Goal: Task Accomplishment & Management: Manage account settings

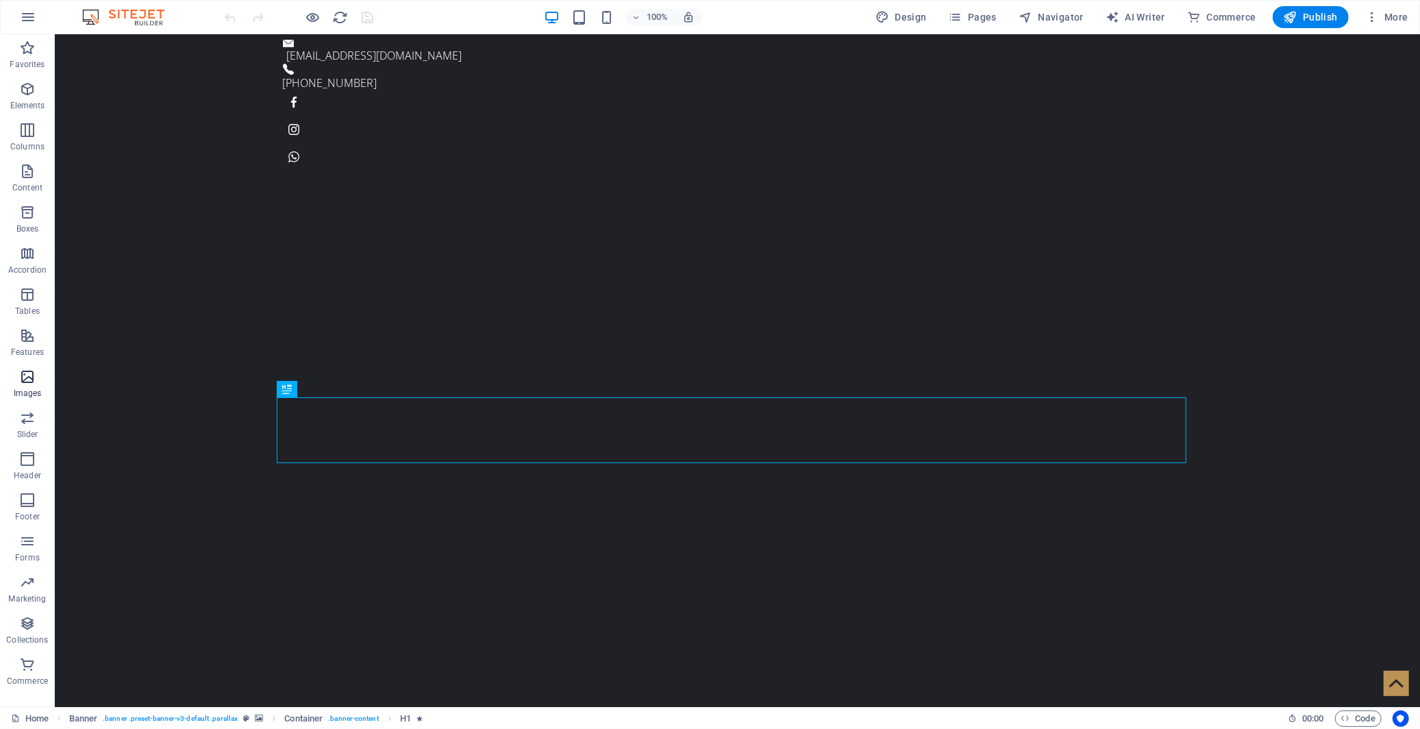
click at [28, 374] on icon "button" at bounding box center [27, 377] width 16 height 16
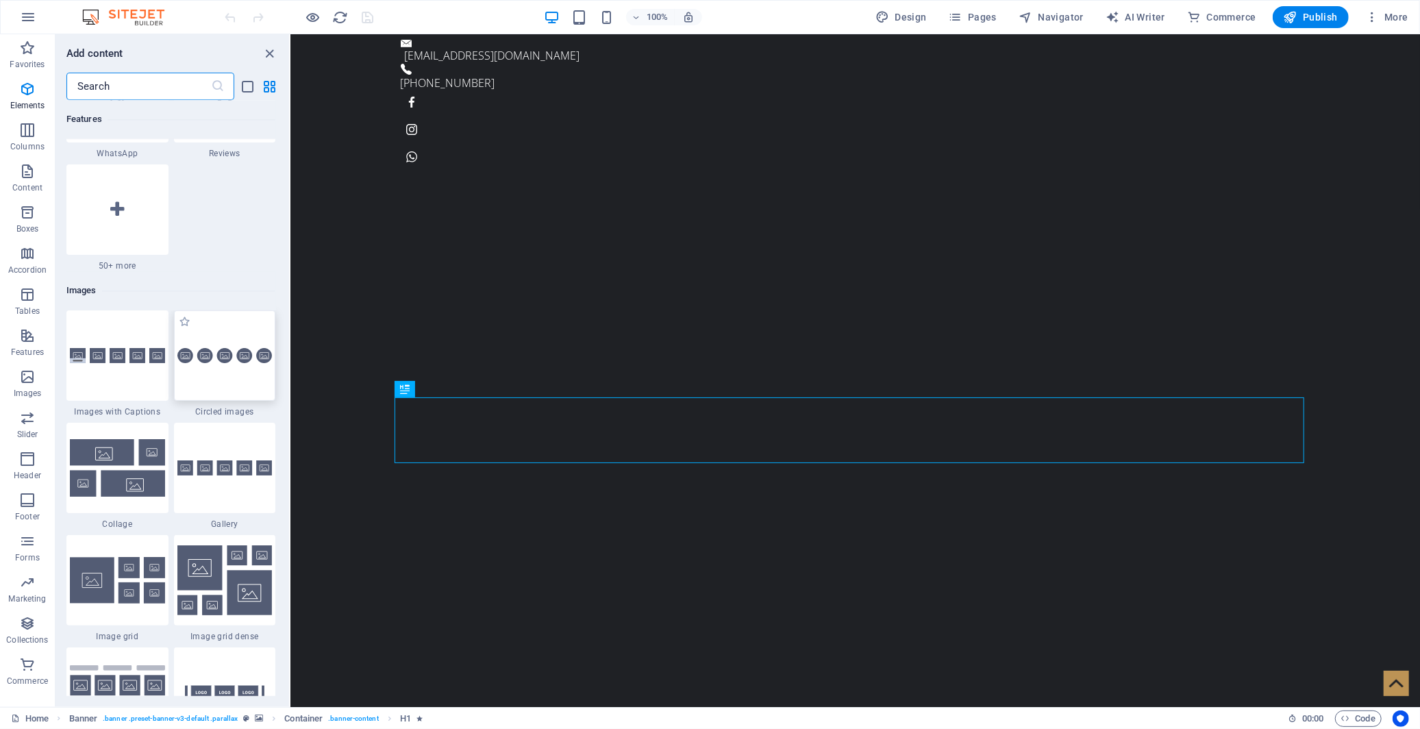
scroll to position [6944, 0]
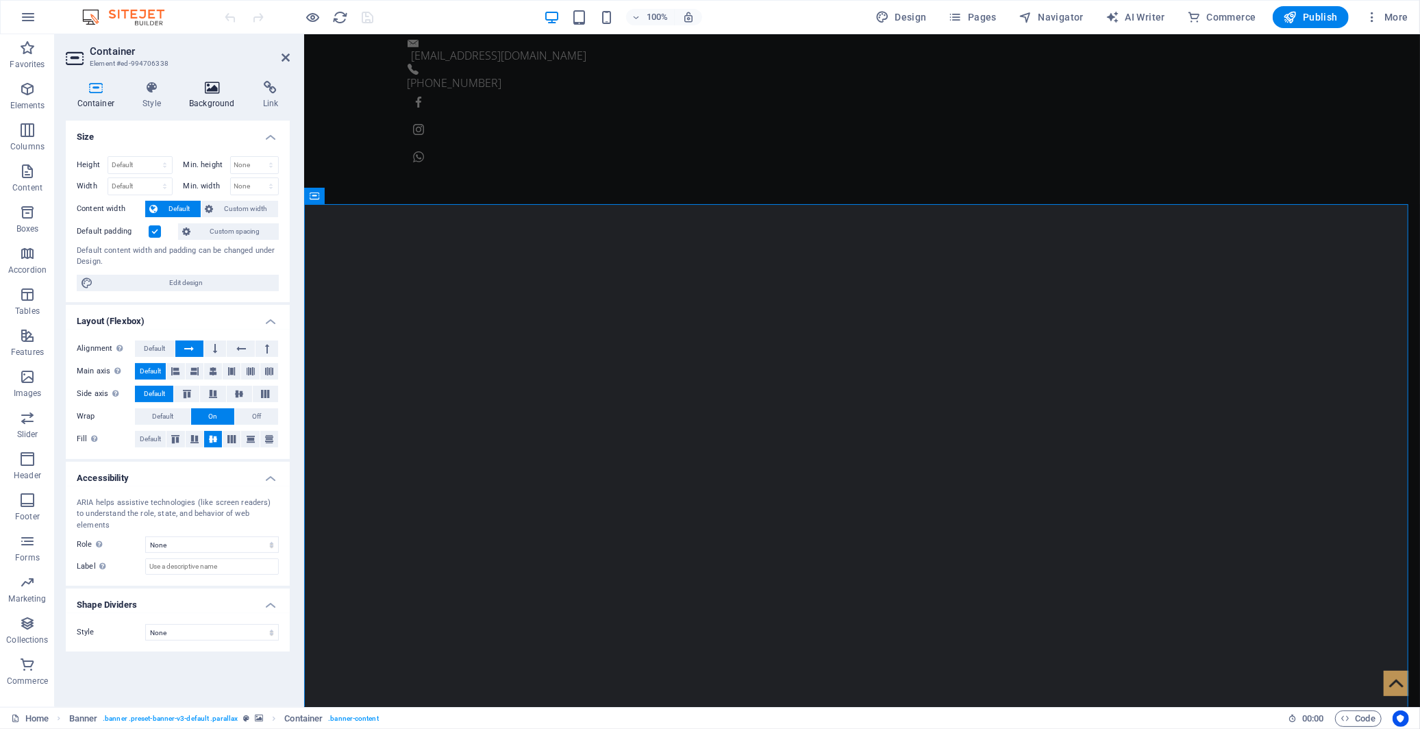
click at [212, 84] on icon at bounding box center [212, 88] width 69 height 14
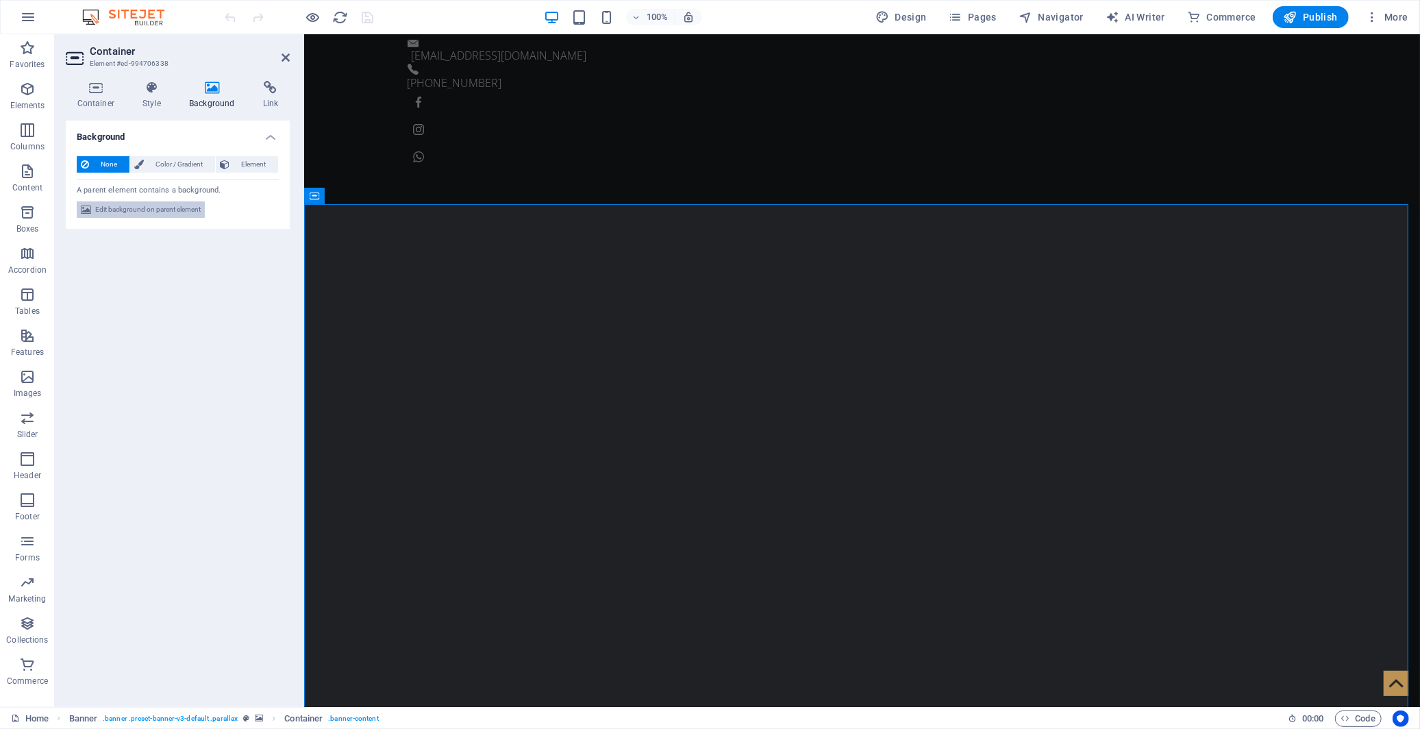
click at [178, 212] on span "Edit background on parent element" at bounding box center [147, 209] width 105 height 16
select select "fade"
select select "s"
select select "ondemand"
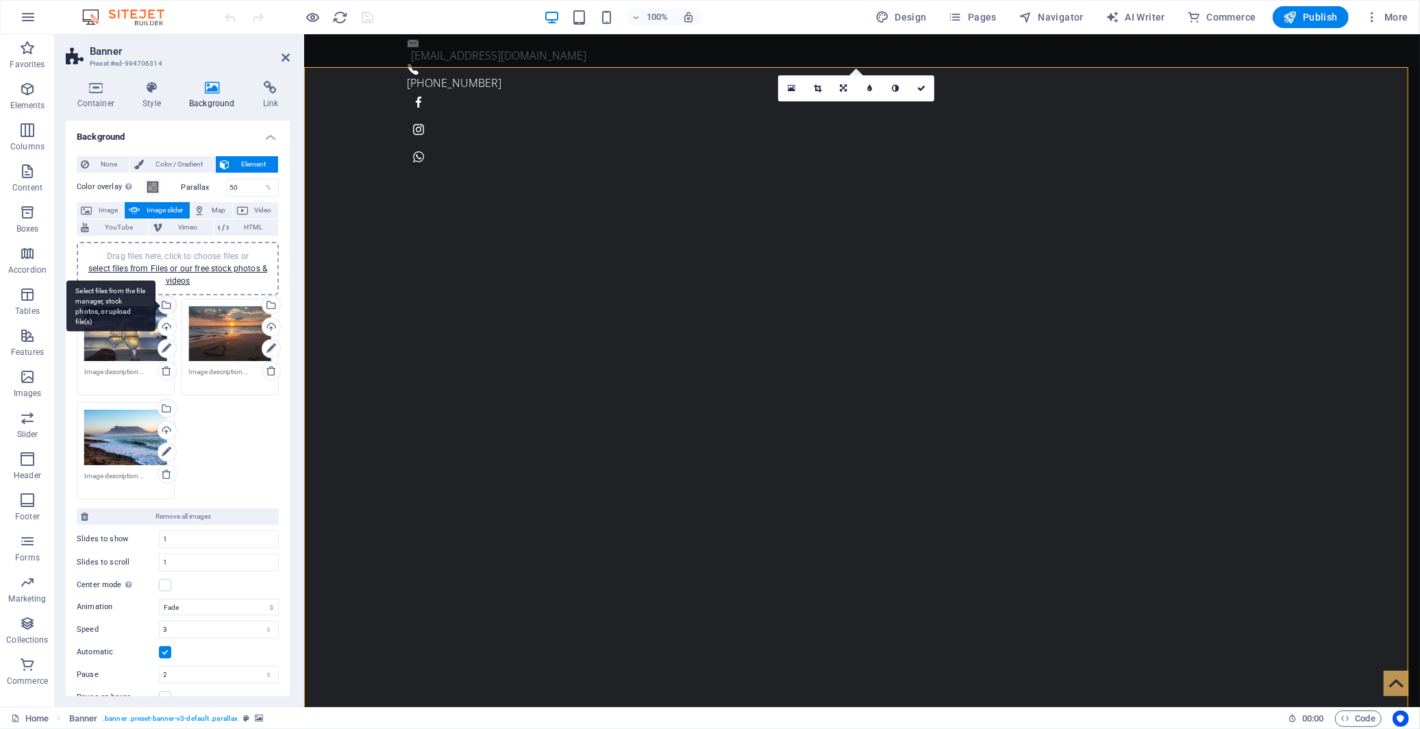
click at [166, 302] on div "Select files from the file manager, stock photos, or upload file(s)" at bounding box center [165, 306] width 21 height 21
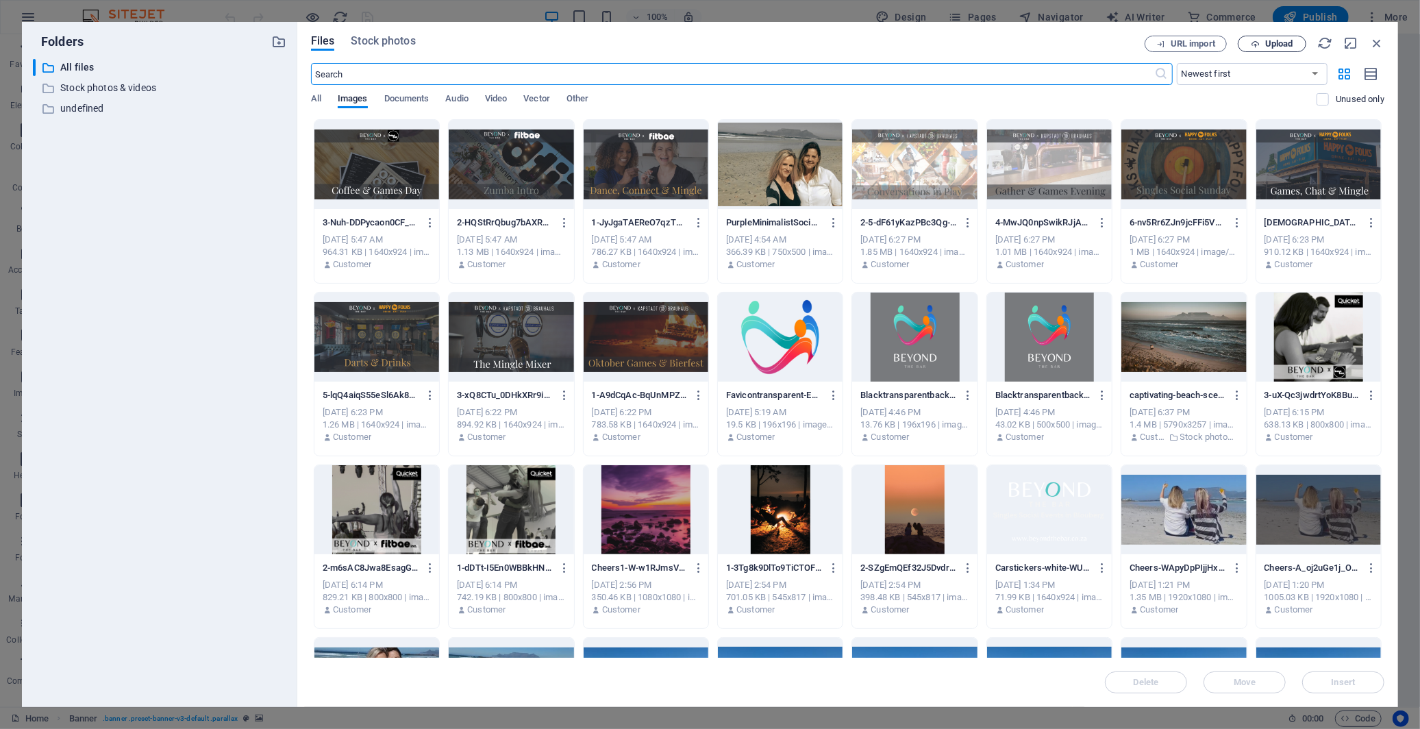
click at [1278, 40] on span "Upload" at bounding box center [1279, 44] width 28 height 8
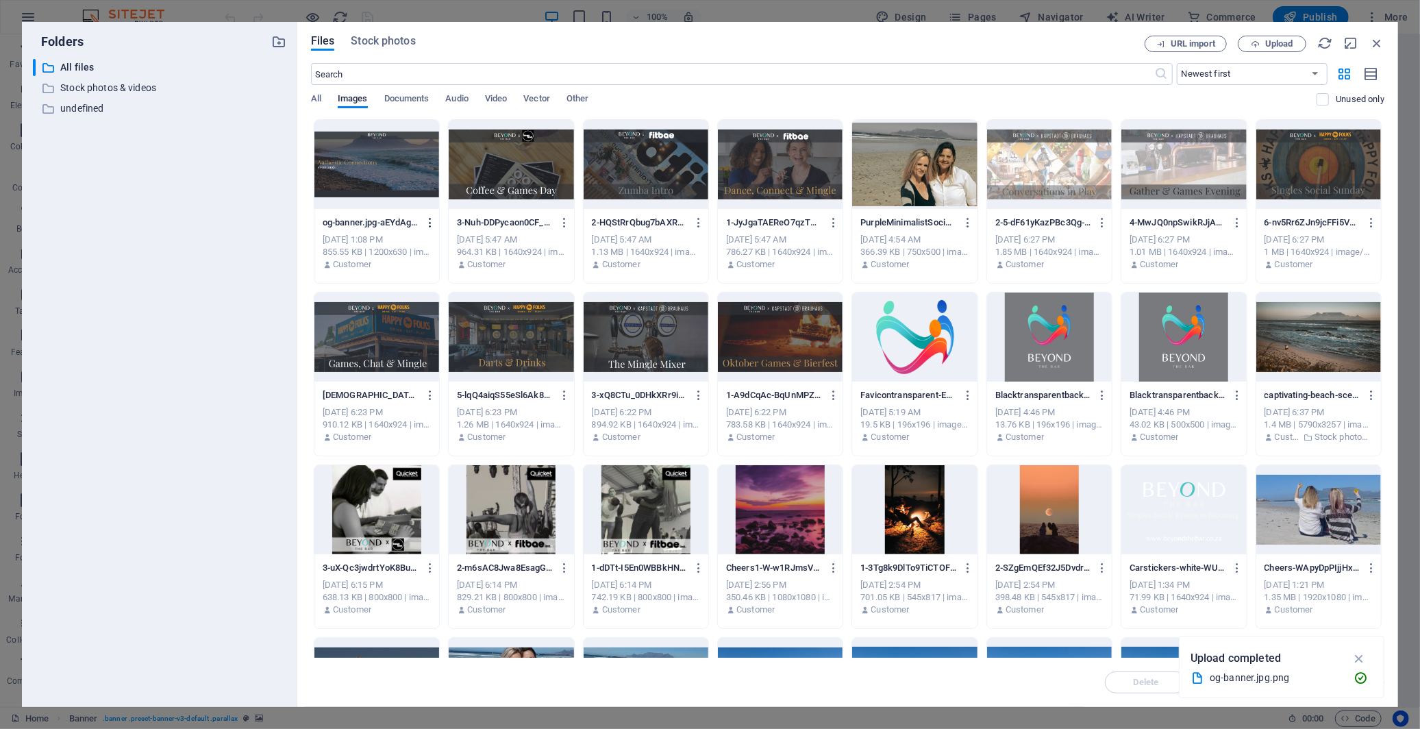
click at [429, 221] on icon "button" at bounding box center [430, 222] width 13 height 12
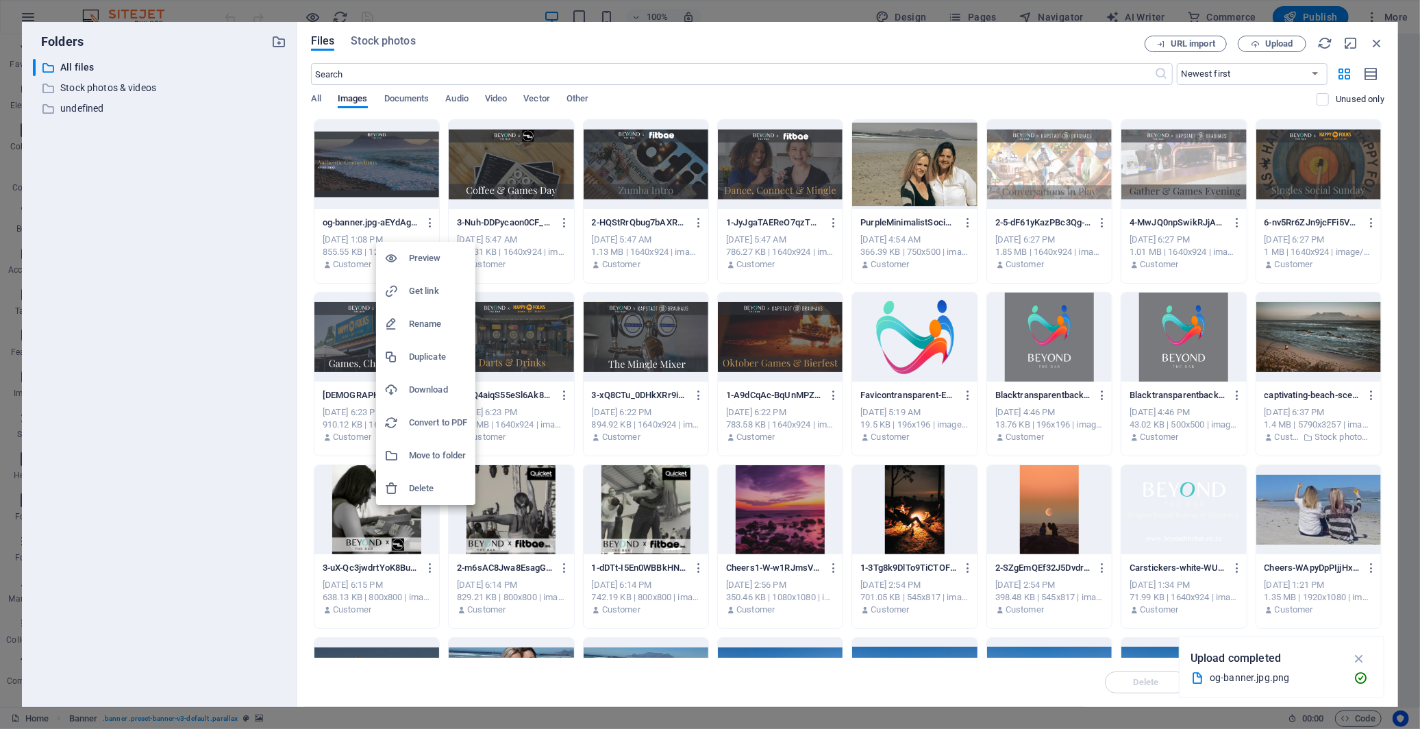
click at [441, 484] on h6 "Delete" at bounding box center [438, 488] width 58 height 16
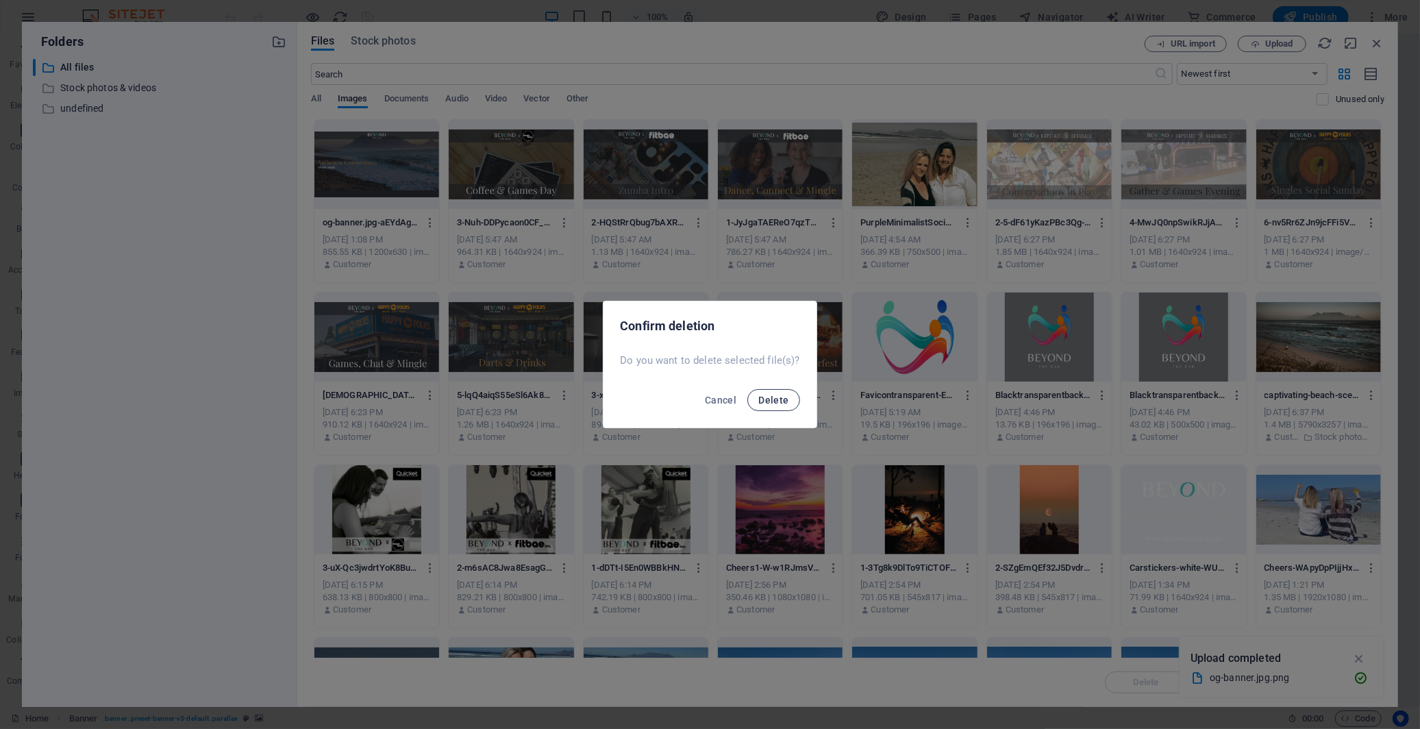
click at [772, 397] on span "Delete" at bounding box center [773, 400] width 30 height 11
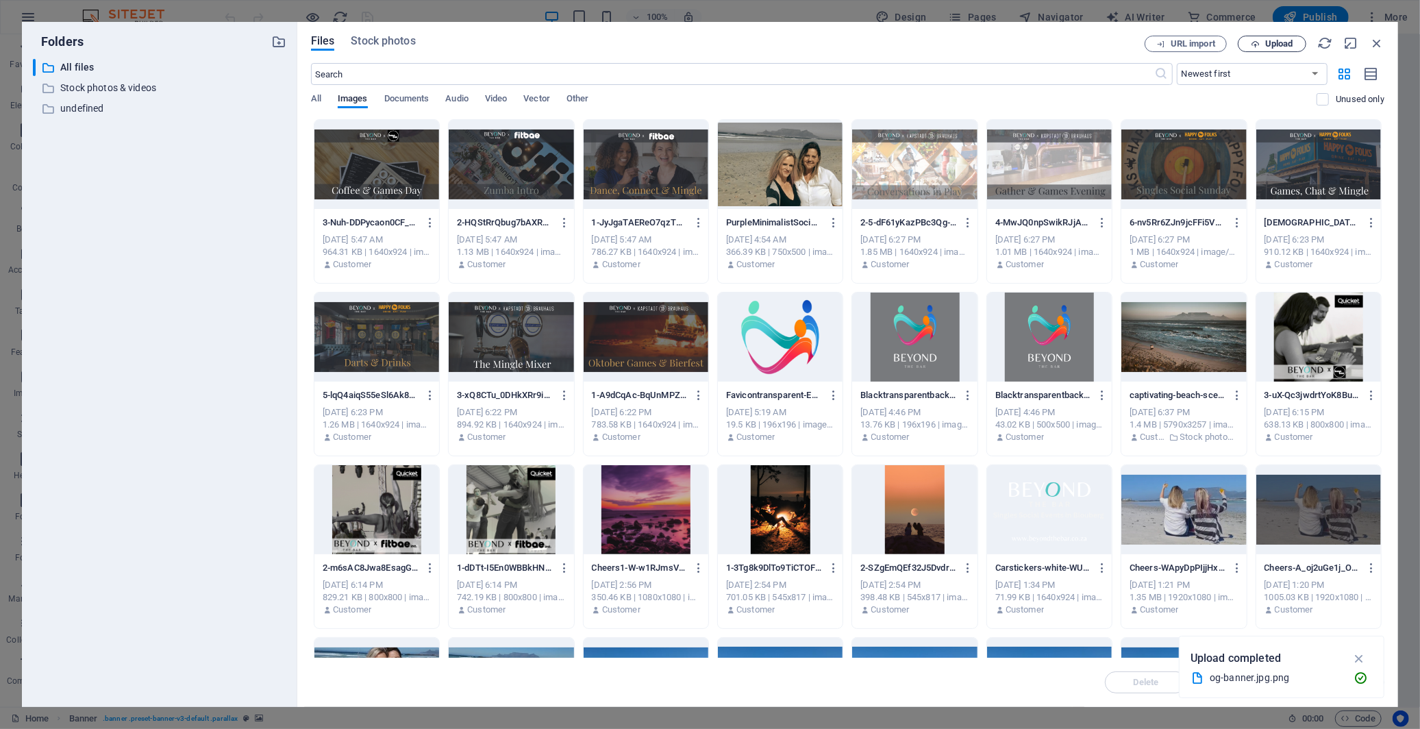
click at [1266, 43] on span "Upload" at bounding box center [1279, 44] width 28 height 8
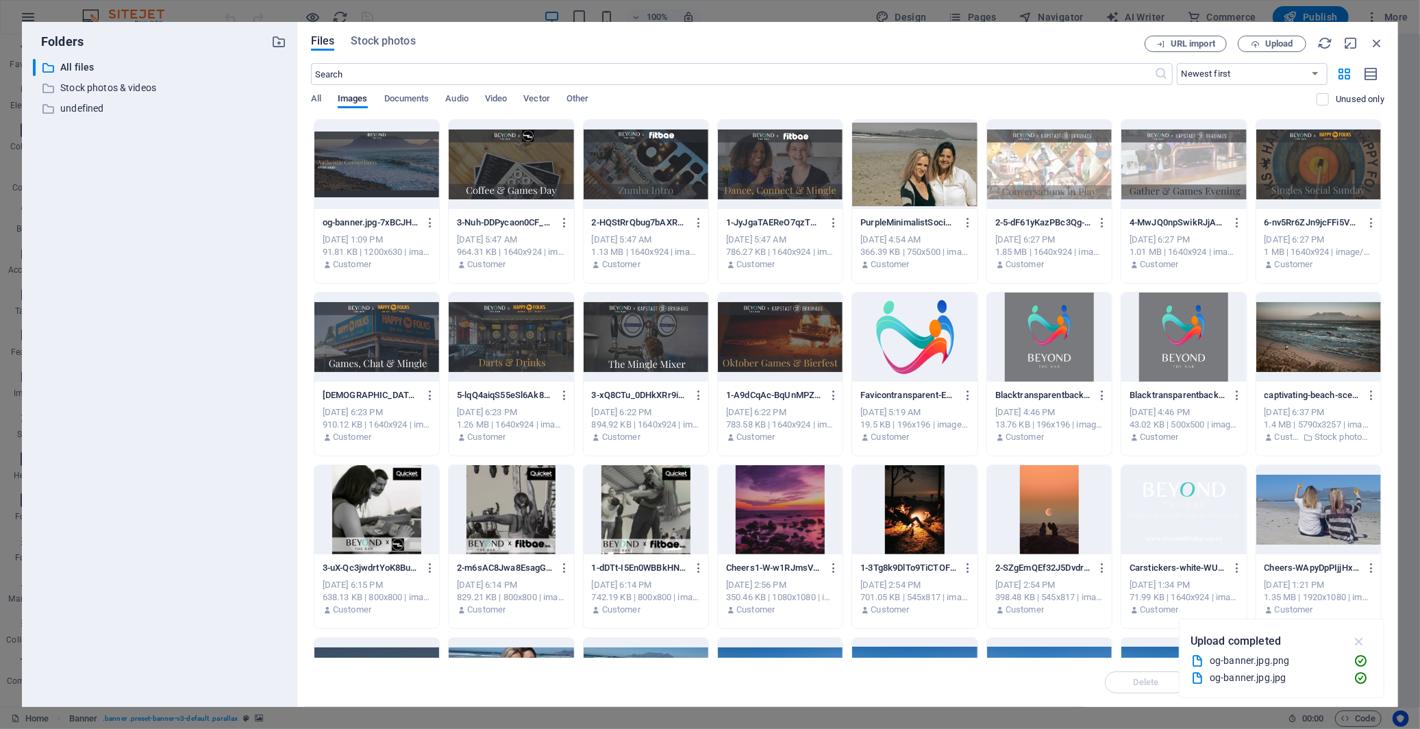
click at [1361, 637] on icon "button" at bounding box center [1360, 641] width 16 height 15
click at [142, 83] on p "Stock photos & videos" at bounding box center [160, 88] width 201 height 16
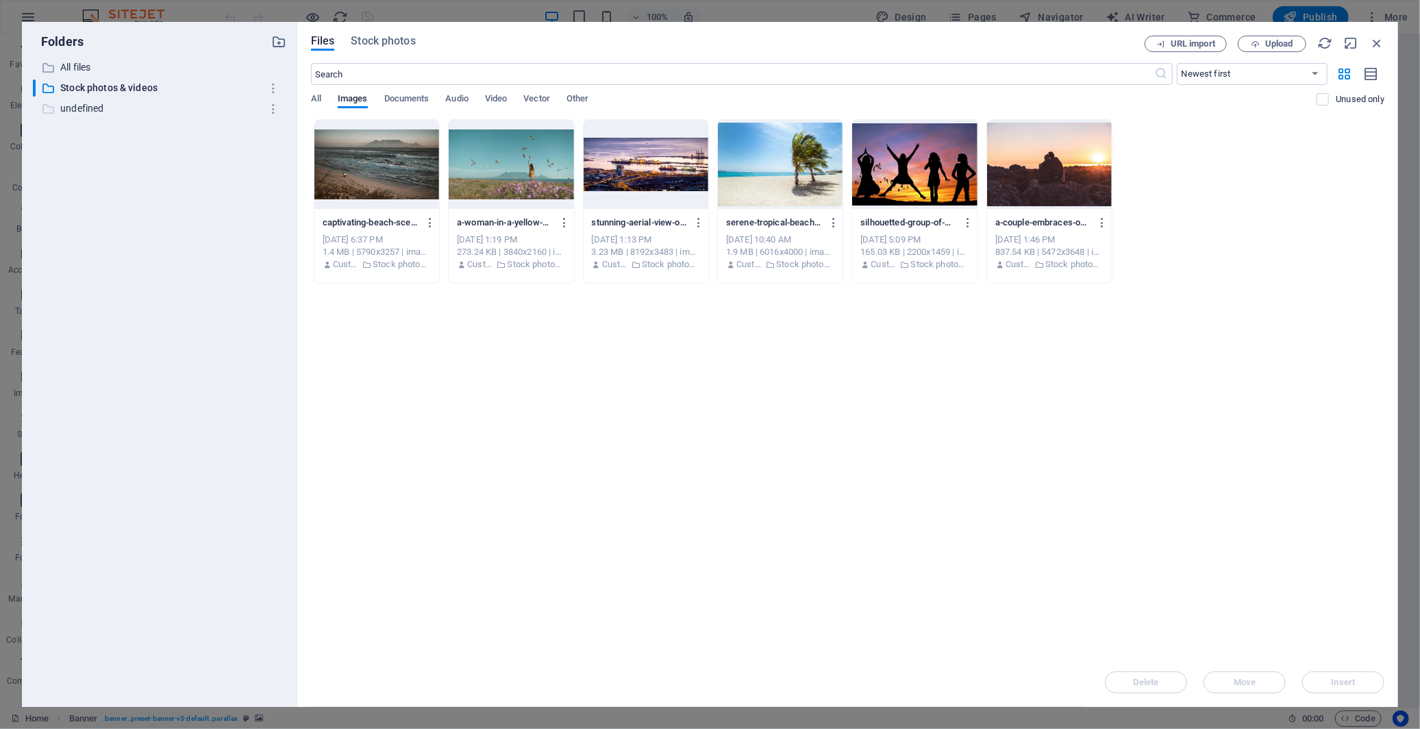
click at [119, 108] on p "undefined" at bounding box center [160, 109] width 201 height 16
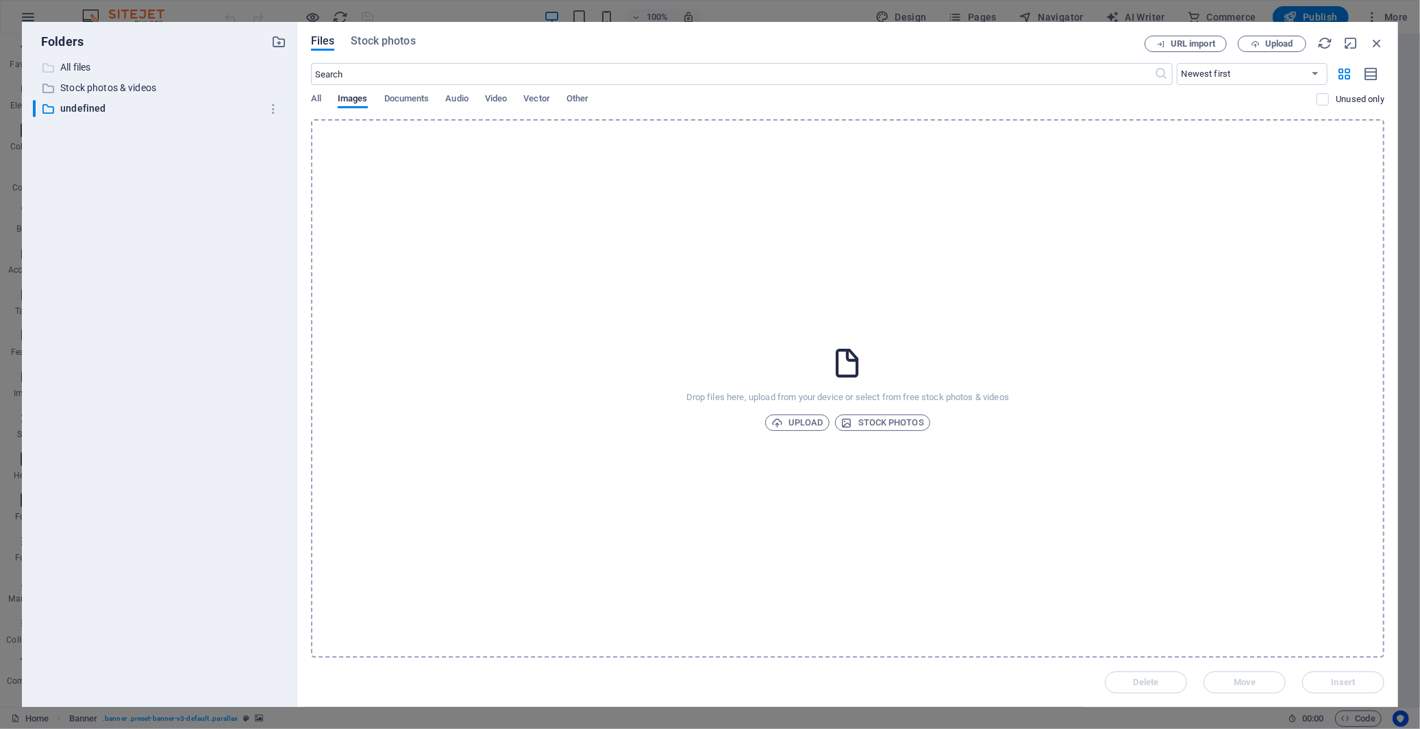
click at [98, 64] on p "All files" at bounding box center [160, 68] width 201 height 16
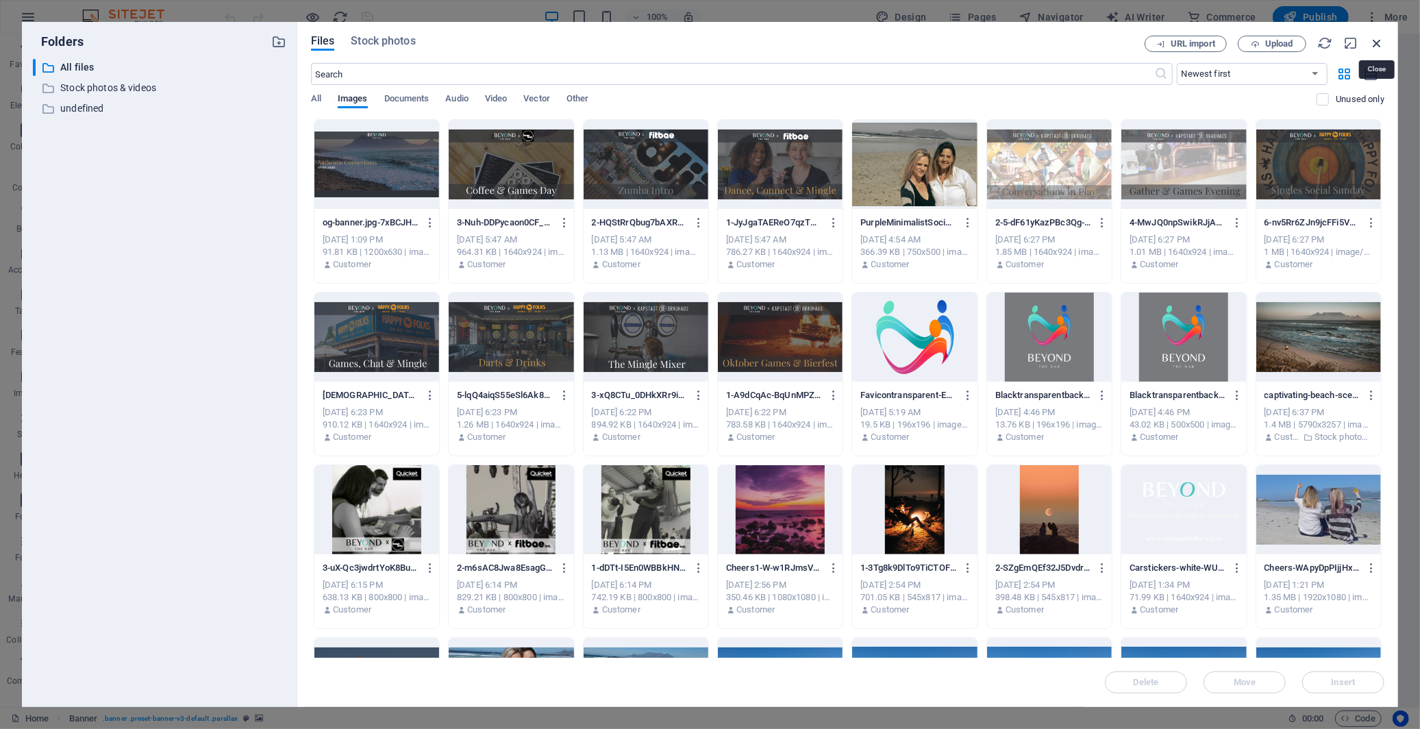
click at [1374, 36] on icon "button" at bounding box center [1376, 43] width 15 height 15
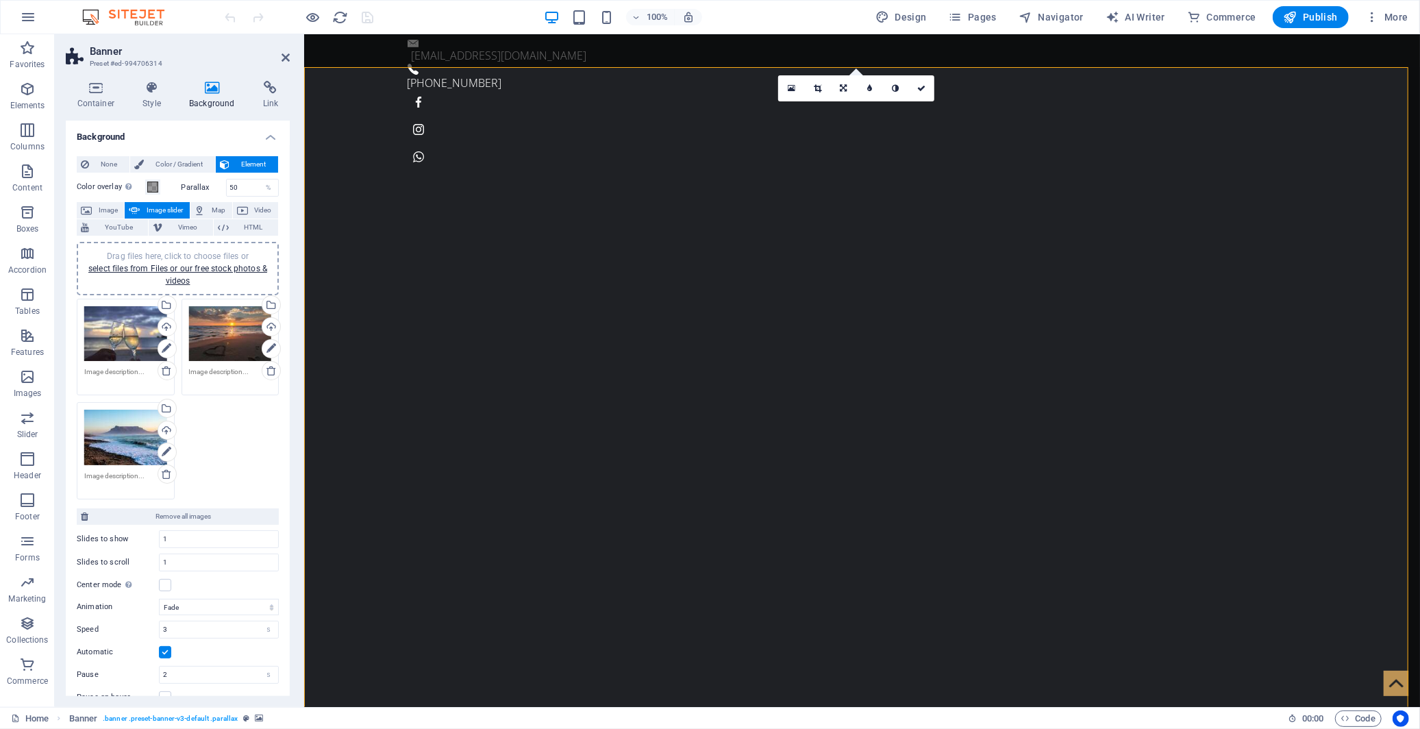
click at [371, 18] on div at bounding box center [299, 17] width 153 height 22
click at [1295, 14] on icon "button" at bounding box center [1291, 17] width 14 height 14
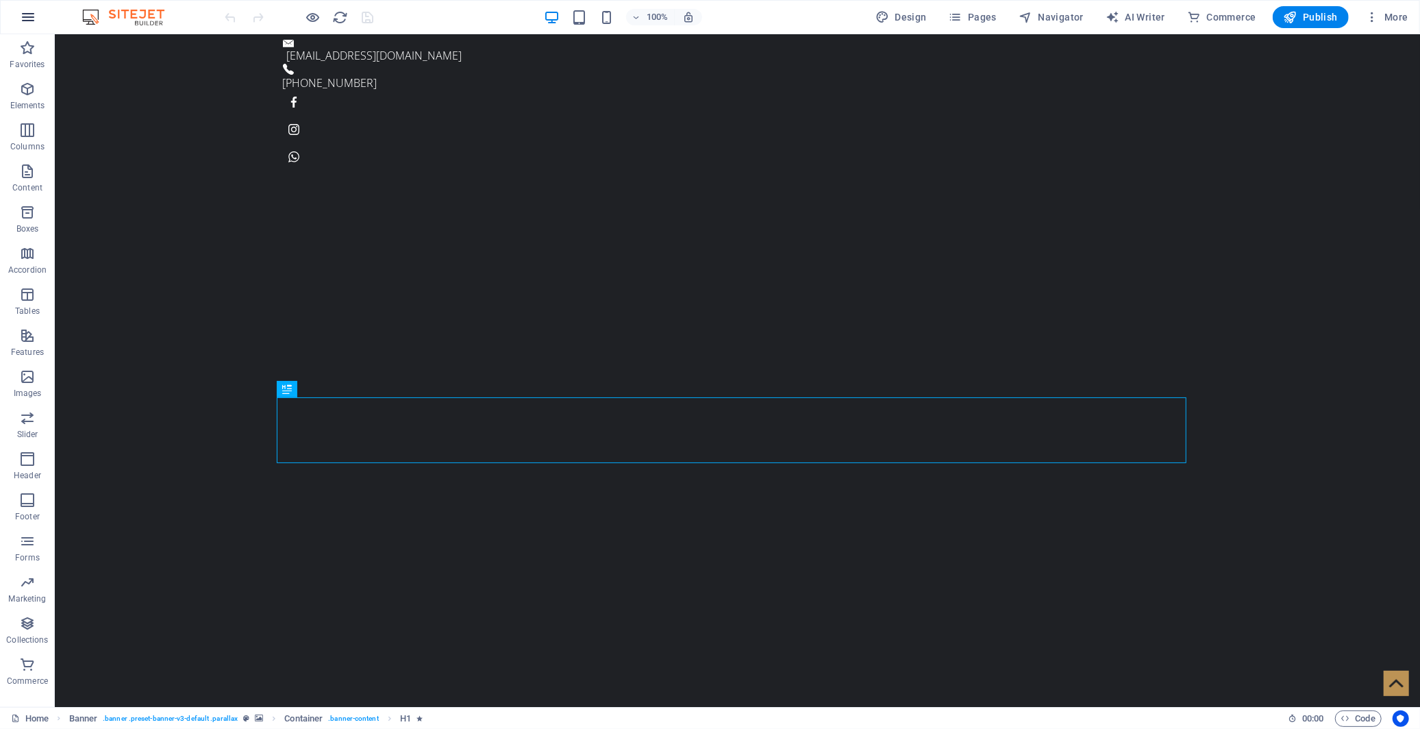
click at [29, 12] on icon "button" at bounding box center [28, 17] width 16 height 16
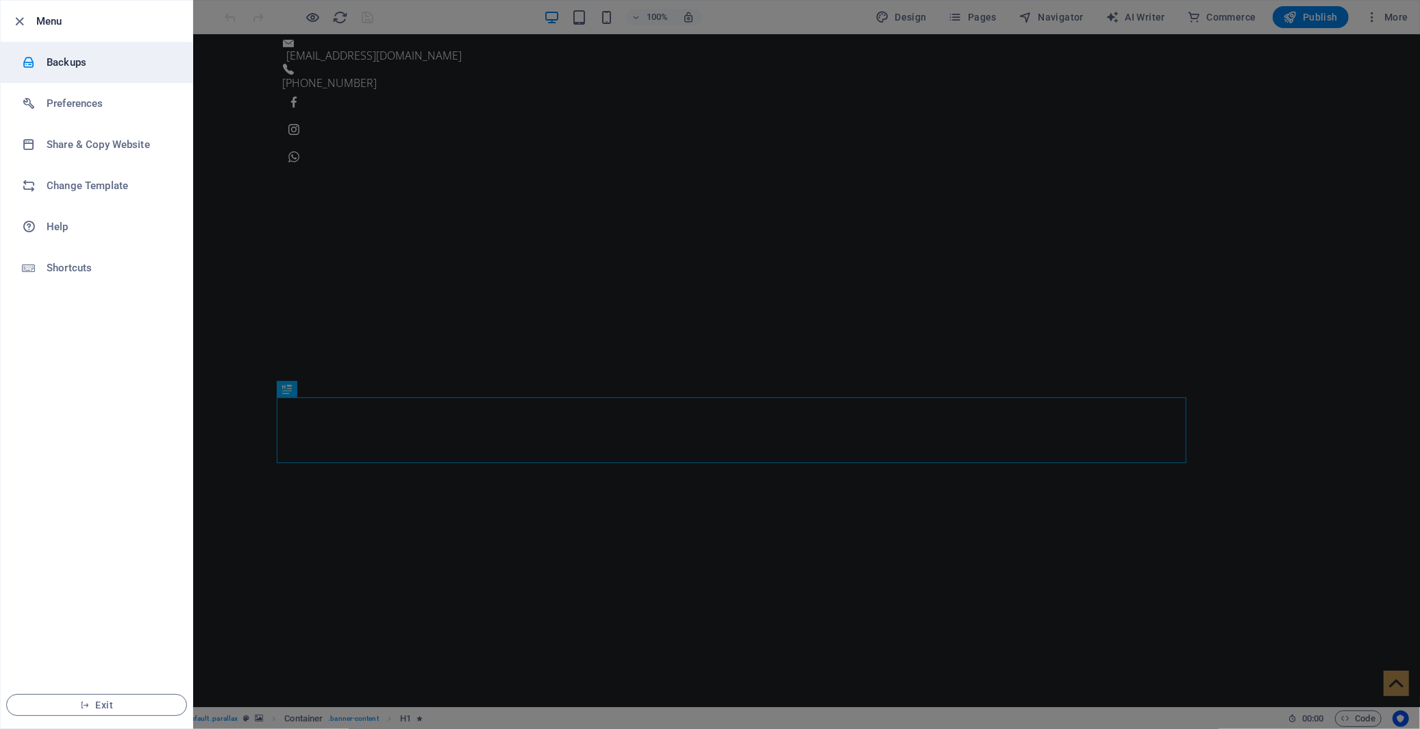
click at [62, 53] on li "Backups" at bounding box center [97, 62] width 192 height 41
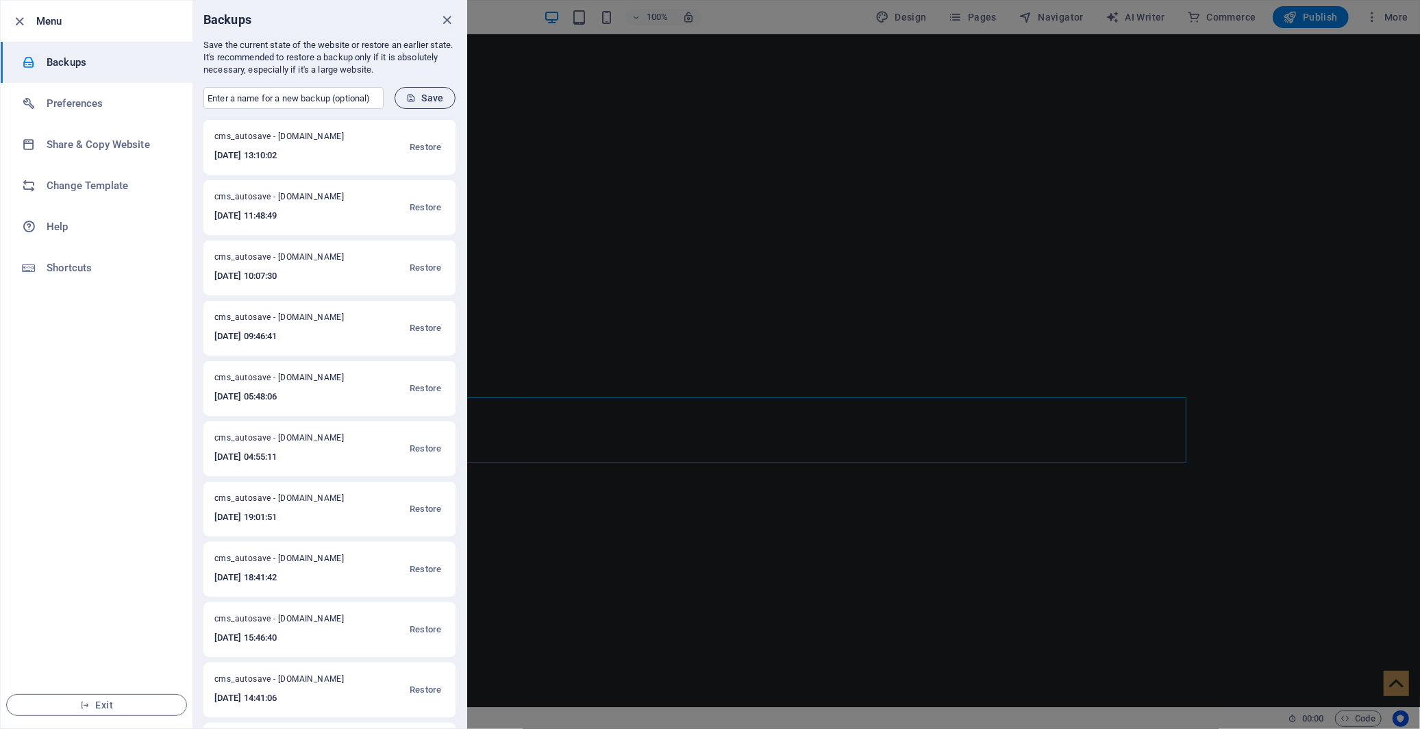
click at [428, 93] on span "Save" at bounding box center [425, 97] width 38 height 11
click at [654, 248] on div at bounding box center [710, 364] width 1420 height 729
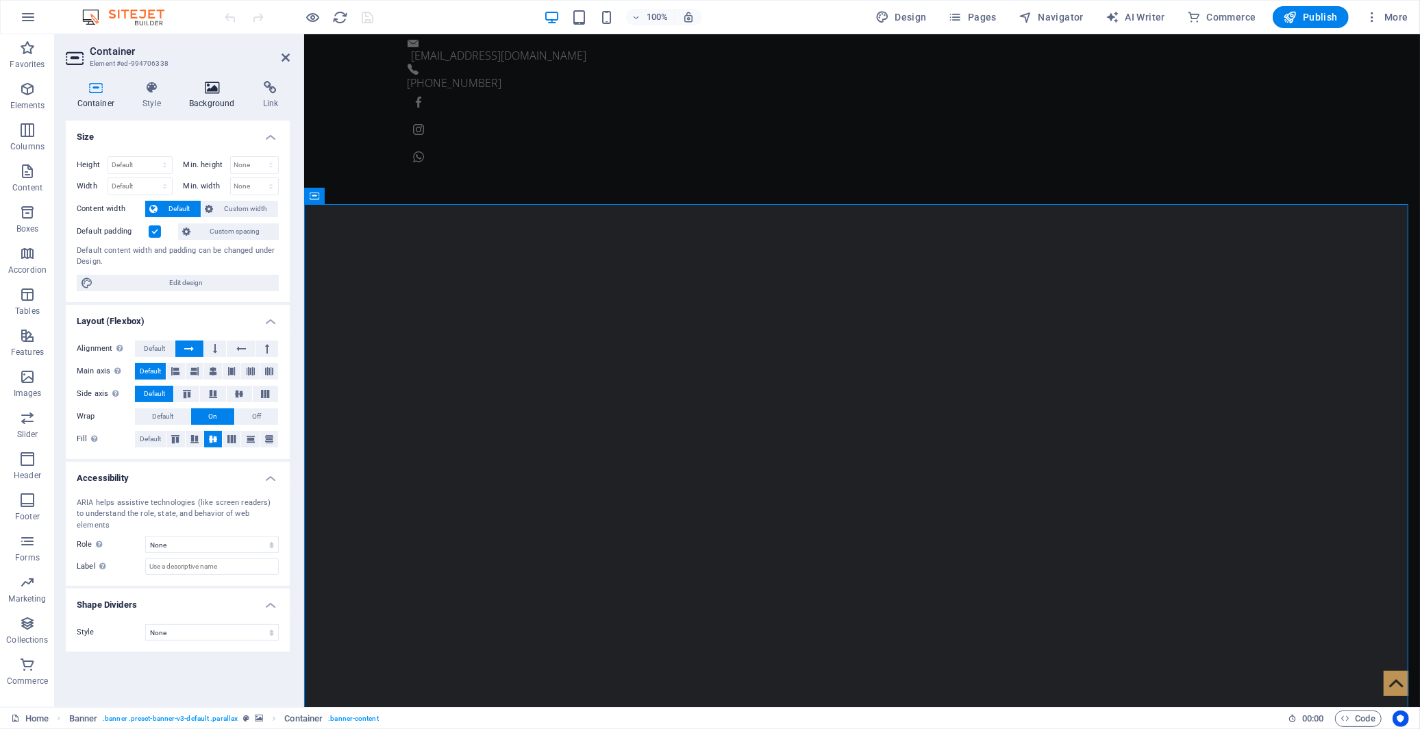
click at [216, 87] on icon at bounding box center [212, 88] width 69 height 14
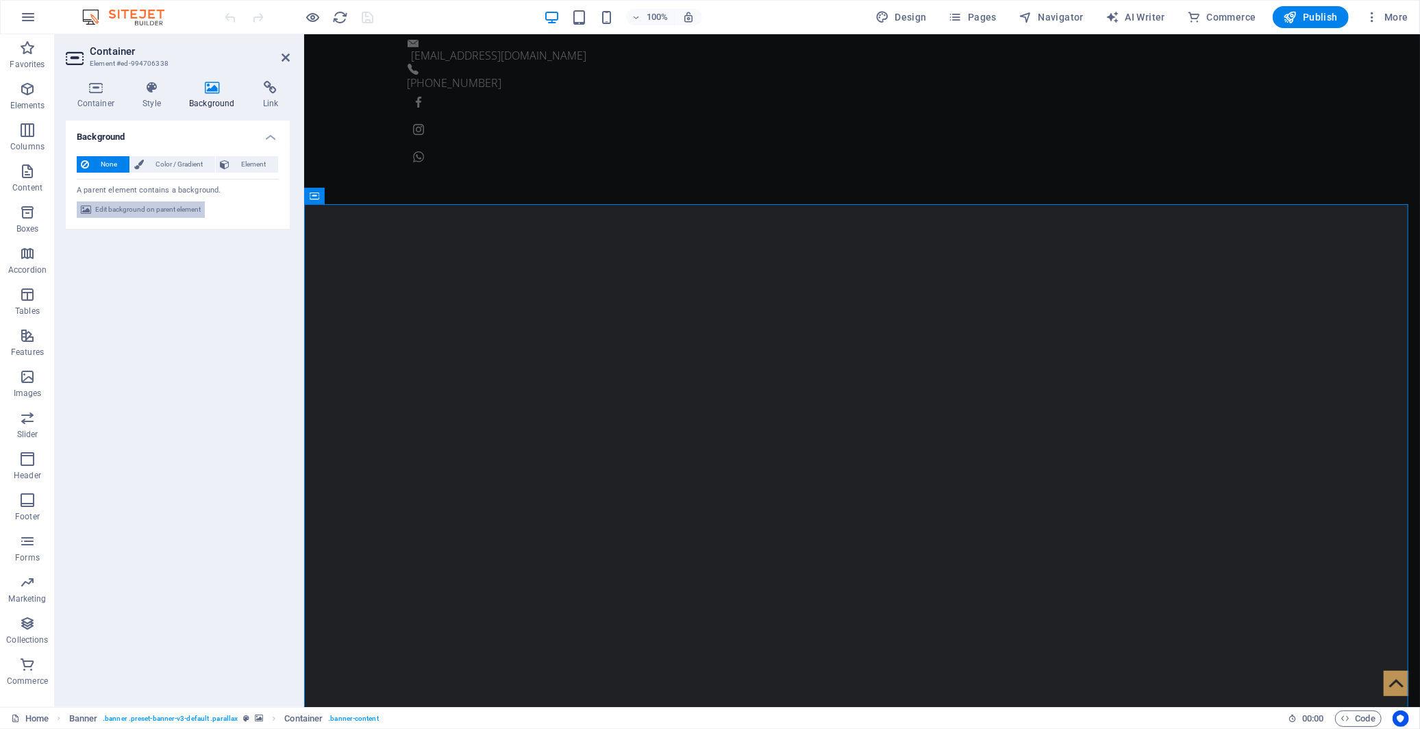
click at [180, 210] on span "Edit background on parent element" at bounding box center [147, 209] width 105 height 16
select select "fade"
select select "s"
select select "ondemand"
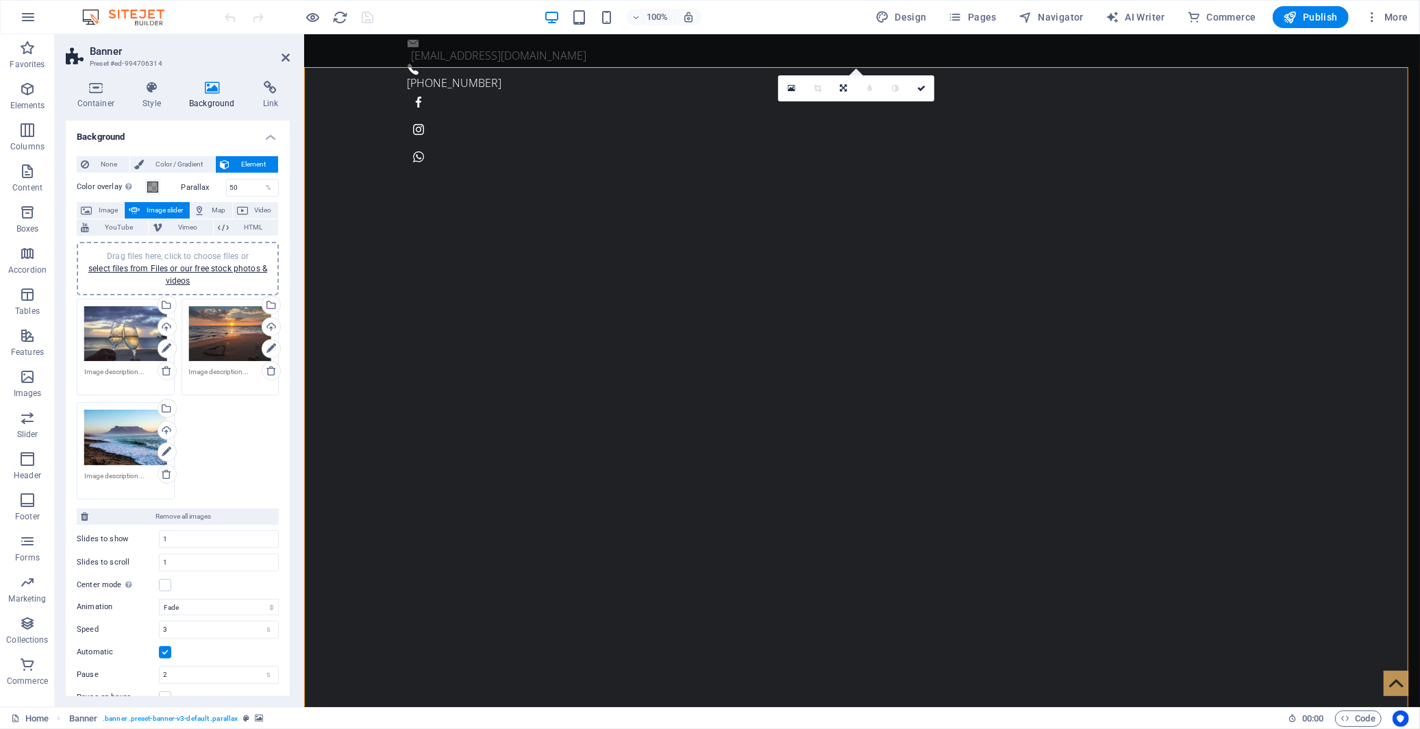
drag, startPoint x: 223, startPoint y: 343, endPoint x: 207, endPoint y: 416, distance: 75.0
click at [207, 416] on div "Drag files here, click to choose files or select files from Files or our free s…" at bounding box center [177, 399] width 209 height 208
click at [165, 428] on div "Upload" at bounding box center [165, 431] width 21 height 21
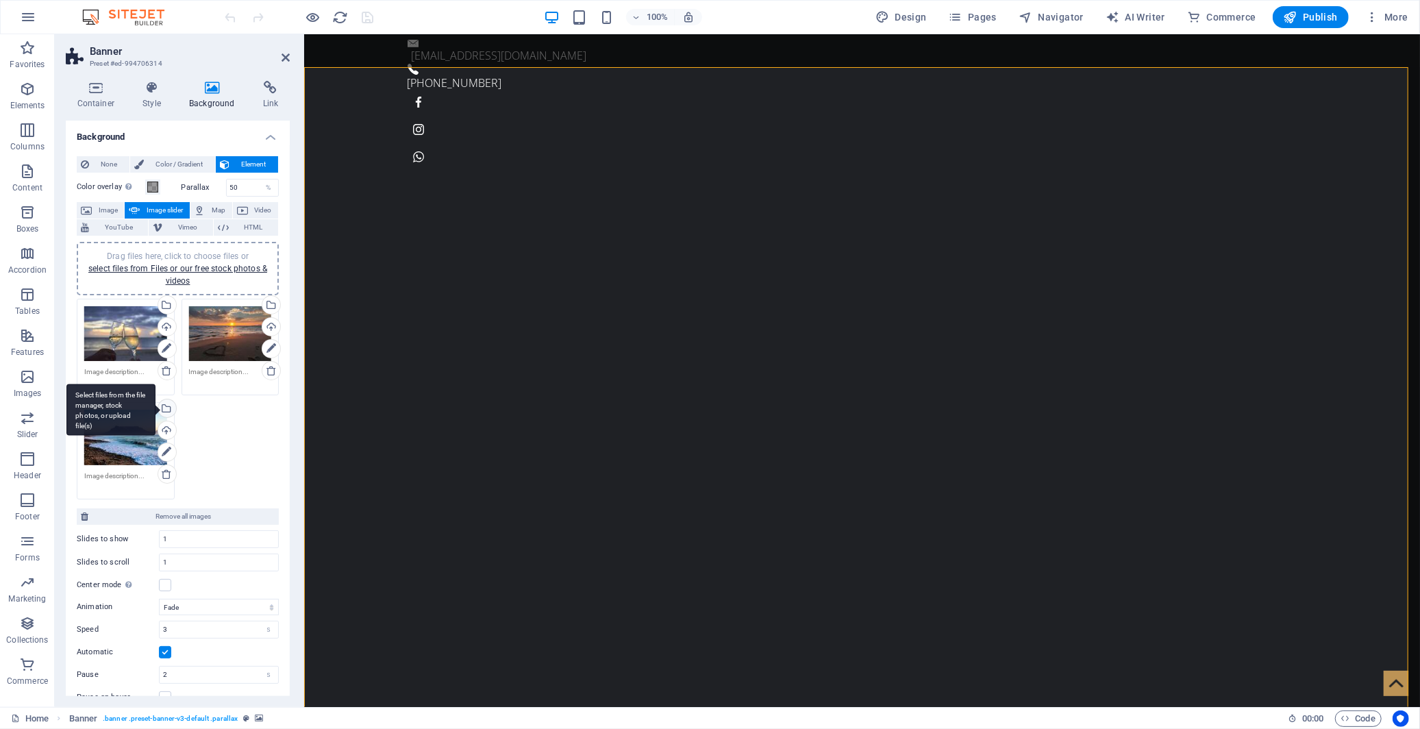
click at [165, 405] on div "Select files from the file manager, stock photos, or upload file(s)" at bounding box center [165, 409] width 21 height 21
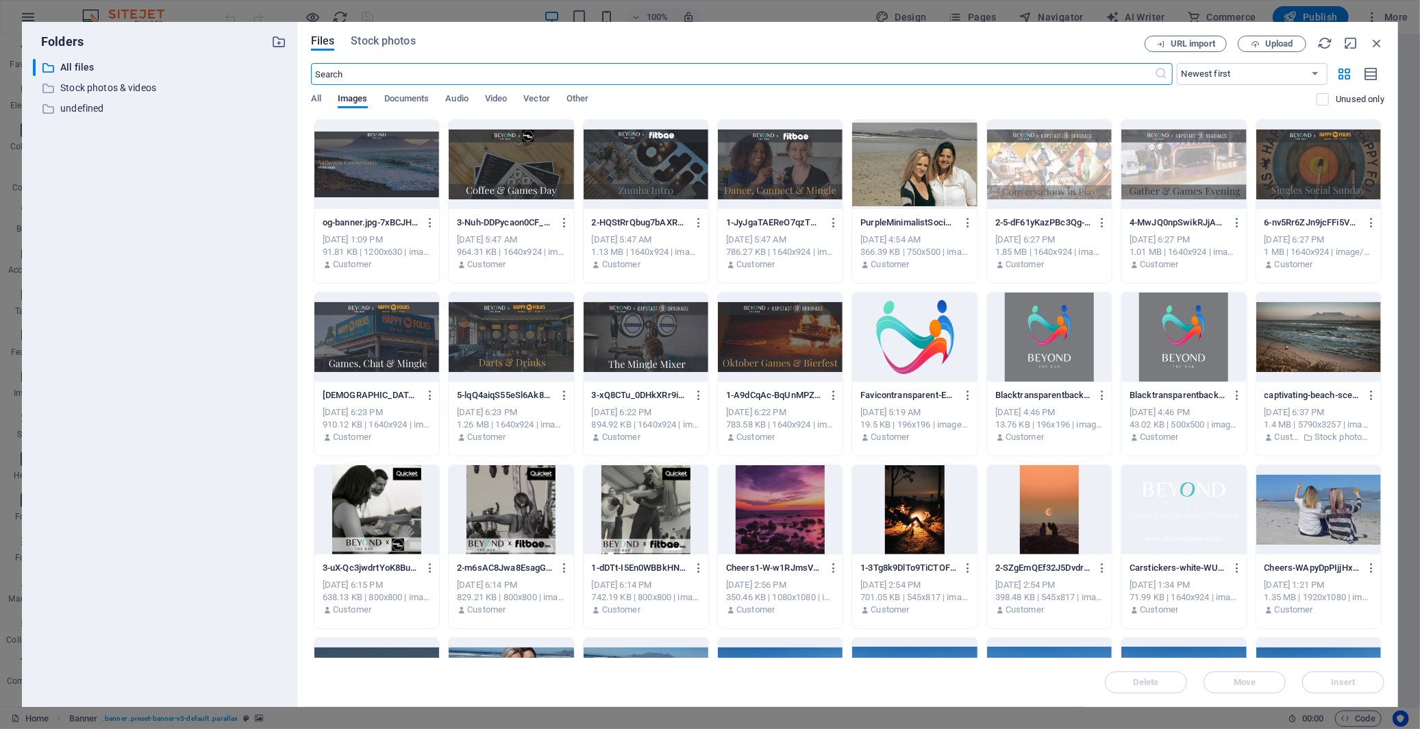
click at [395, 155] on div at bounding box center [376, 164] width 125 height 89
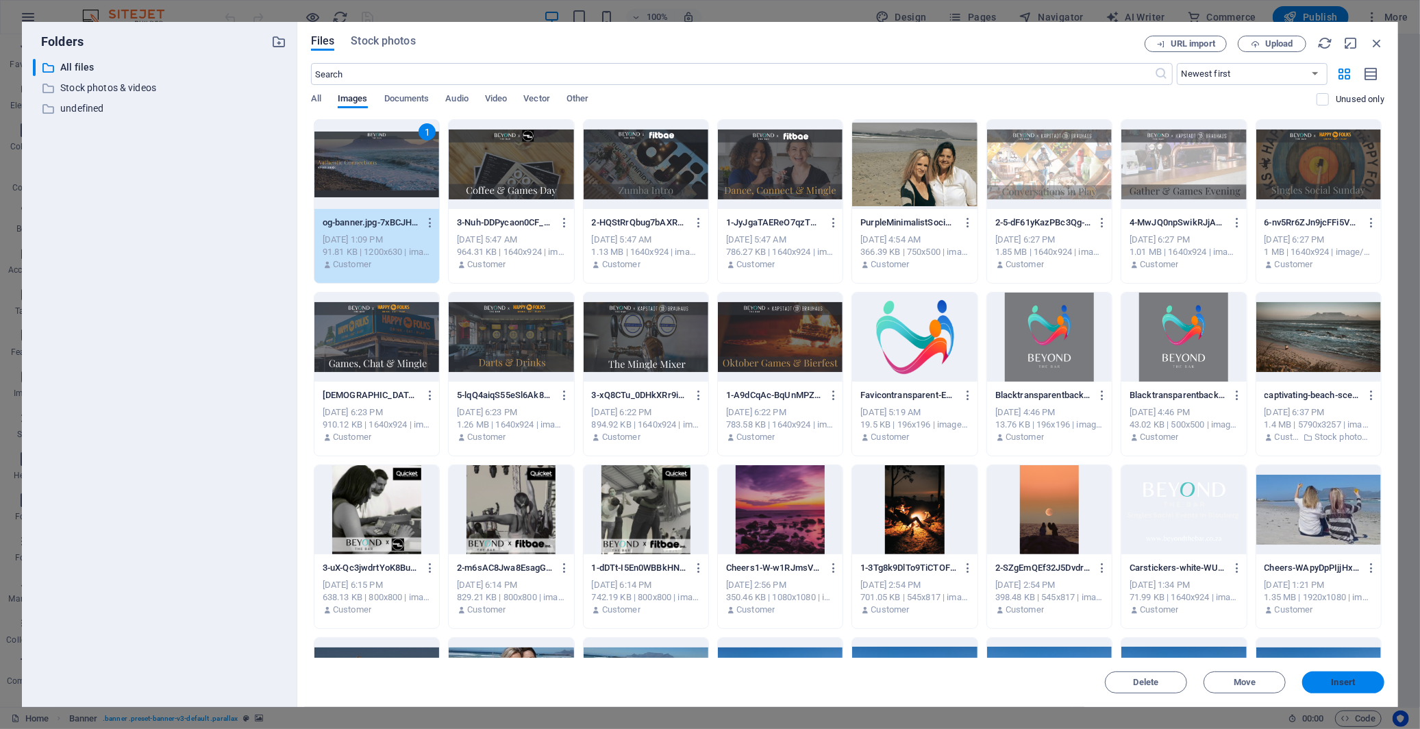
click at [1278, 656] on span "Insert" at bounding box center [1343, 682] width 71 height 8
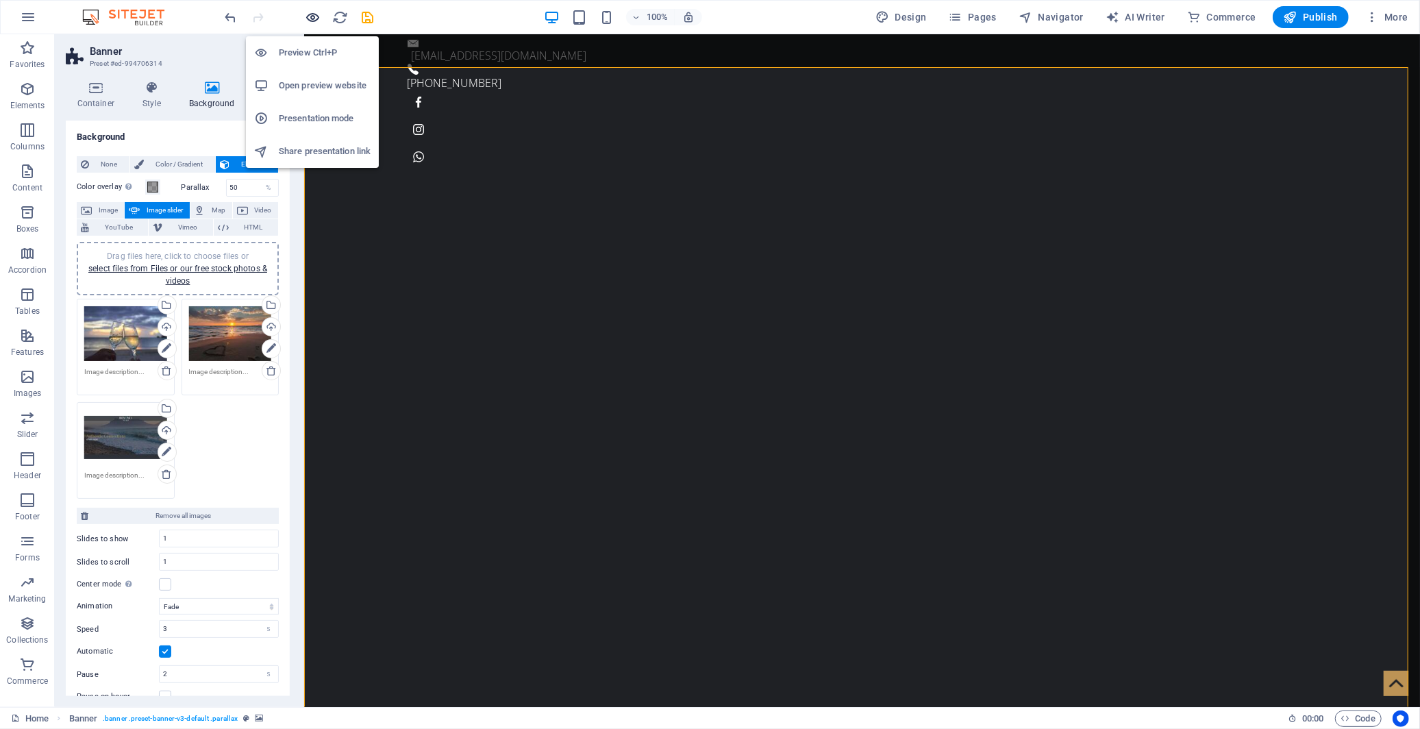
click at [312, 16] on icon "button" at bounding box center [314, 18] width 16 height 16
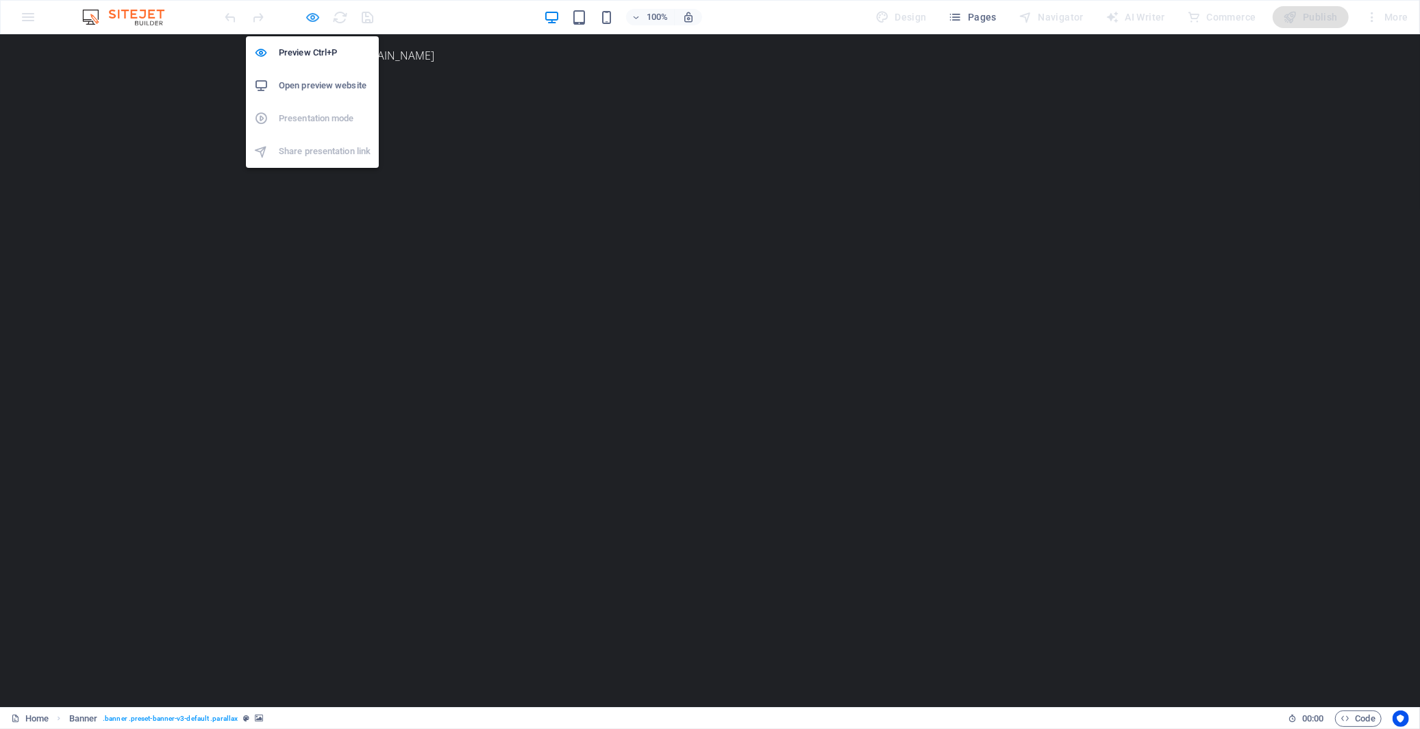
click at [310, 16] on icon "button" at bounding box center [314, 18] width 16 height 16
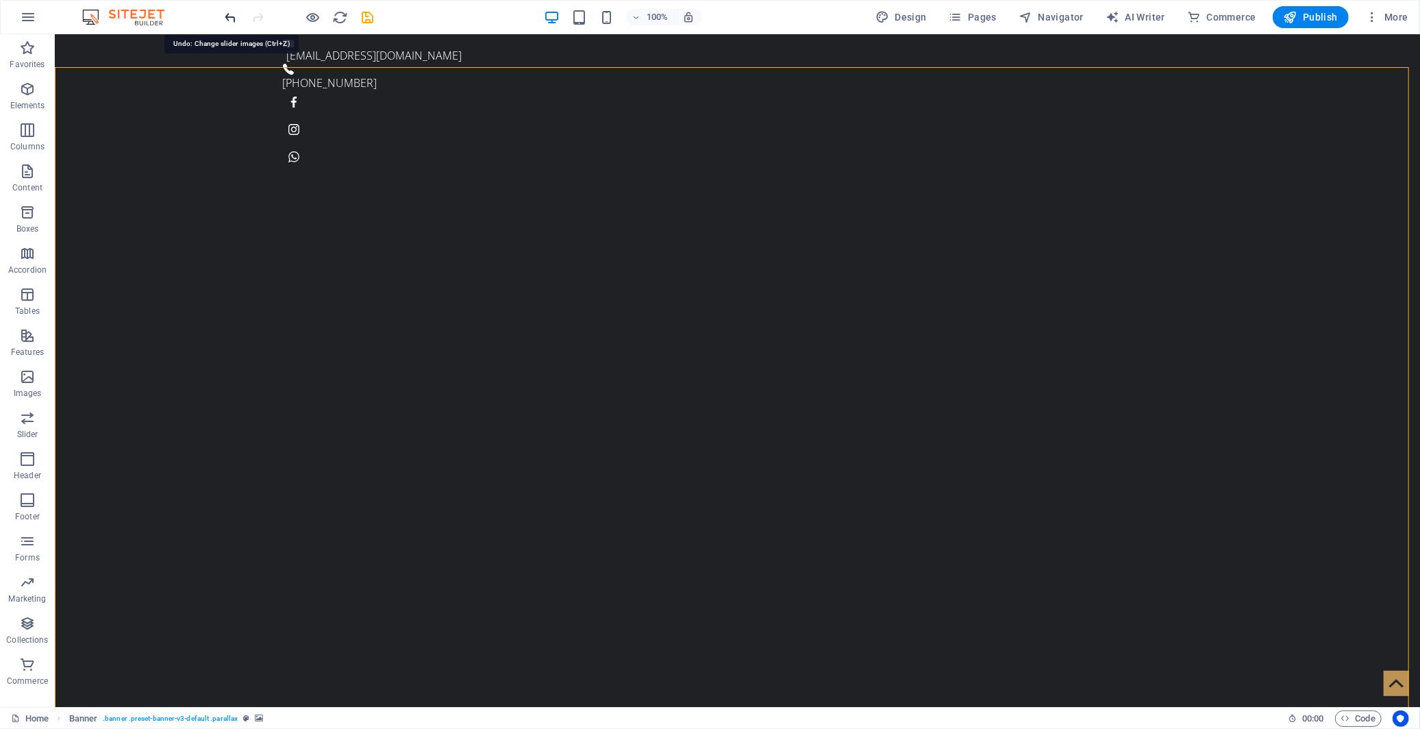
click at [234, 15] on icon "undo" at bounding box center [231, 18] width 16 height 16
click at [445, 16] on div "100% Design Pages Navigator AI Writer Commerce Publish More" at bounding box center [818, 17] width 1191 height 22
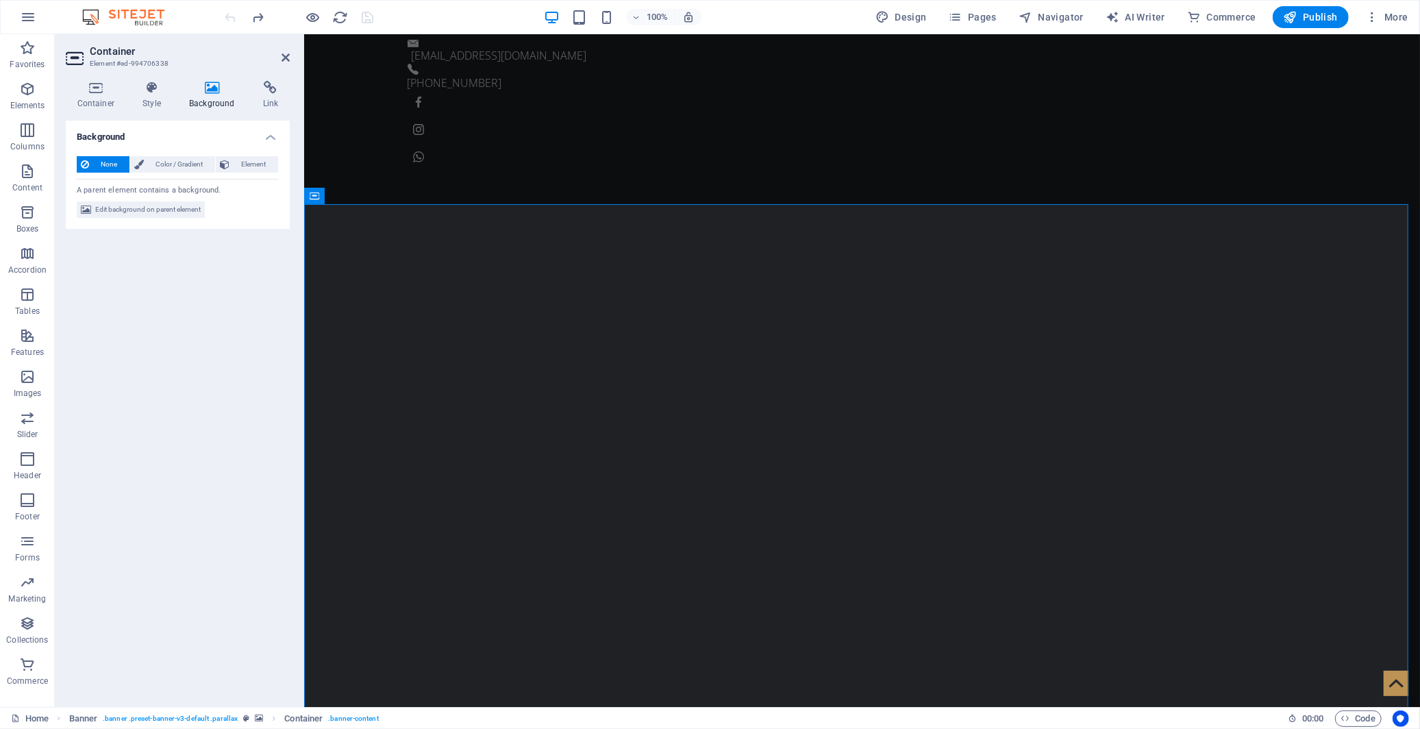
click at [203, 90] on icon at bounding box center [212, 88] width 69 height 14
click at [180, 209] on span "Edit background on parent element" at bounding box center [147, 209] width 105 height 16
select select "fade"
select select "s"
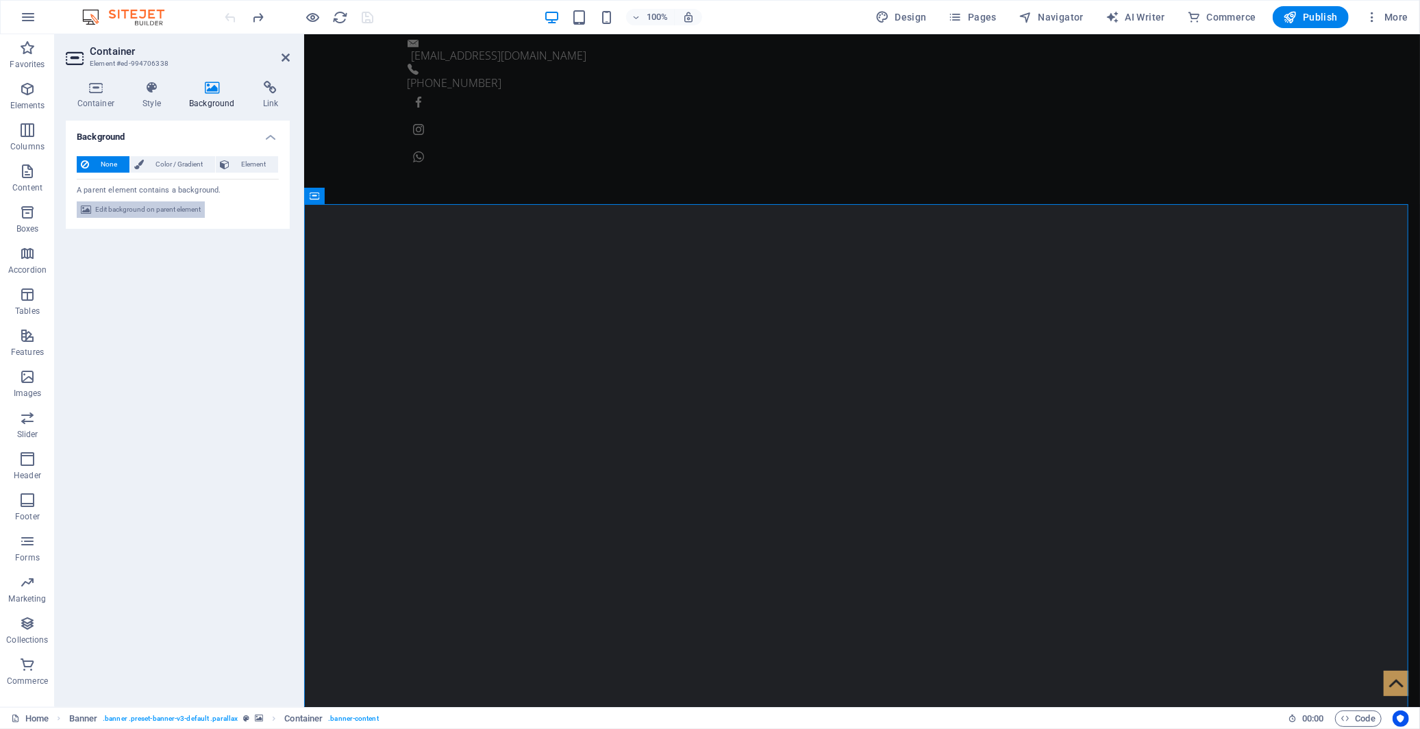
select select "ondemand"
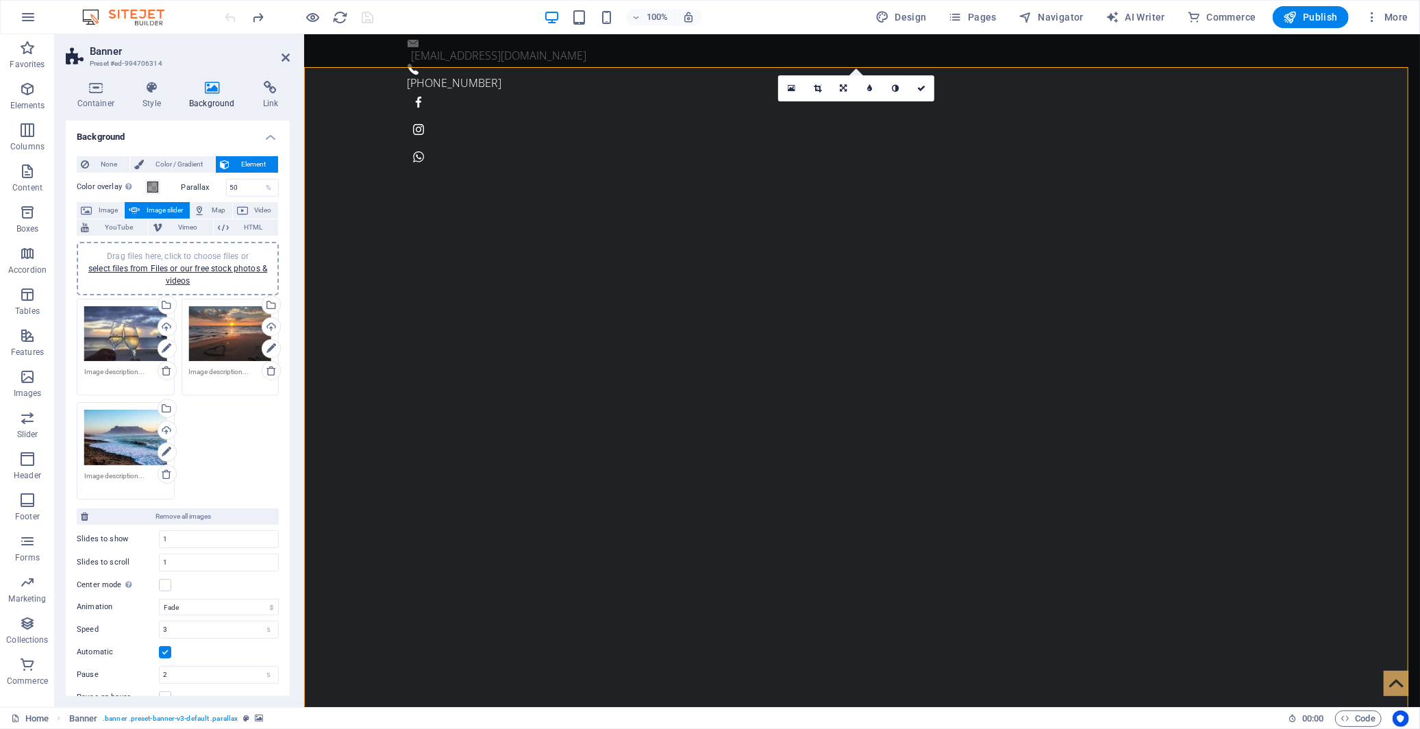
click at [112, 434] on div "Drag files here, click to choose files or select files from Files or our free s…" at bounding box center [125, 437] width 83 height 55
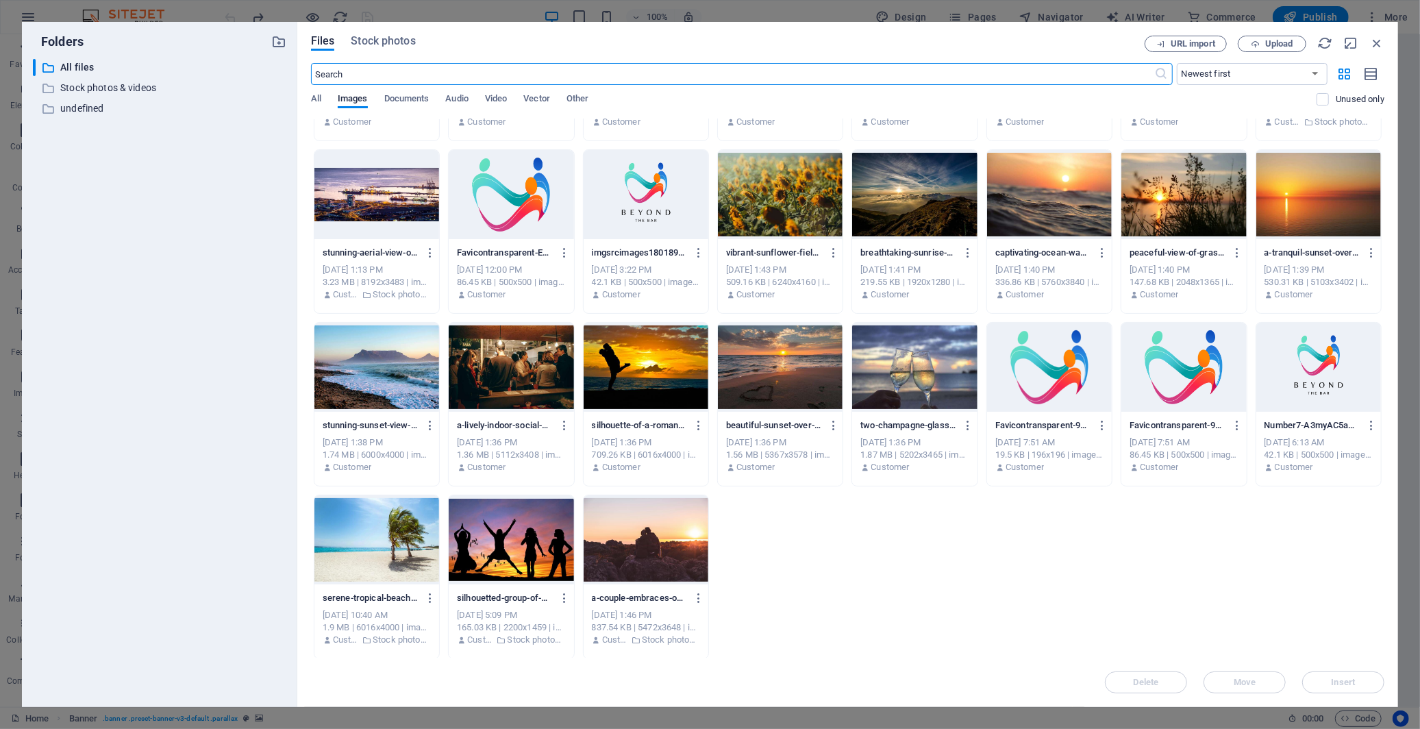
scroll to position [834, 0]
click at [429, 425] on icon "button" at bounding box center [430, 425] width 13 height 12
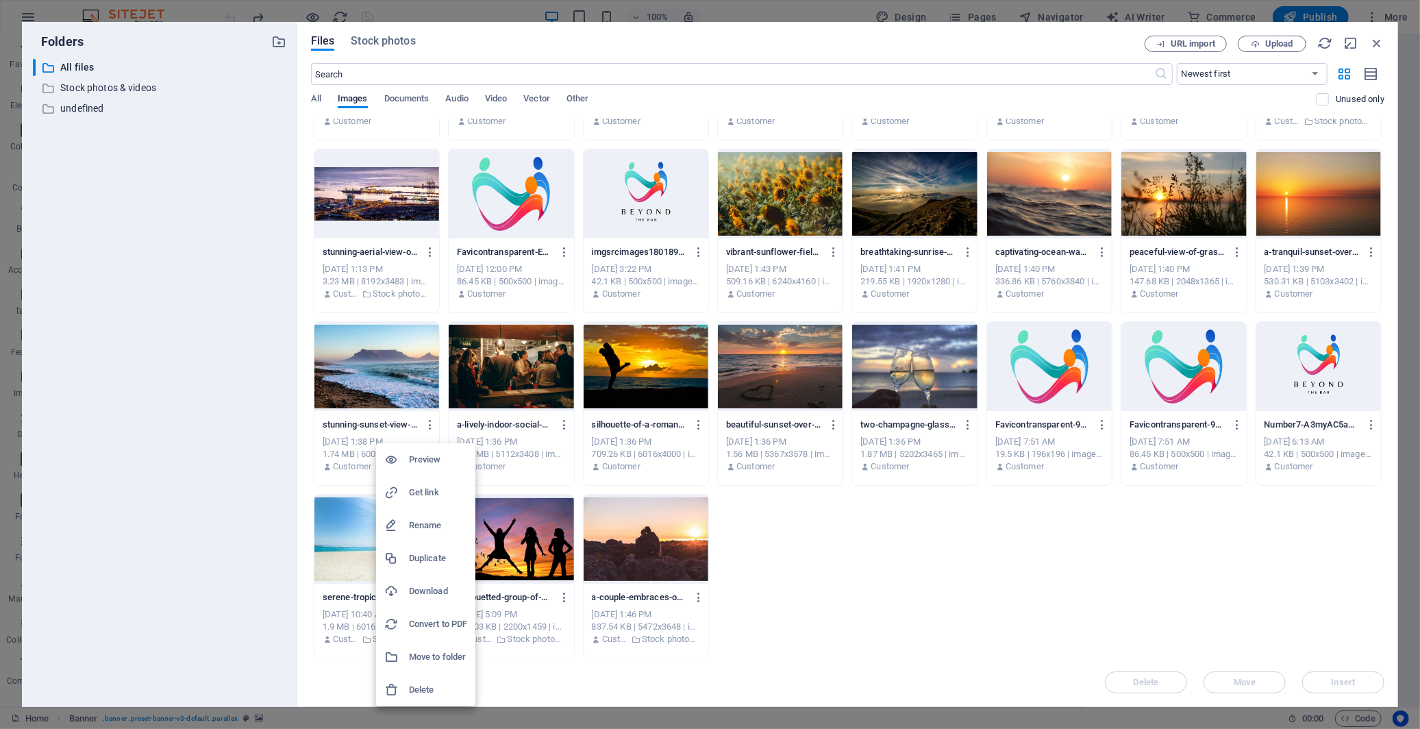
click at [435, 492] on h6 "Get link" at bounding box center [438, 492] width 58 height 16
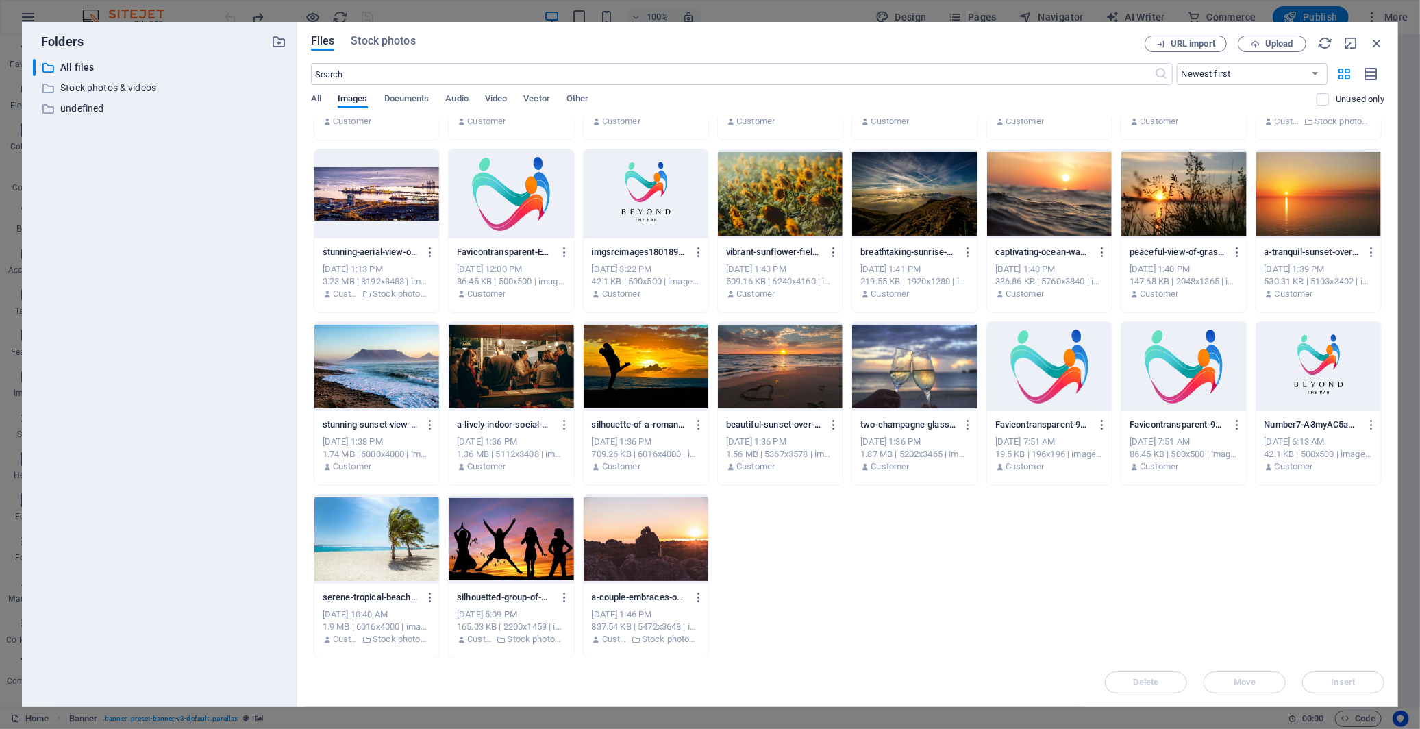
click at [384, 456] on div "1.74 MB | 6000x4000 | image/jpeg" at bounding box center [377, 454] width 108 height 12
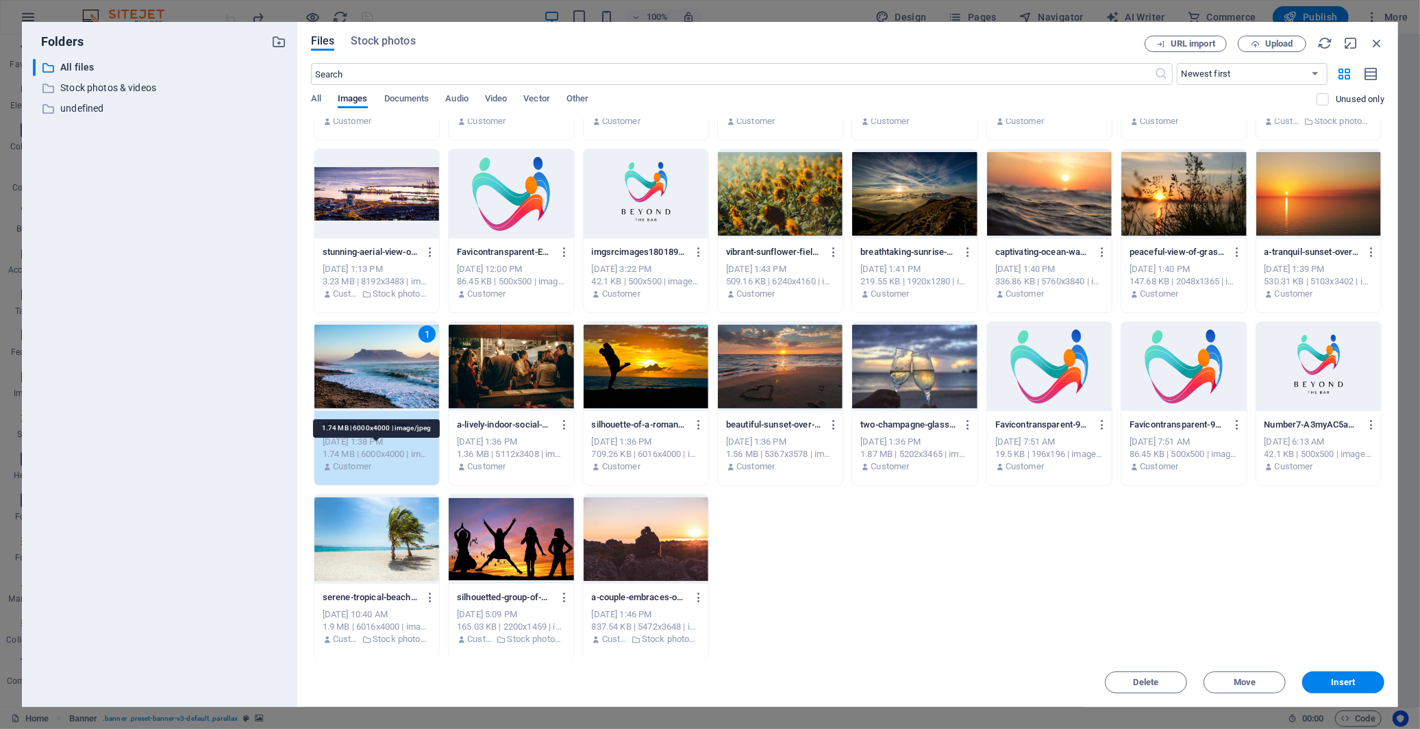
click at [384, 456] on div "1.74 MB | 6000x4000 | image/jpeg" at bounding box center [377, 454] width 108 height 12
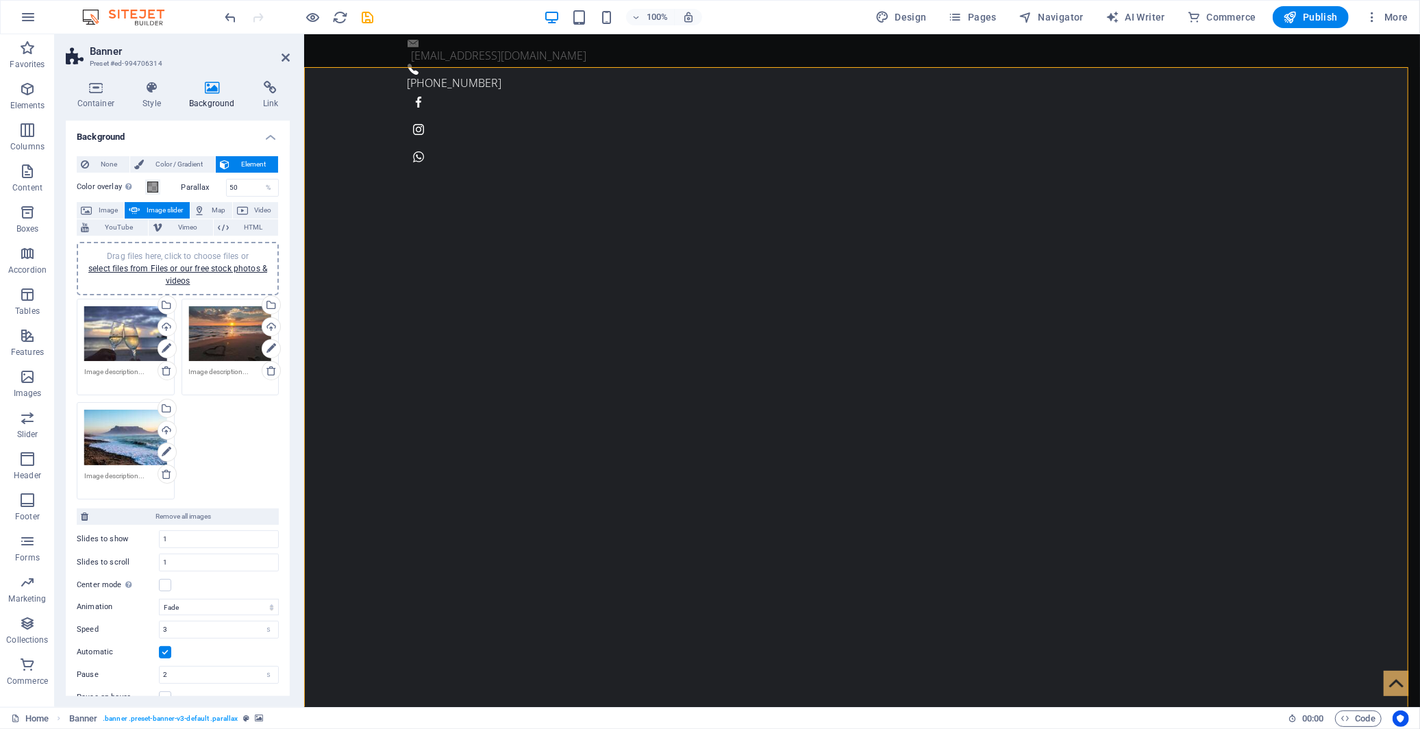
click at [130, 432] on div "Drag files here, click to choose files or select files from Files or our free s…" at bounding box center [125, 437] width 83 height 55
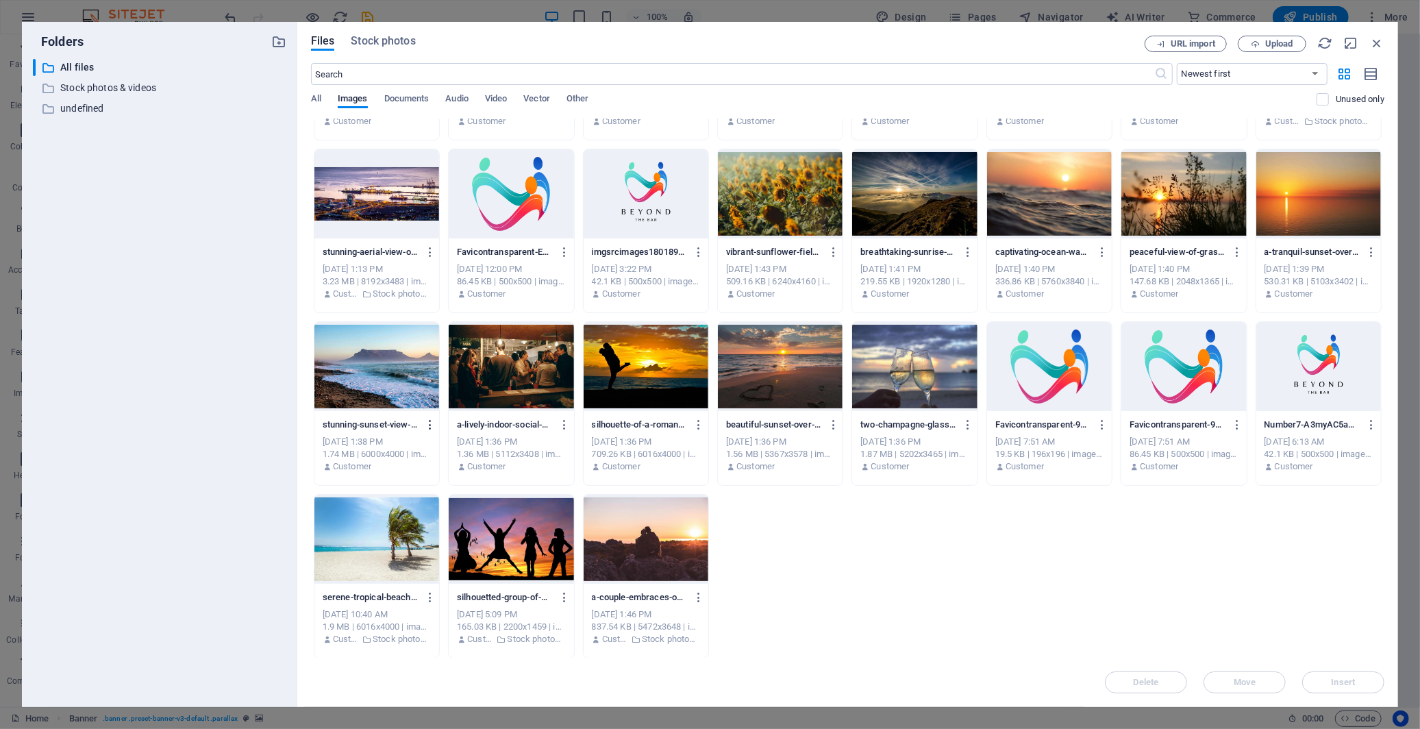
click at [432, 425] on icon "button" at bounding box center [430, 425] width 13 height 12
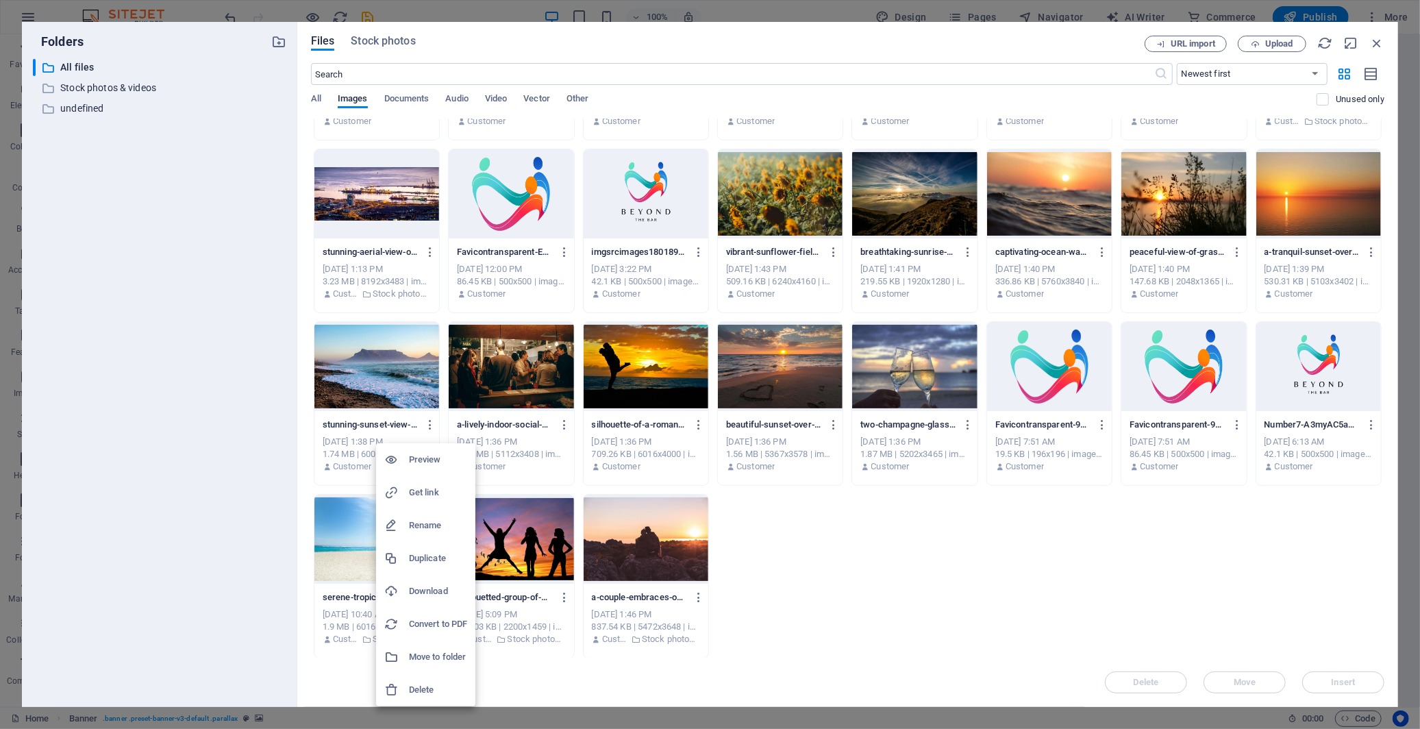
click at [434, 519] on h6 "Rename" at bounding box center [438, 525] width 58 height 16
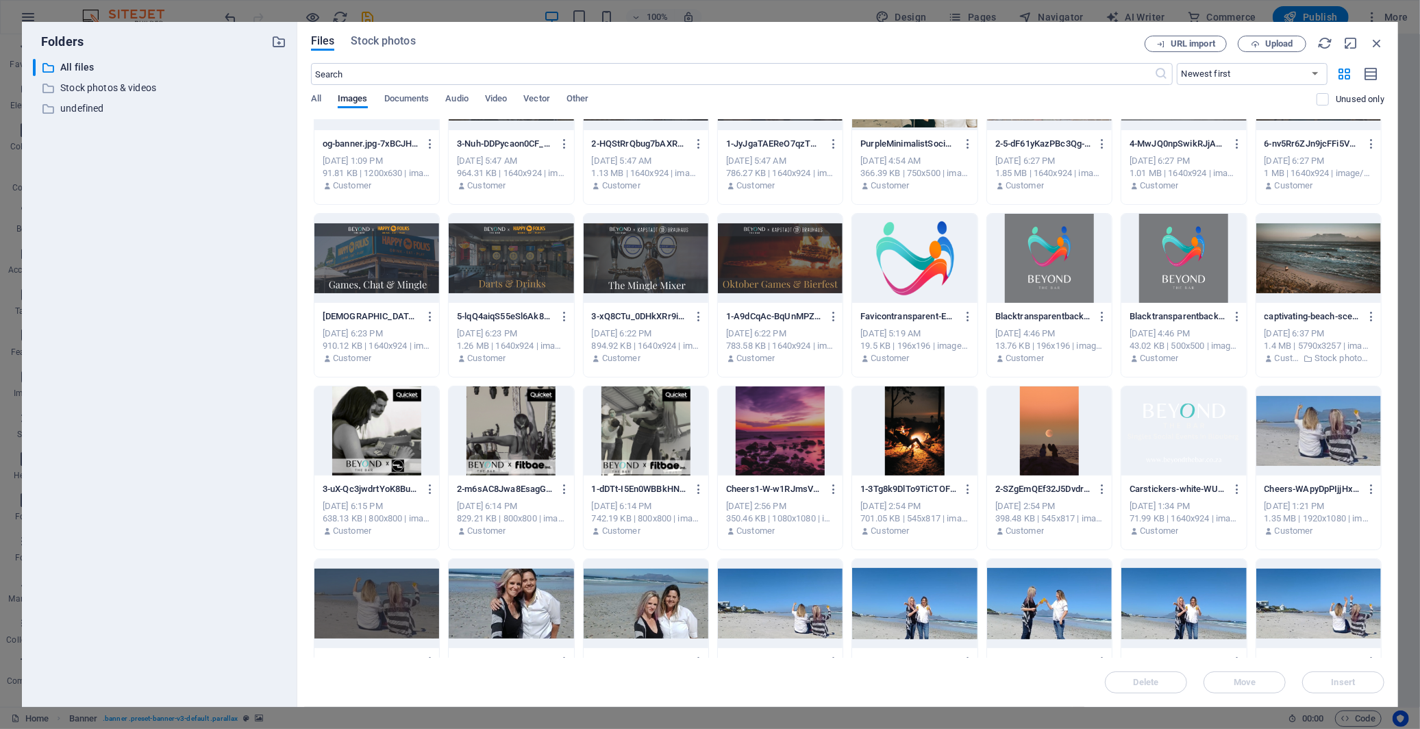
scroll to position [0, 0]
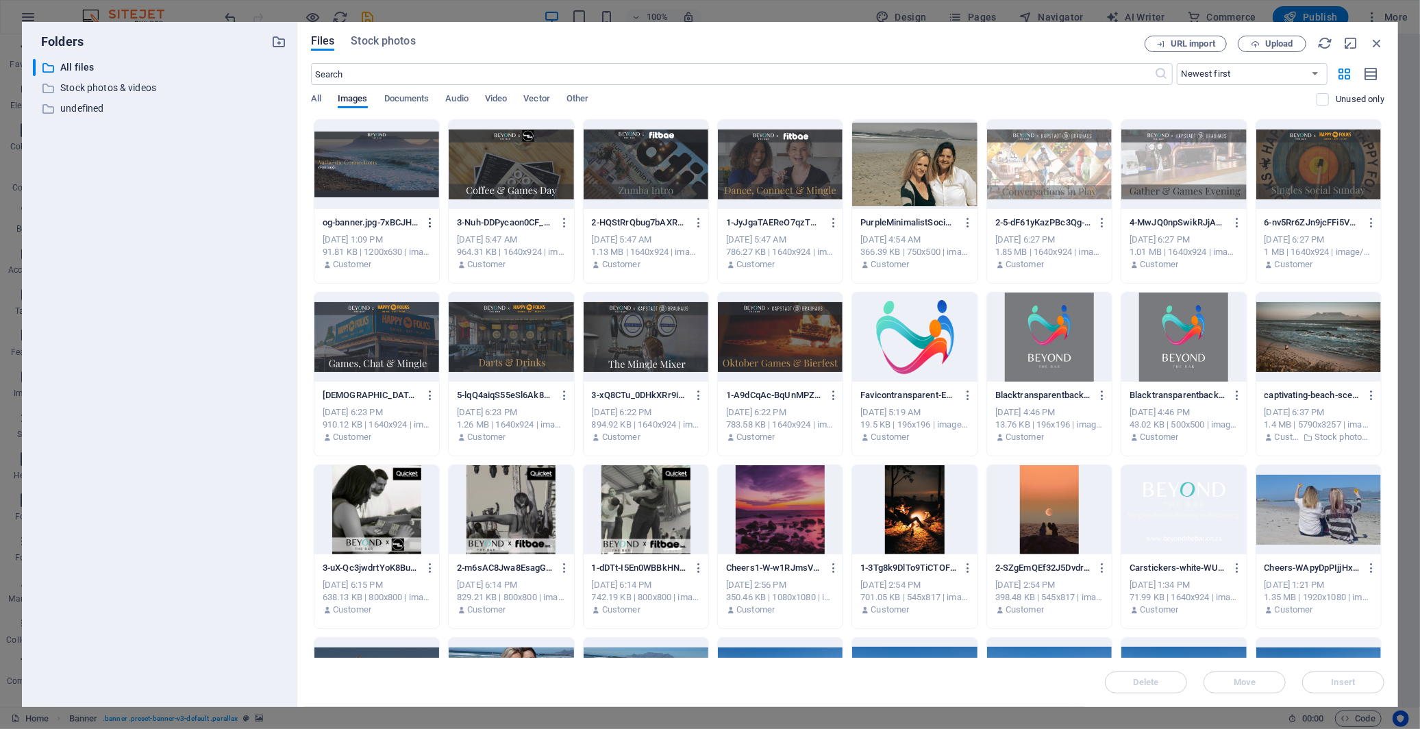
click at [432, 223] on icon "button" at bounding box center [430, 222] width 13 height 12
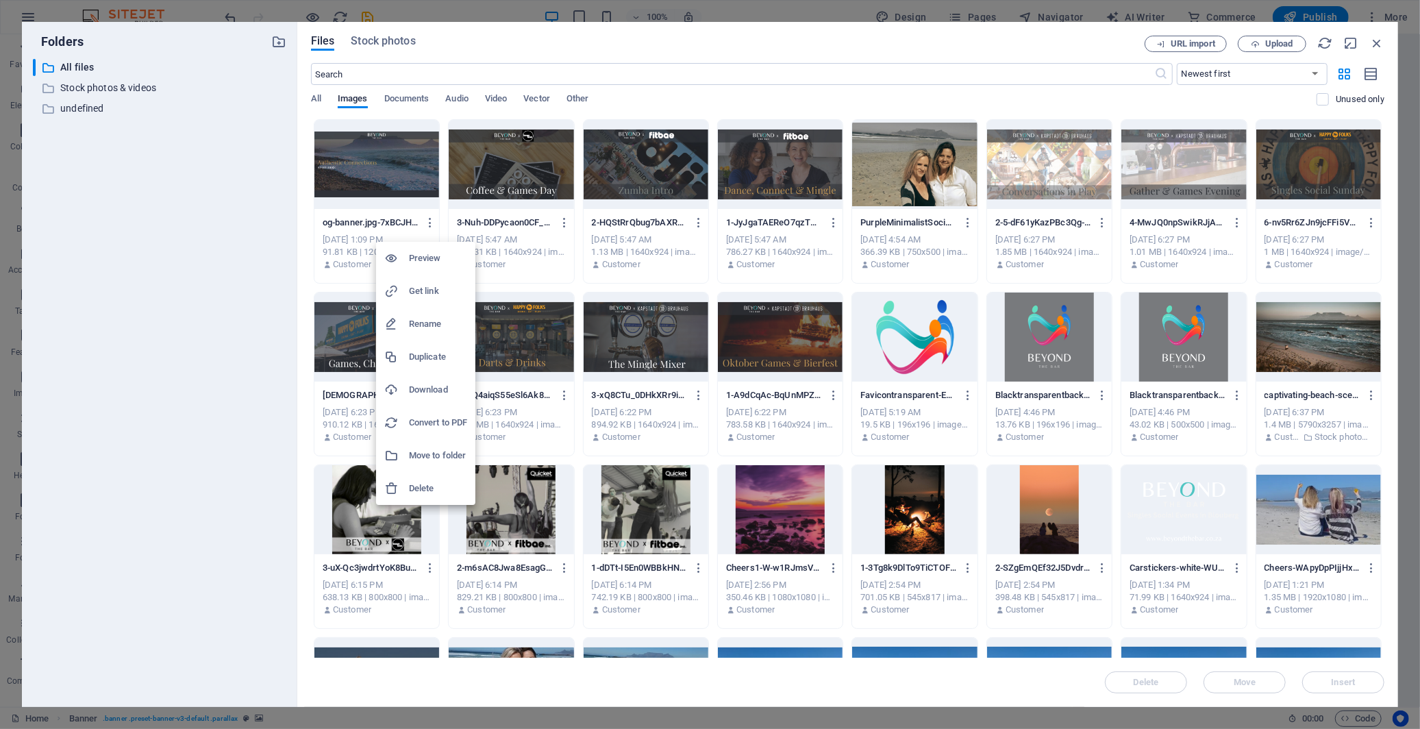
click at [421, 319] on h6 "Rename" at bounding box center [438, 324] width 58 height 16
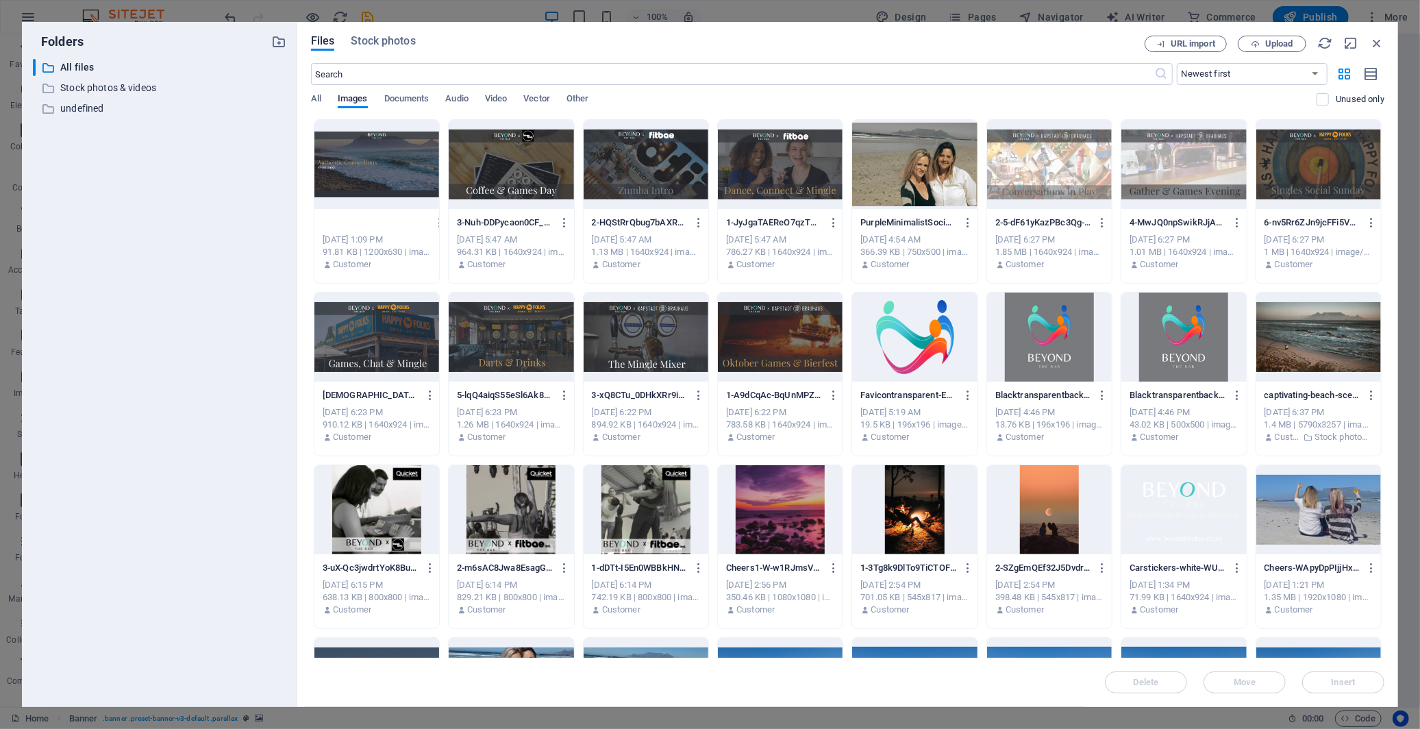
scroll to position [0, 91]
click at [457, 71] on input "text" at bounding box center [733, 74] width 844 height 22
paste input "og-banner.jpg-7xBCJHJbLXDHYaX_zXvu6A"
type input "og-banner.jpg-7xBCJHJbLXDHYaX_zXvu6A"
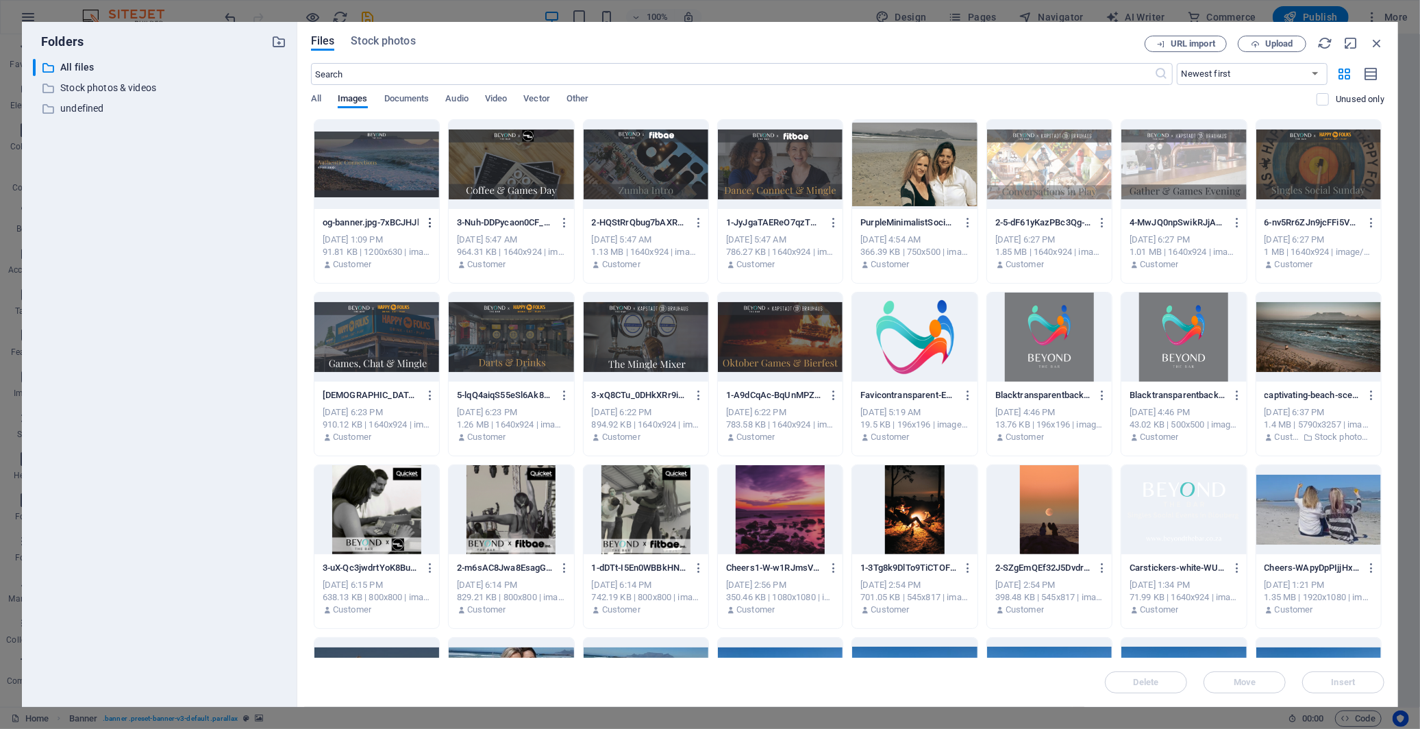
click at [430, 220] on icon "button" at bounding box center [430, 222] width 13 height 12
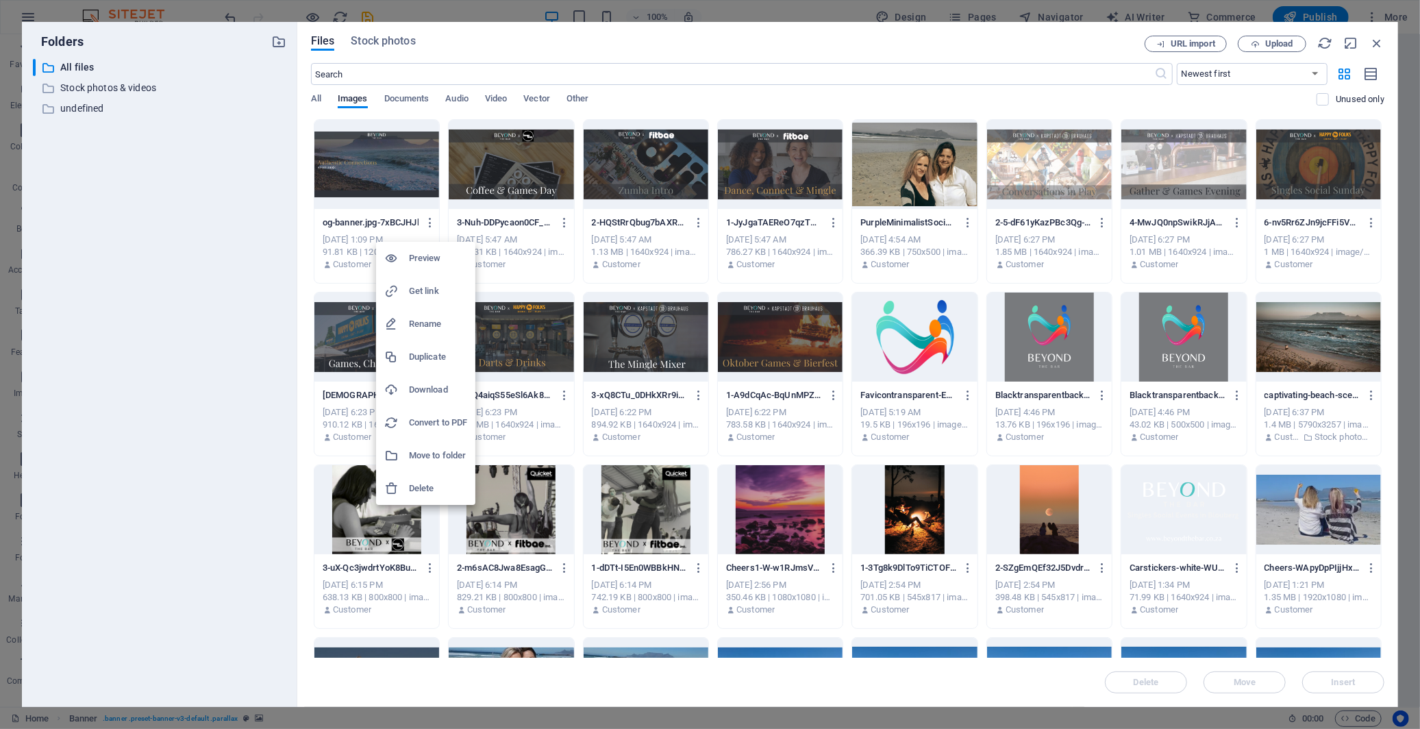
click at [435, 326] on h6 "Rename" at bounding box center [438, 324] width 58 height 16
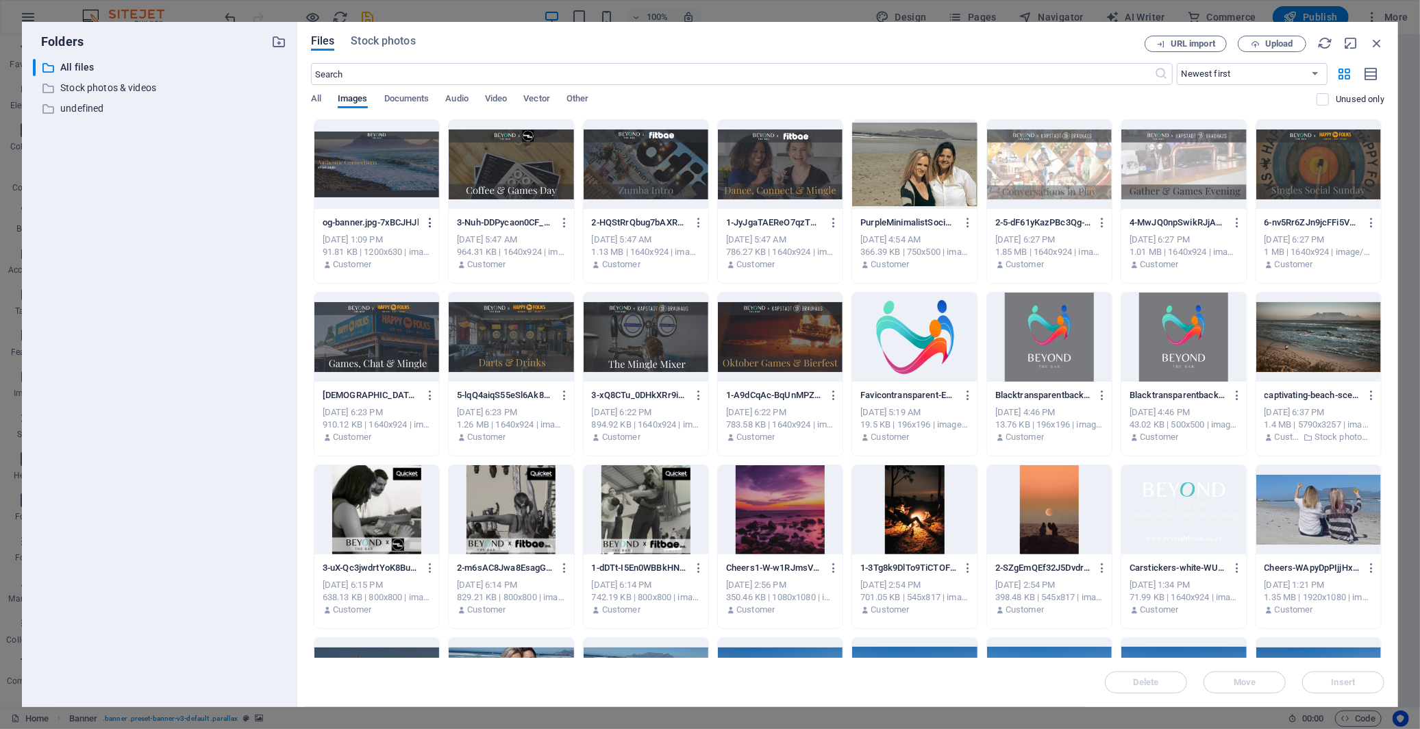
click at [429, 221] on icon "button" at bounding box center [430, 222] width 13 height 12
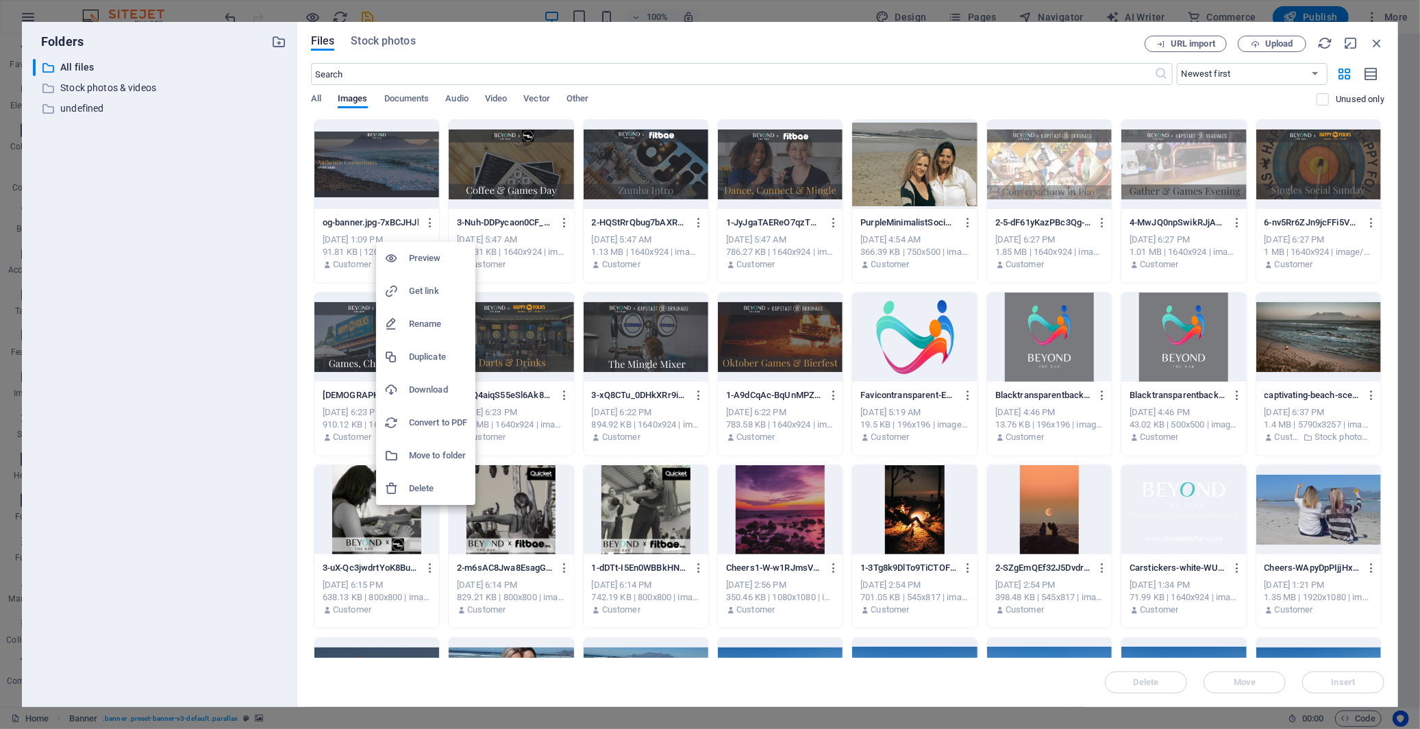
click at [427, 484] on h6 "Delete" at bounding box center [438, 488] width 58 height 16
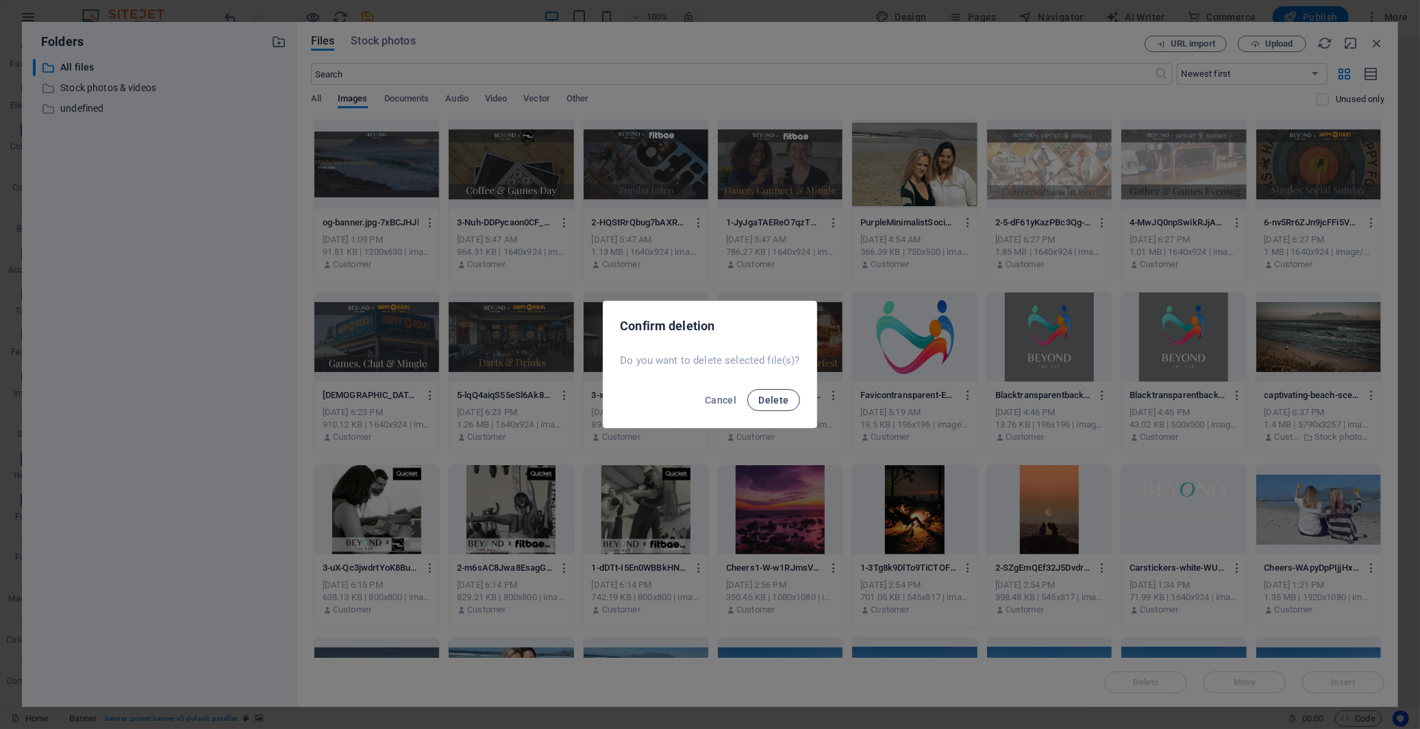
click at [774, 401] on span "Delete" at bounding box center [773, 400] width 30 height 11
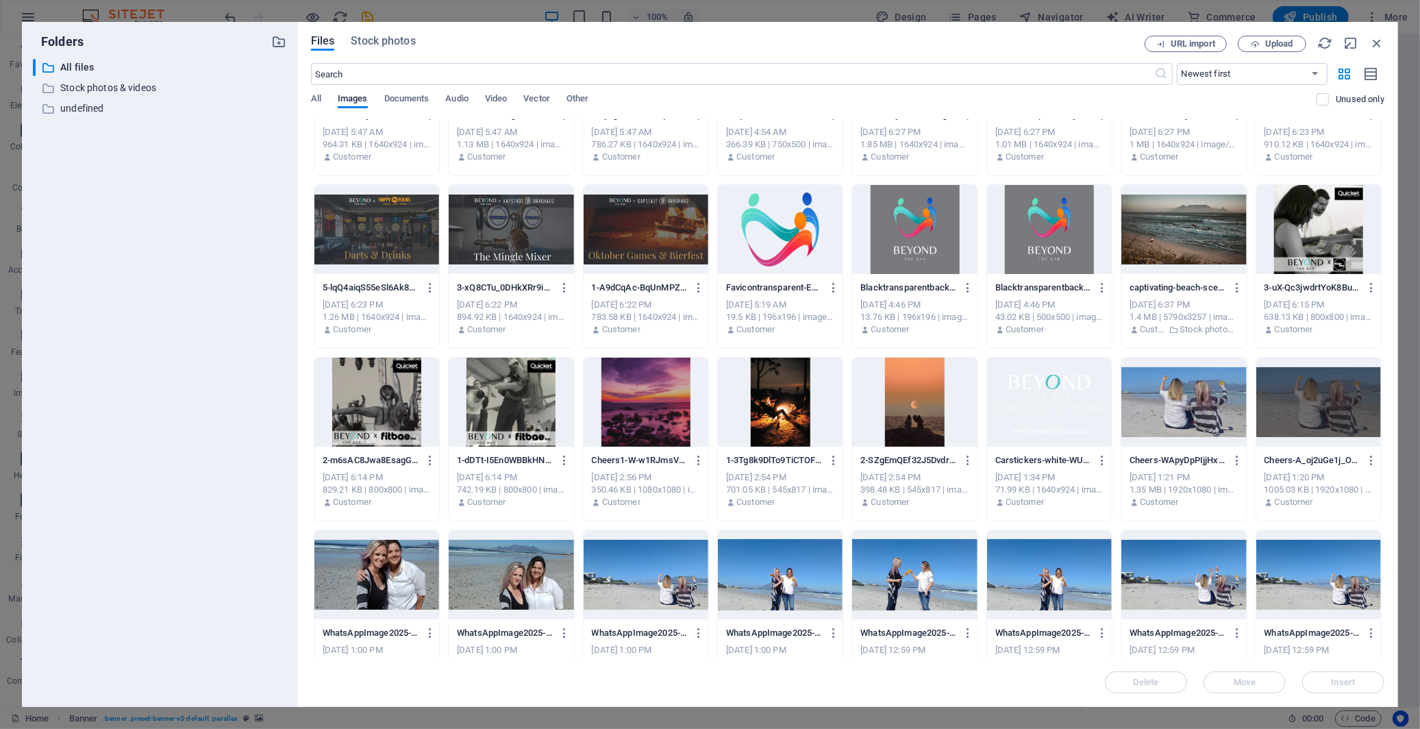
scroll to position [152, 0]
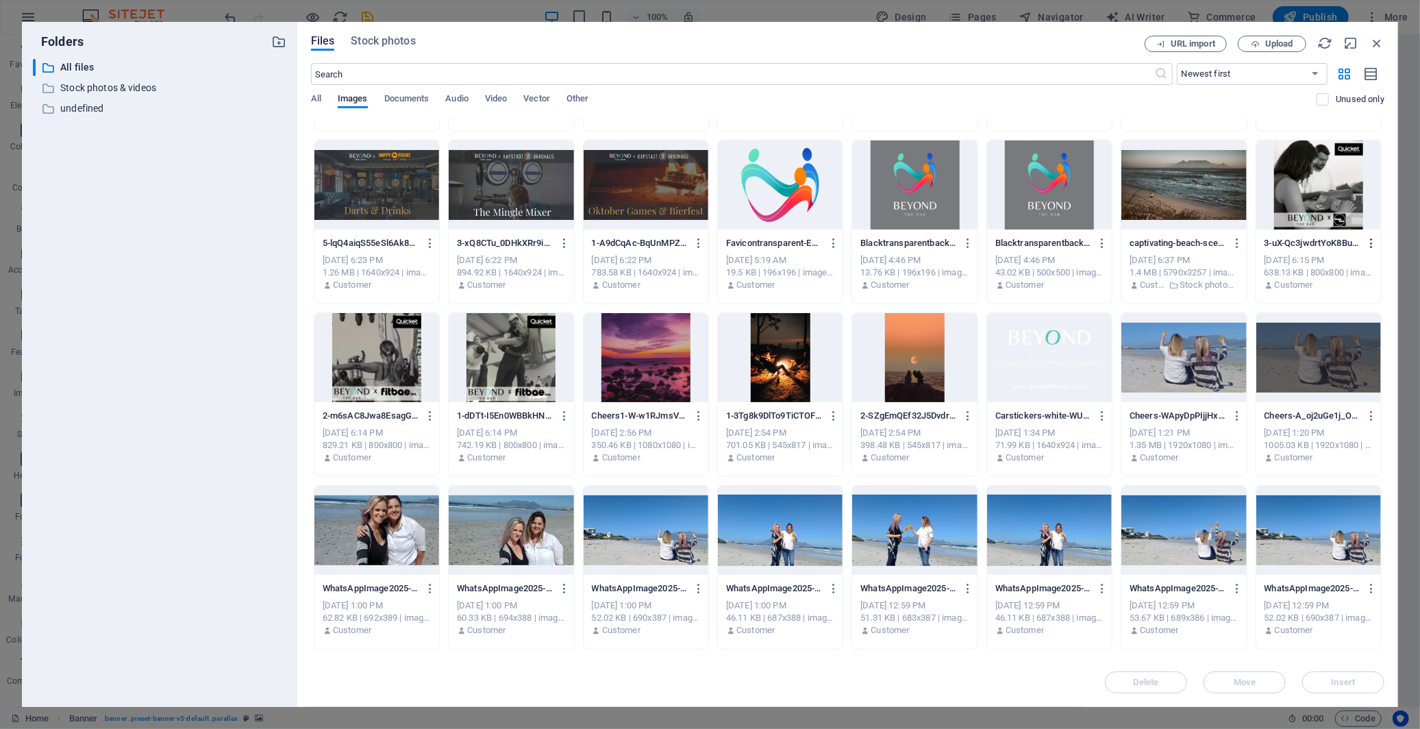
click at [1278, 245] on icon "button" at bounding box center [1371, 243] width 13 height 12
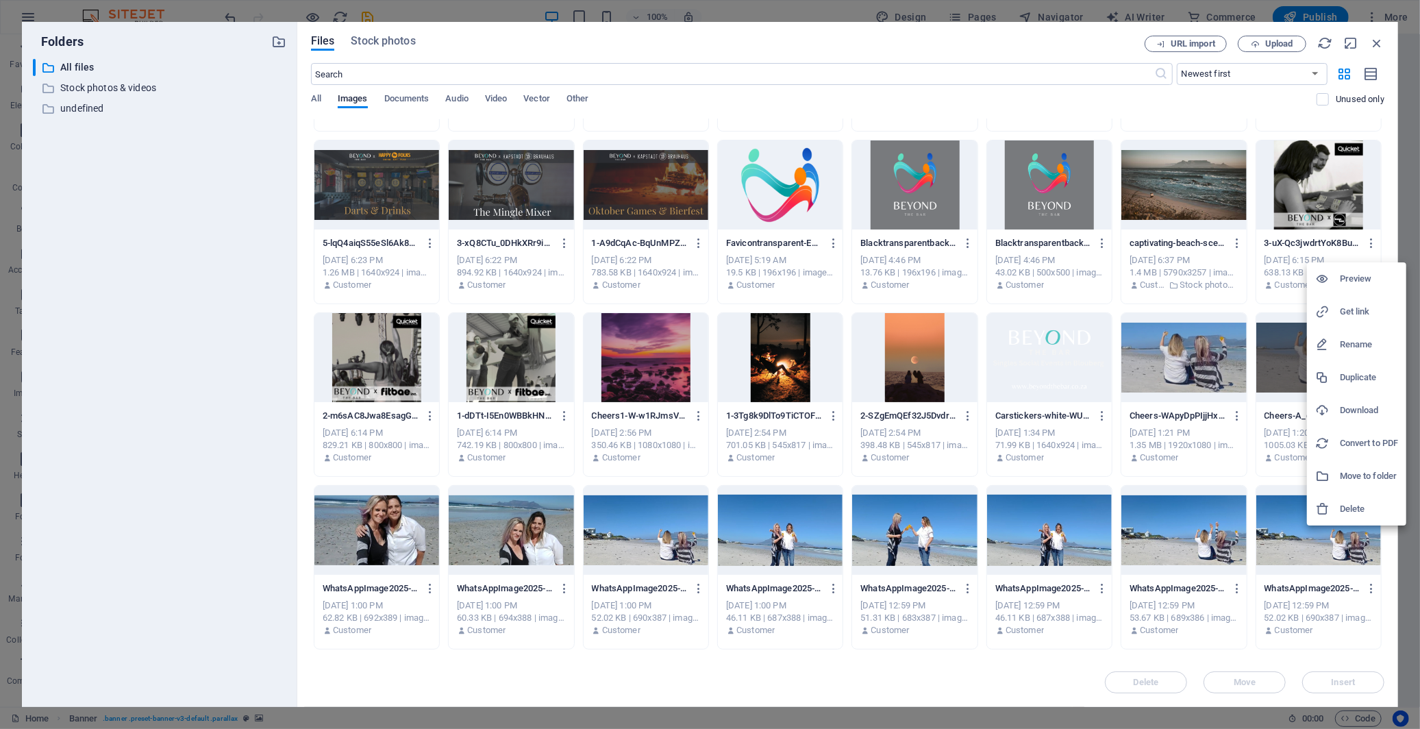
click at [1278, 502] on h6 "Delete" at bounding box center [1369, 509] width 58 height 16
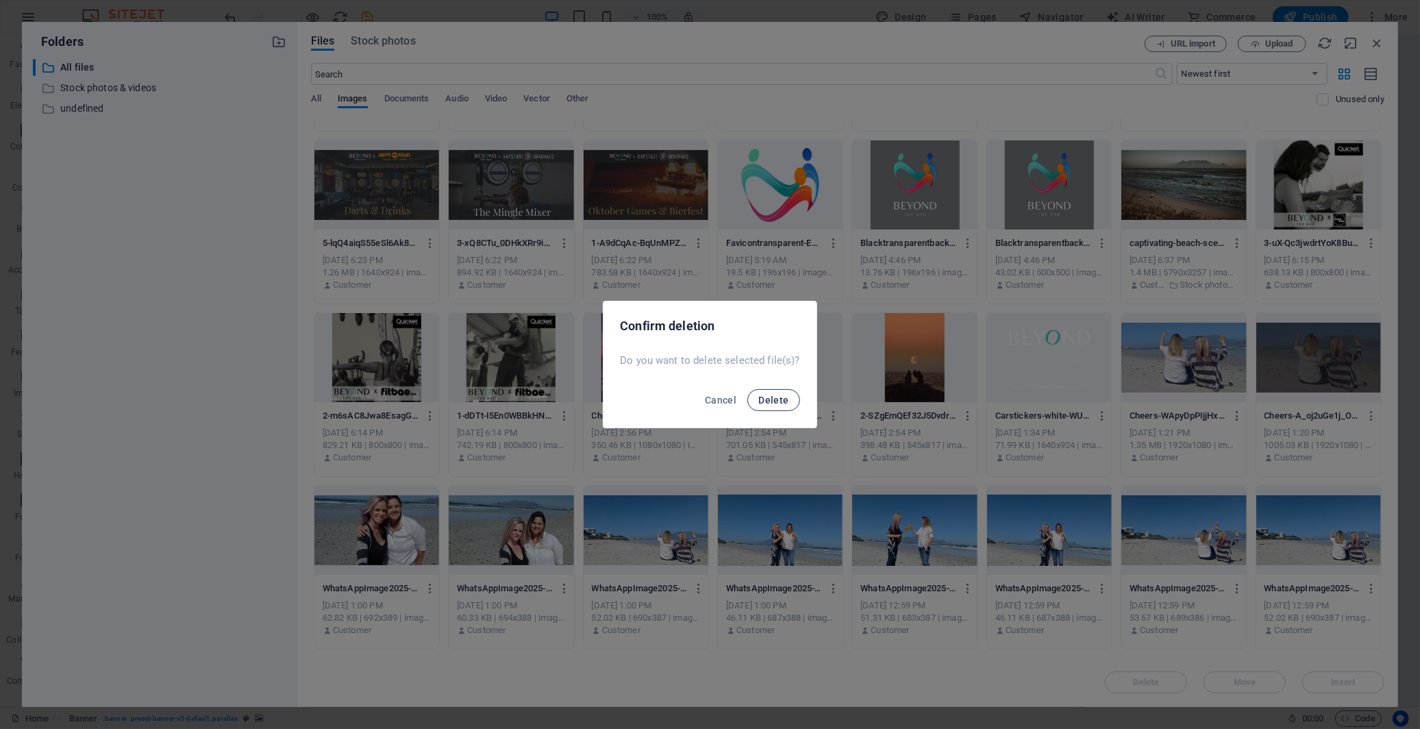
click at [767, 405] on span "Delete" at bounding box center [773, 400] width 30 height 11
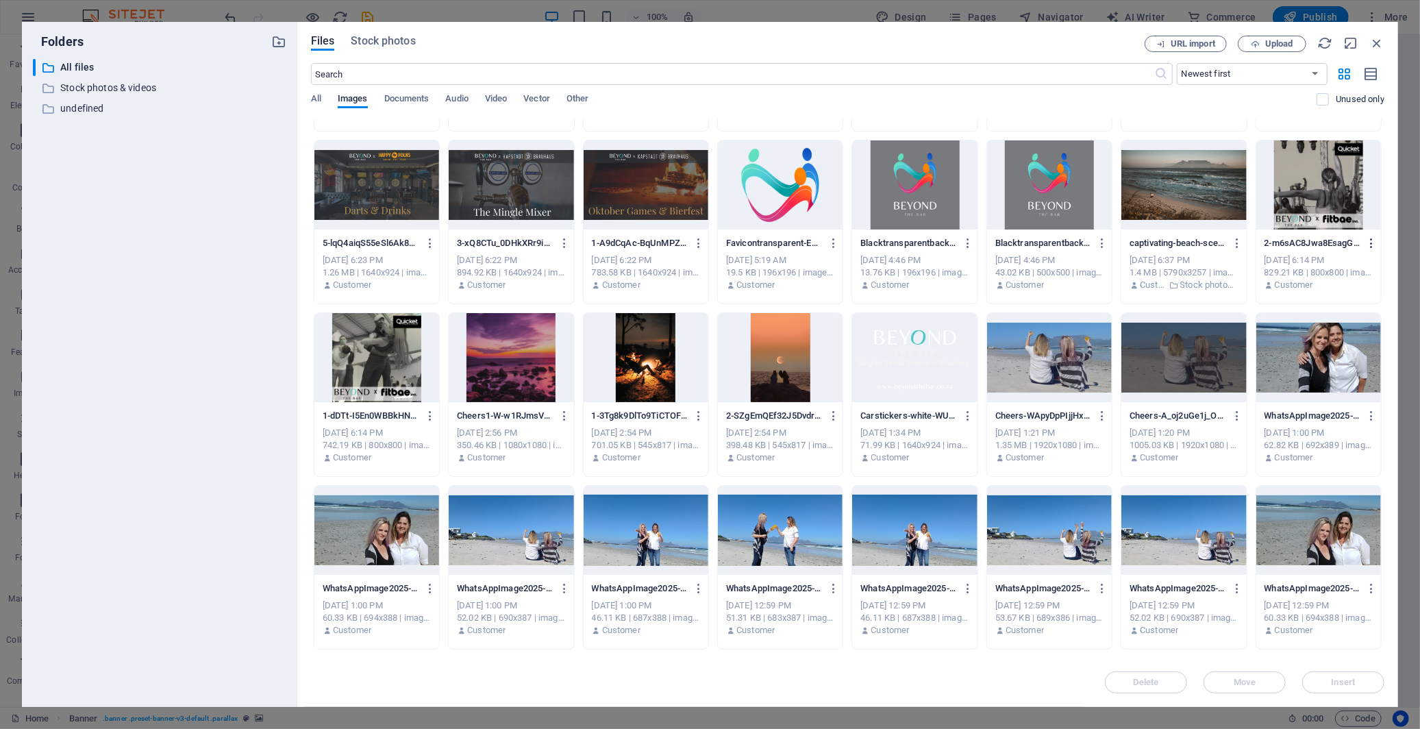
click at [1278, 240] on icon "button" at bounding box center [1371, 243] width 13 height 12
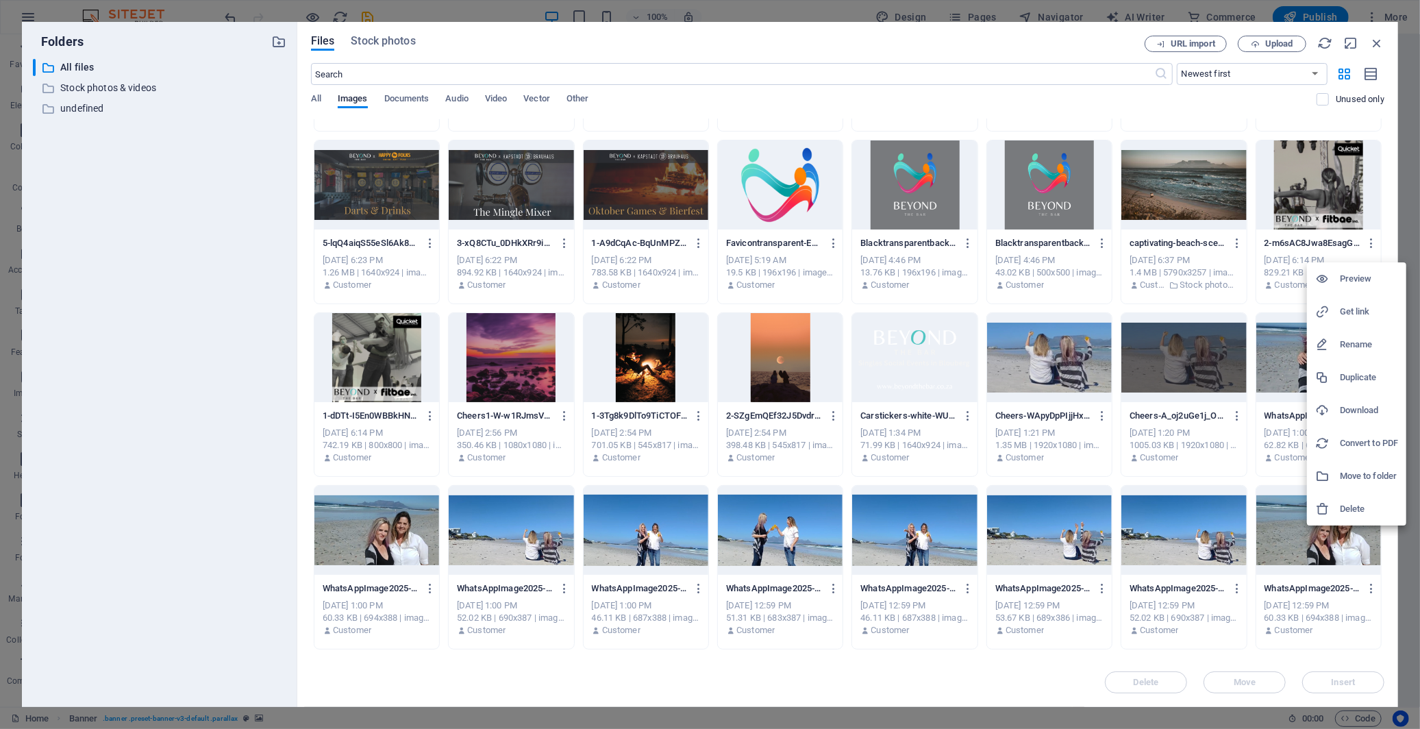
click at [1278, 503] on h6 "Delete" at bounding box center [1369, 509] width 58 height 16
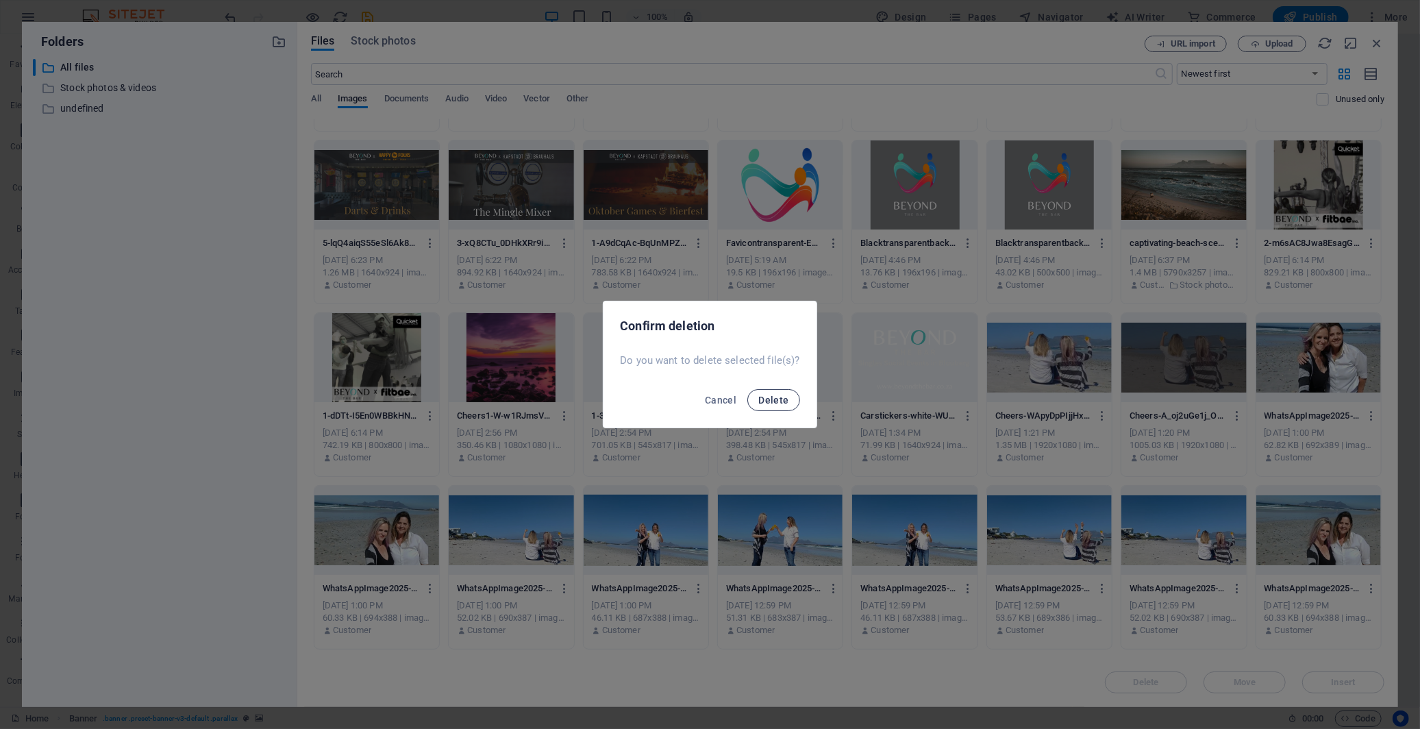
click at [783, 396] on span "Delete" at bounding box center [773, 400] width 30 height 11
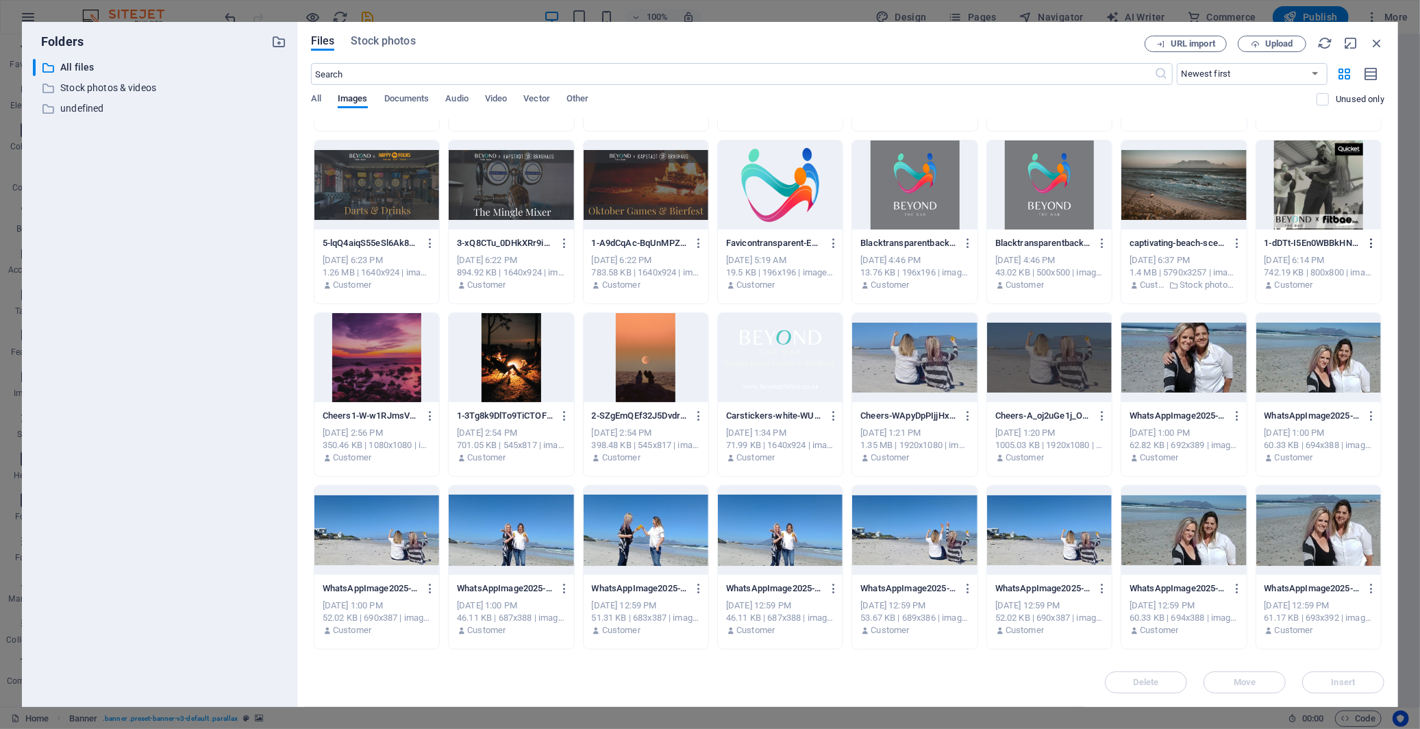
click at [1278, 244] on icon "button" at bounding box center [1371, 243] width 13 height 12
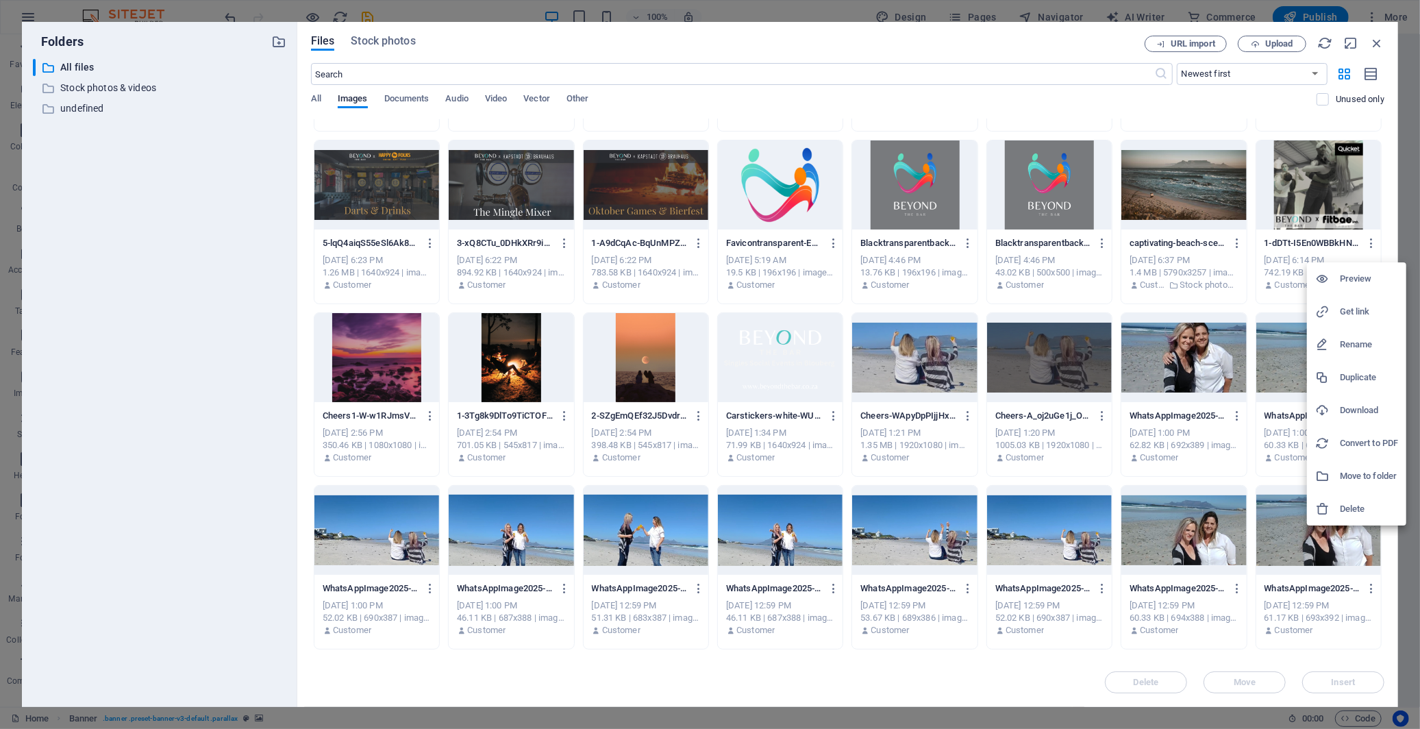
click at [1278, 509] on h6 "Delete" at bounding box center [1369, 509] width 58 height 16
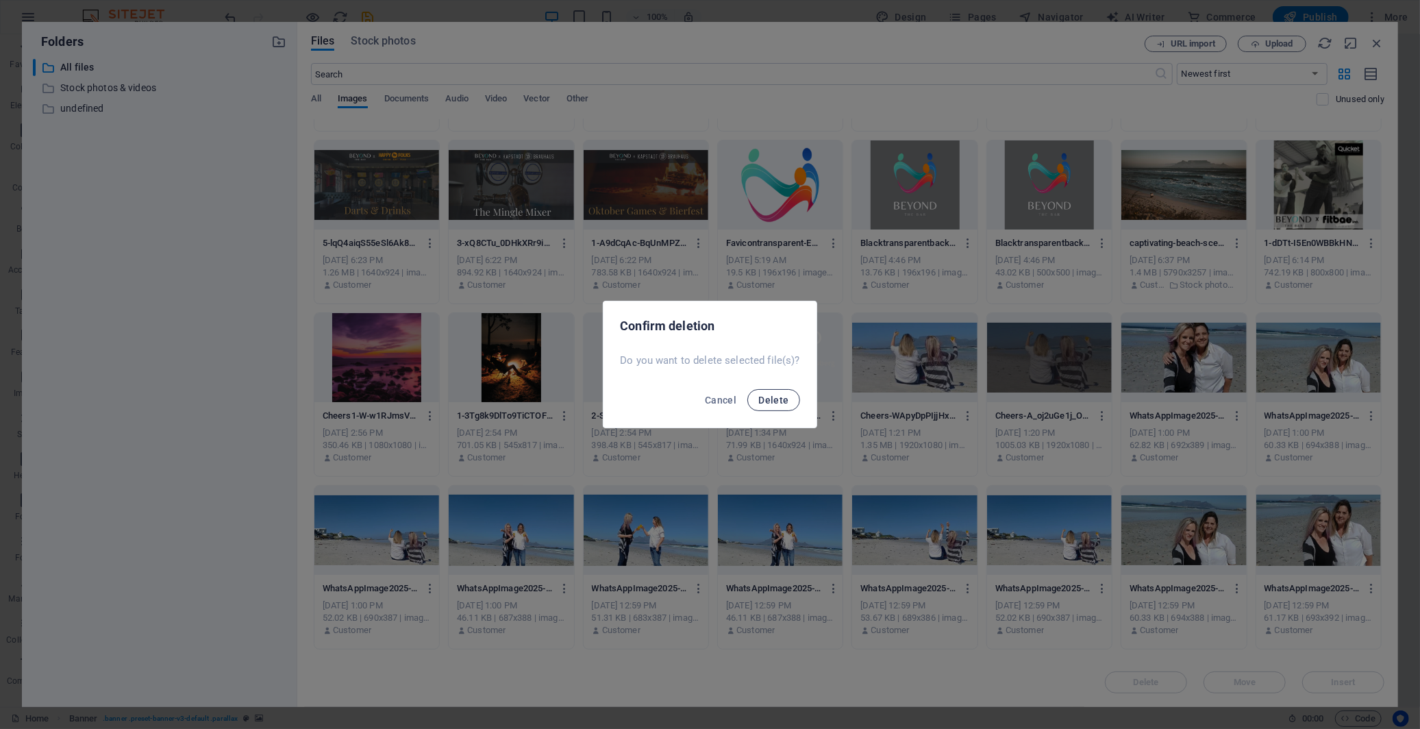
click at [783, 406] on button "Delete" at bounding box center [773, 400] width 52 height 22
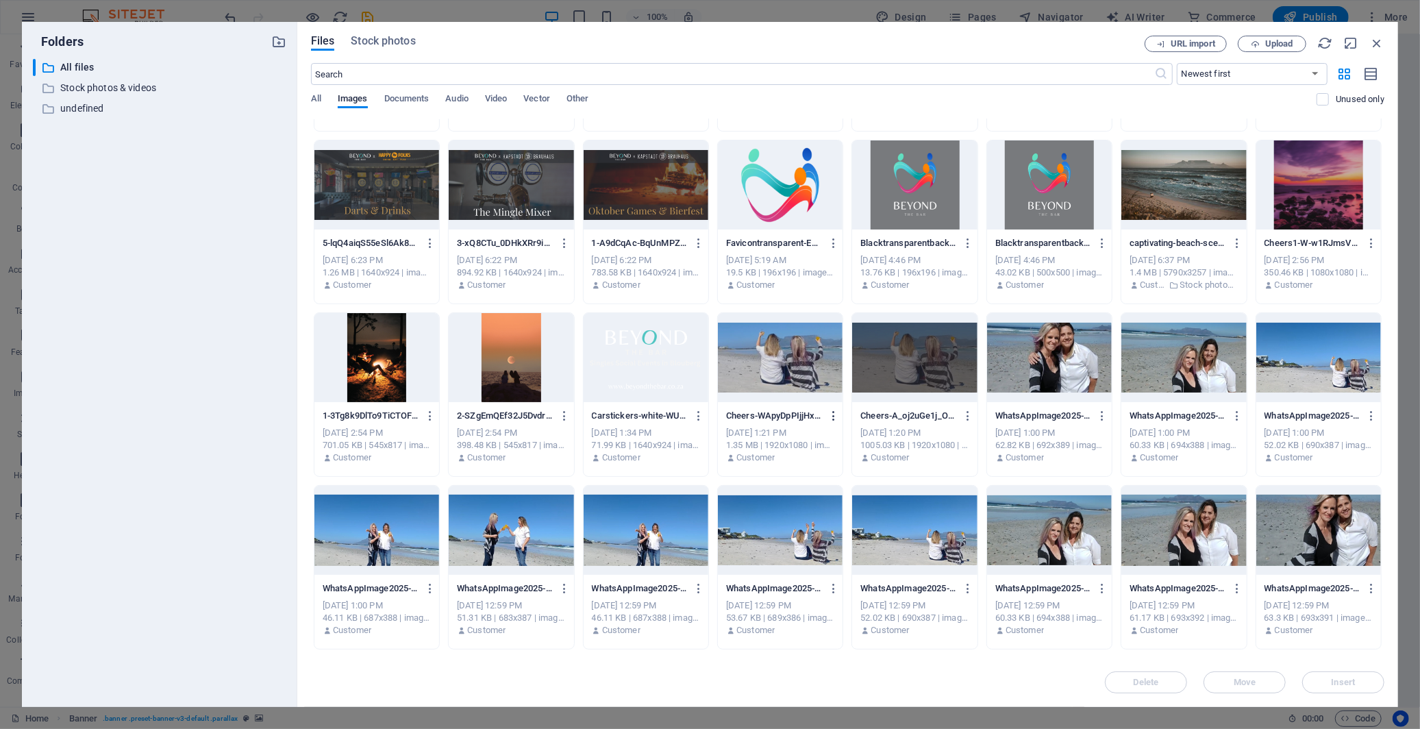
click at [830, 416] on icon "button" at bounding box center [833, 416] width 13 height 12
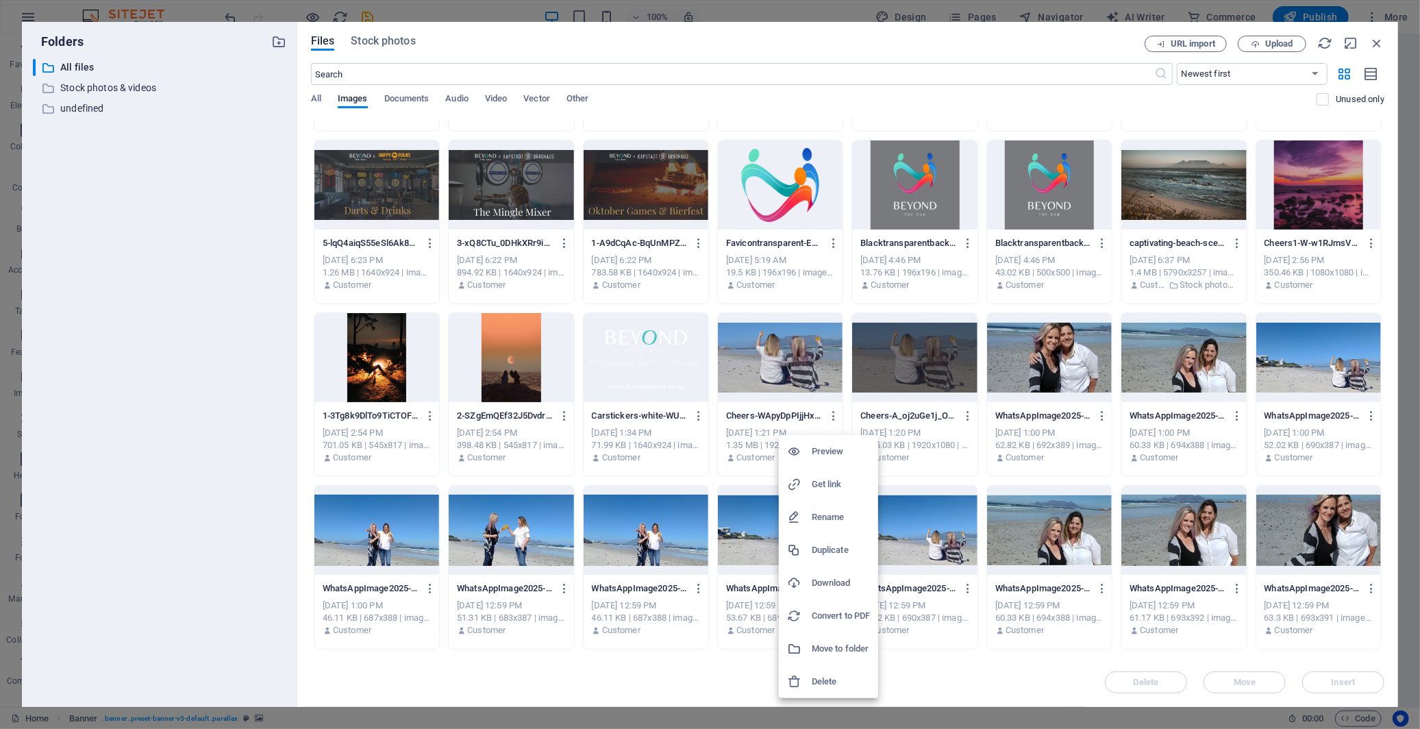
click at [841, 656] on li "Delete" at bounding box center [828, 681] width 99 height 33
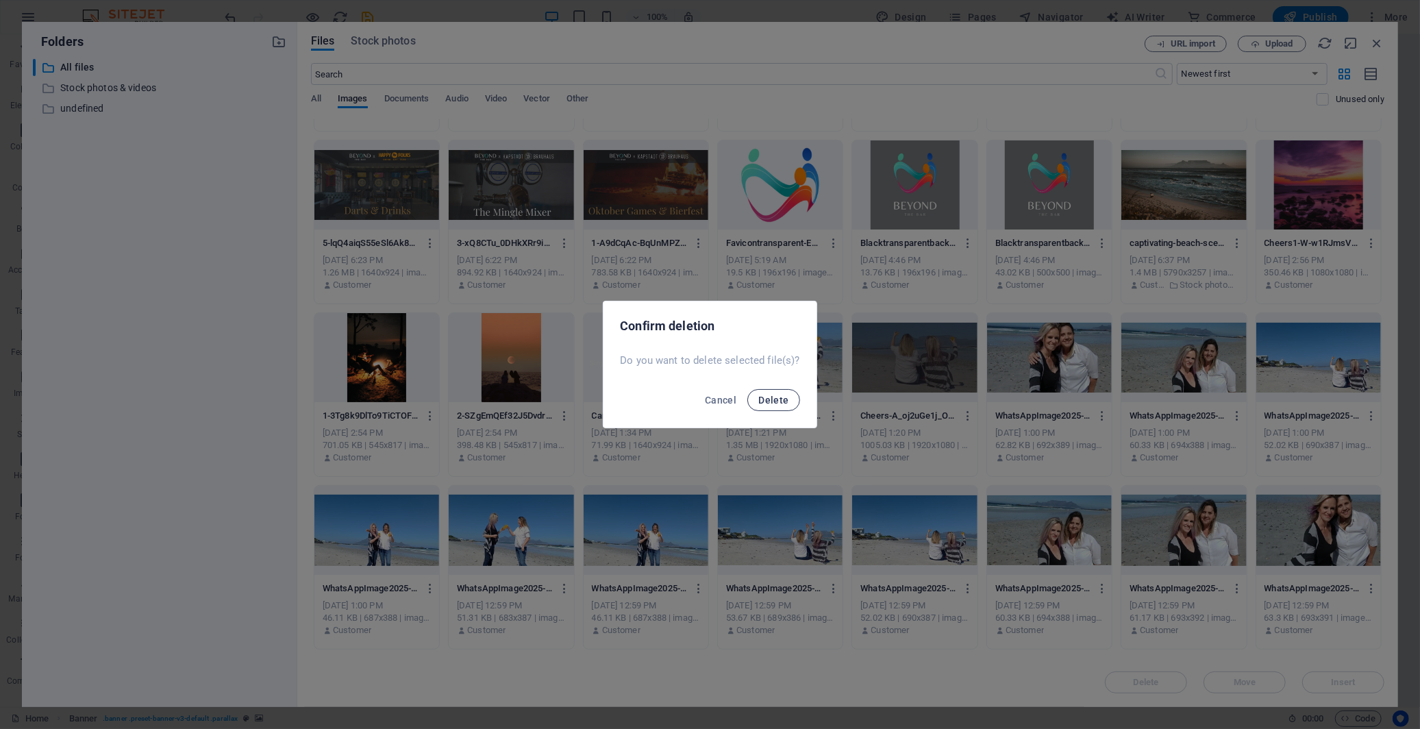
click at [770, 399] on span "Delete" at bounding box center [773, 400] width 30 height 11
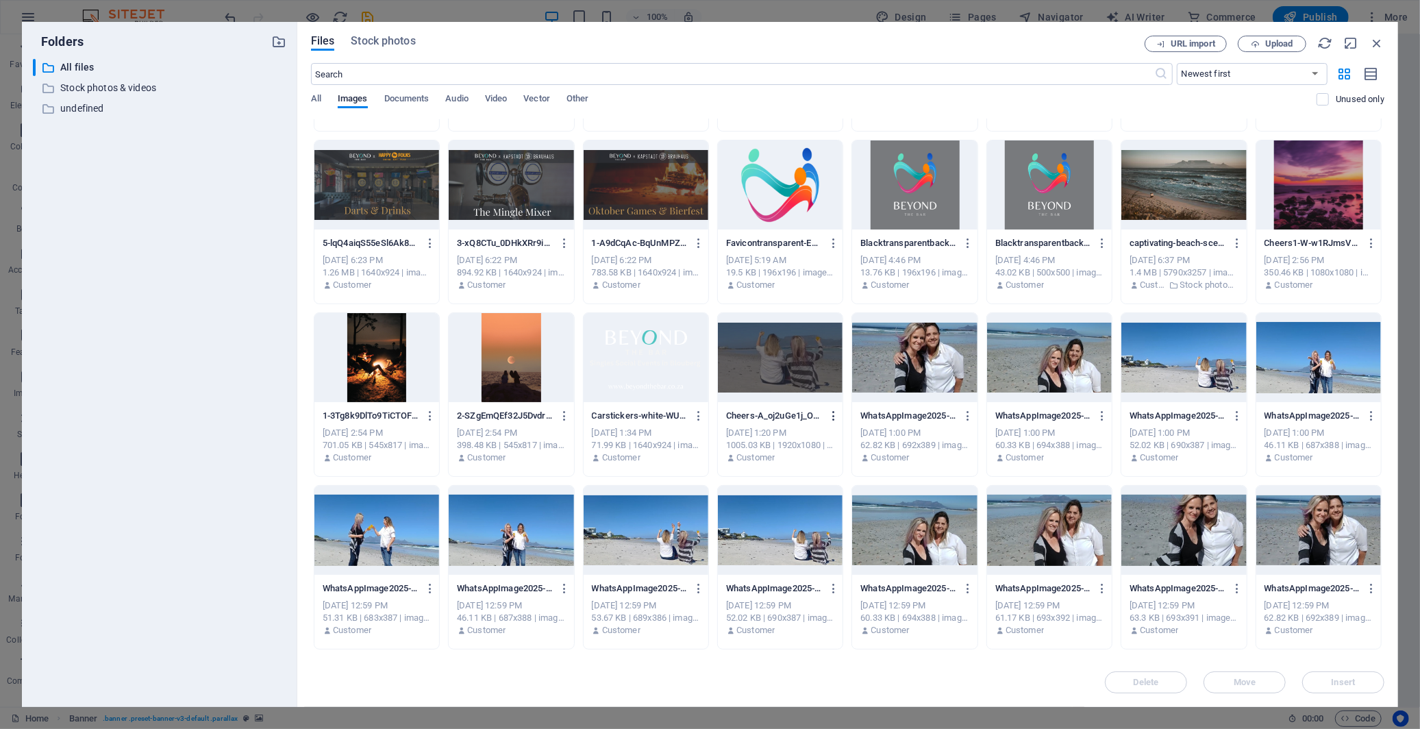
click at [832, 416] on icon "button" at bounding box center [833, 416] width 13 height 12
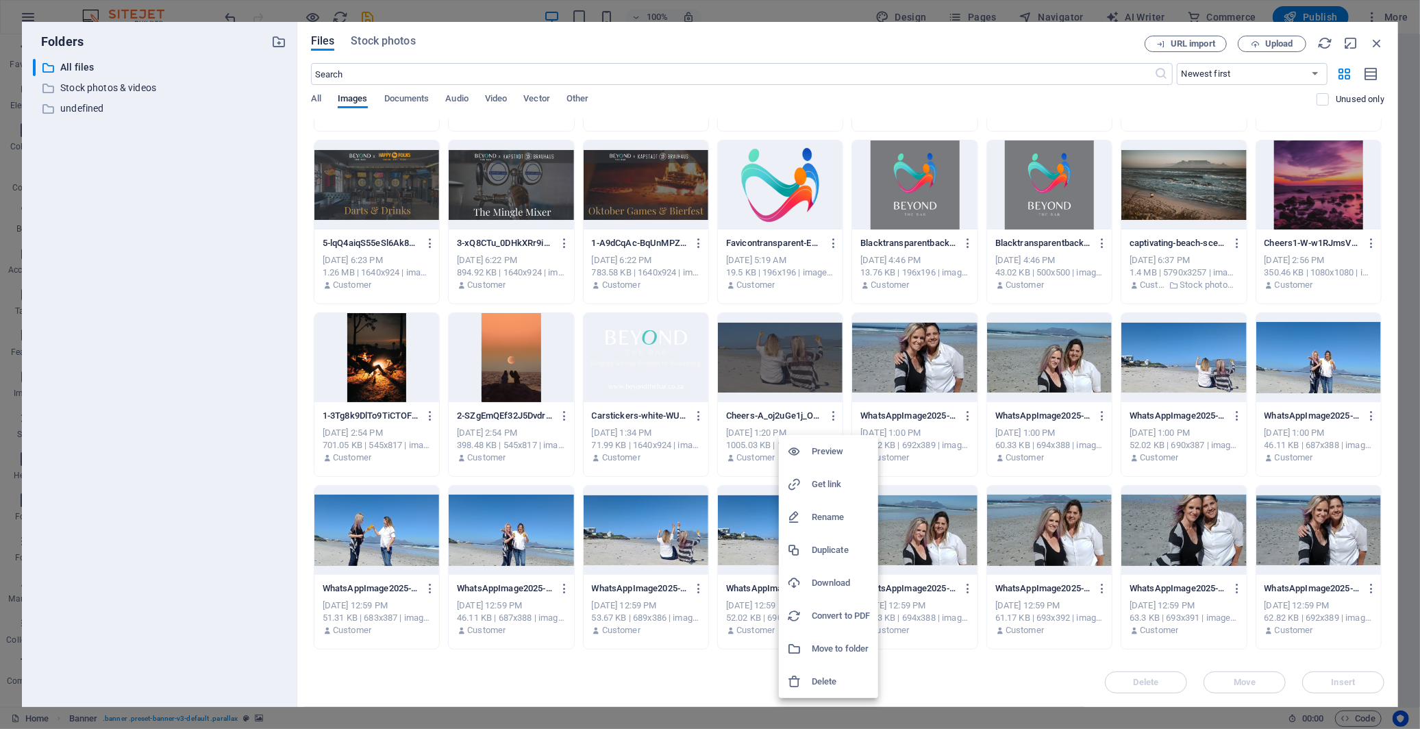
click at [854, 656] on h6 "Delete" at bounding box center [841, 681] width 58 height 16
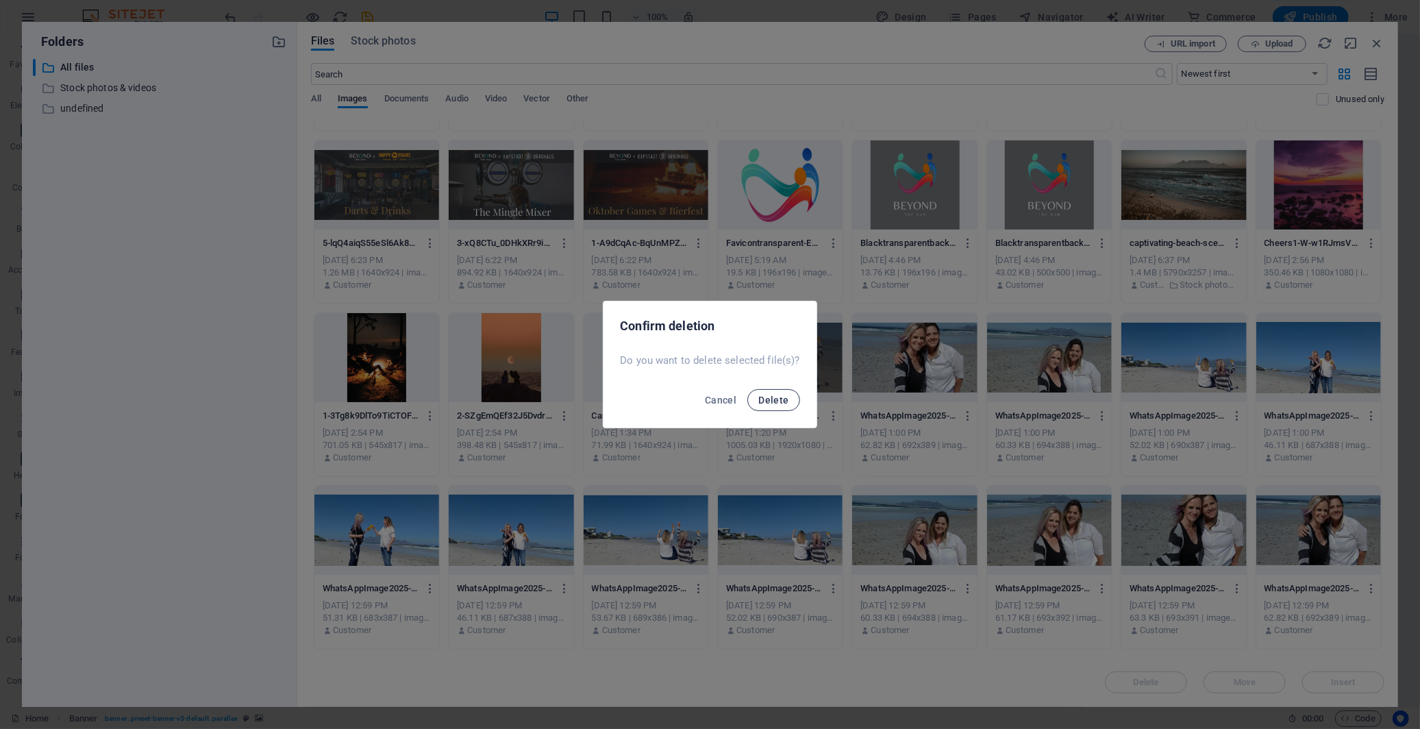
click at [767, 400] on span "Delete" at bounding box center [773, 400] width 30 height 11
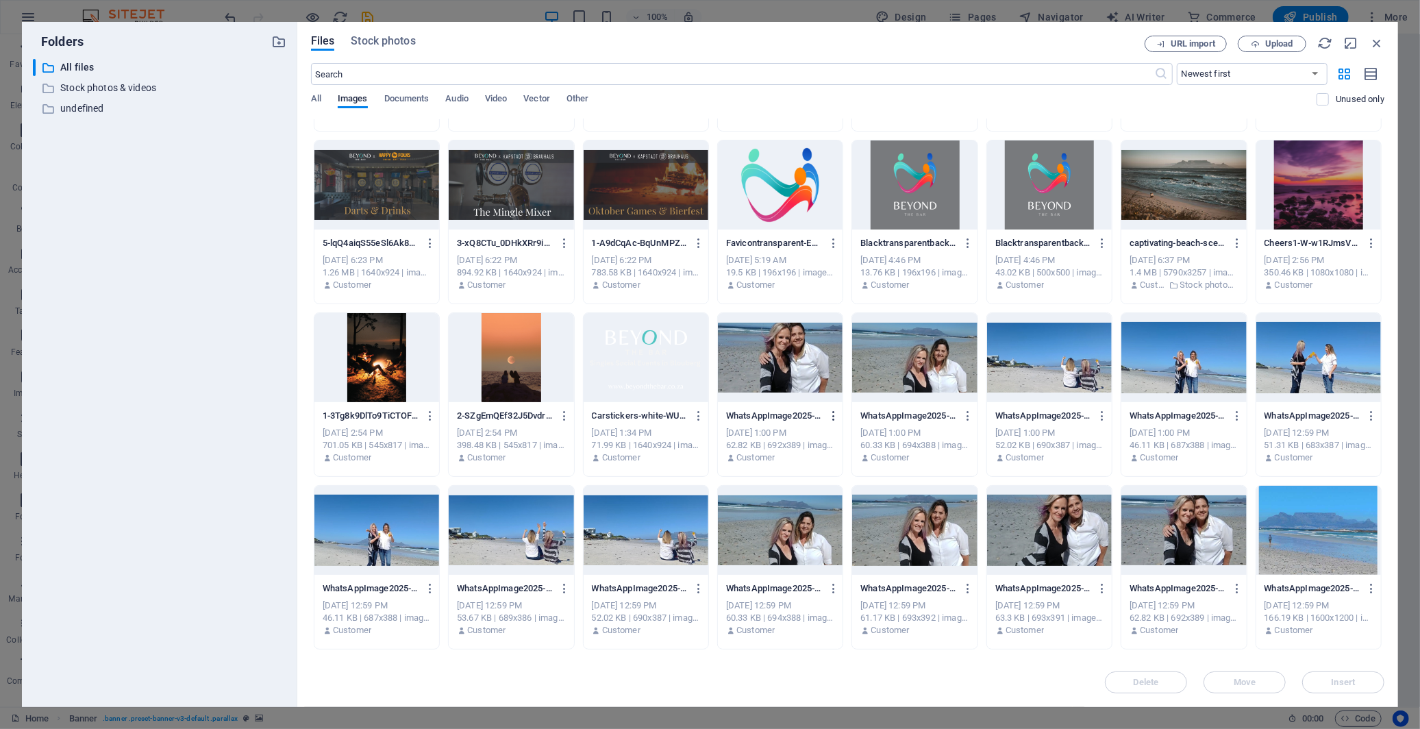
click at [830, 416] on icon "button" at bounding box center [833, 416] width 13 height 12
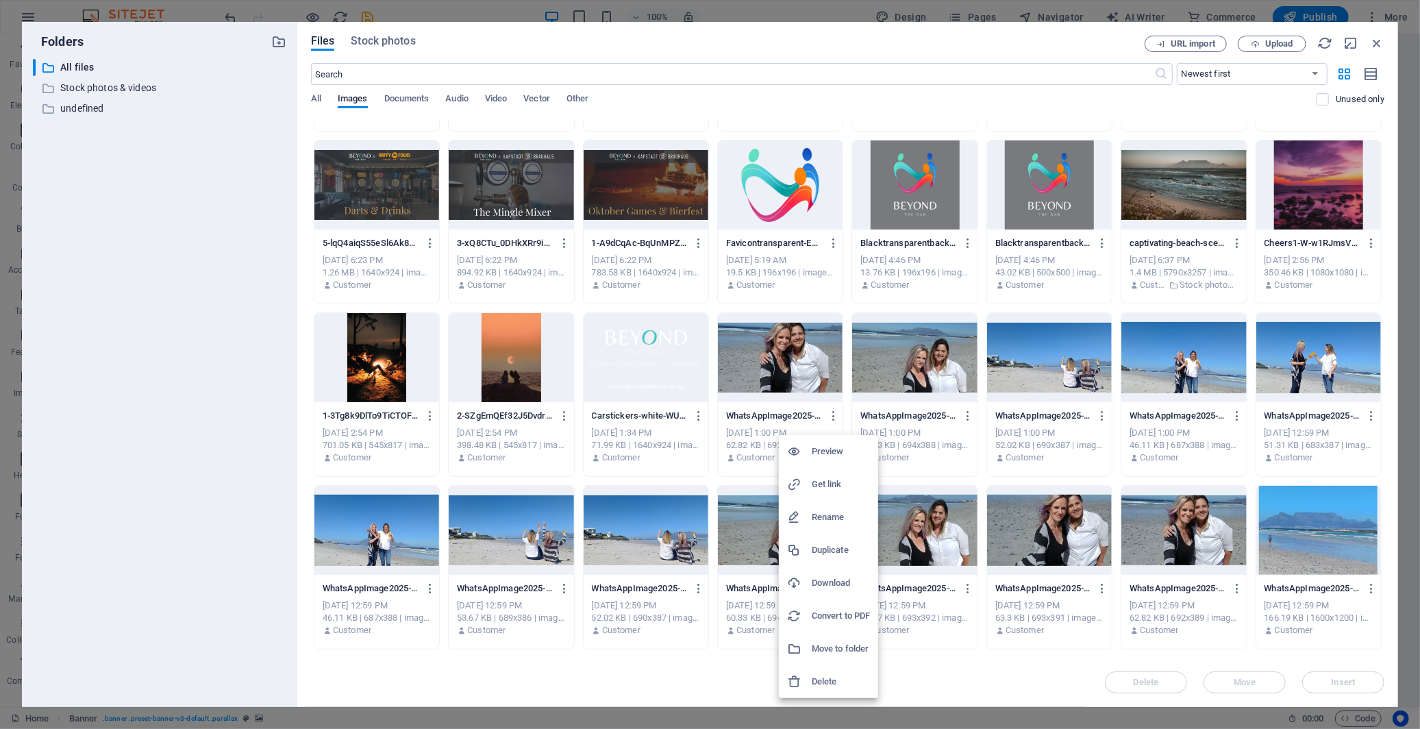
click at [852, 656] on li "Delete" at bounding box center [828, 681] width 99 height 33
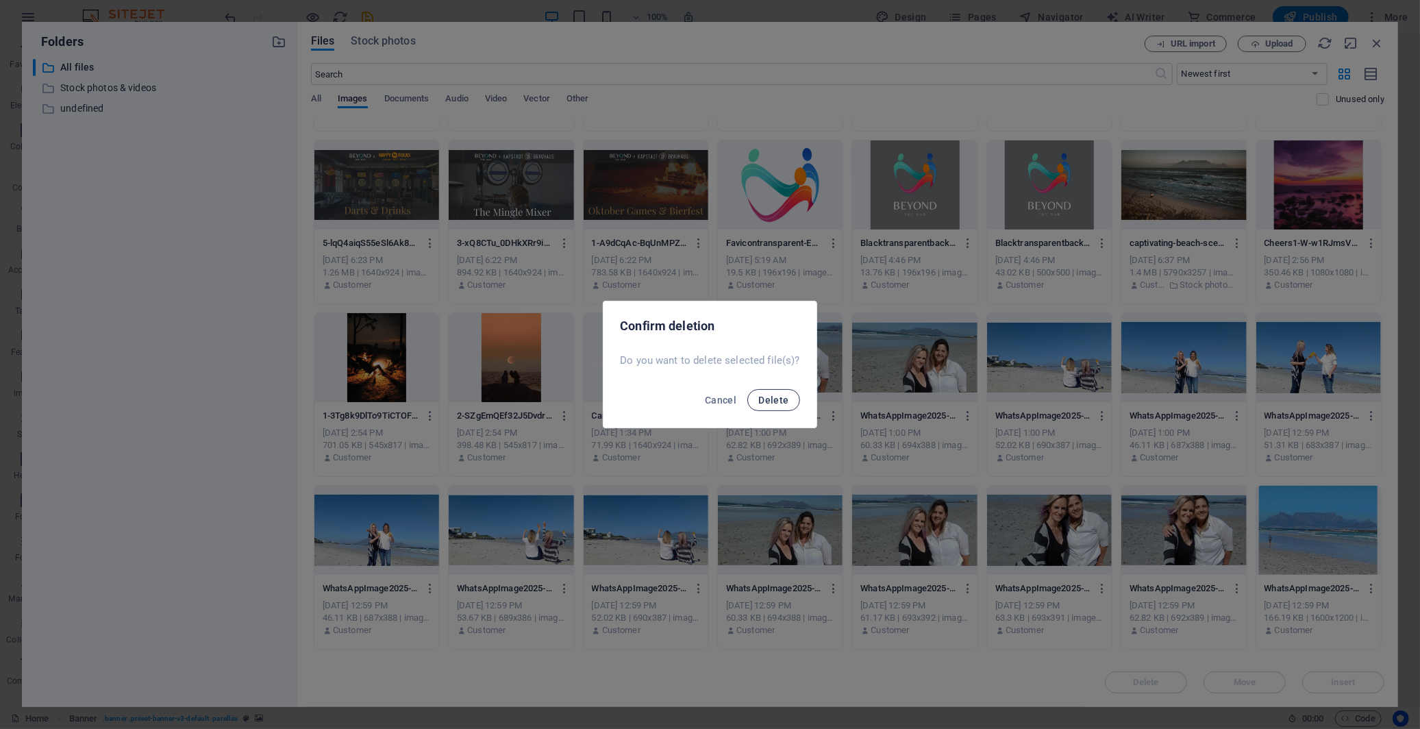
click at [776, 397] on span "Delete" at bounding box center [773, 400] width 30 height 11
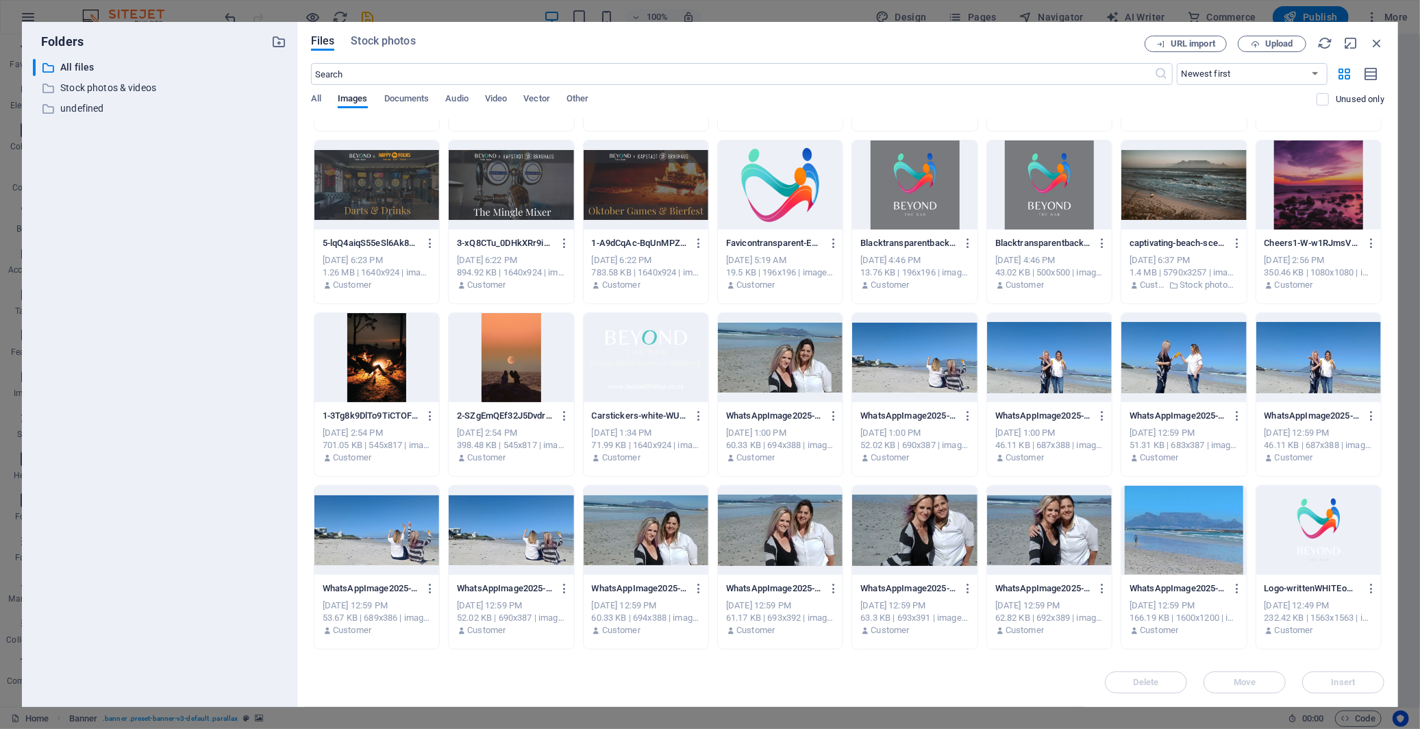
click at [831, 415] on icon "button" at bounding box center [833, 416] width 13 height 12
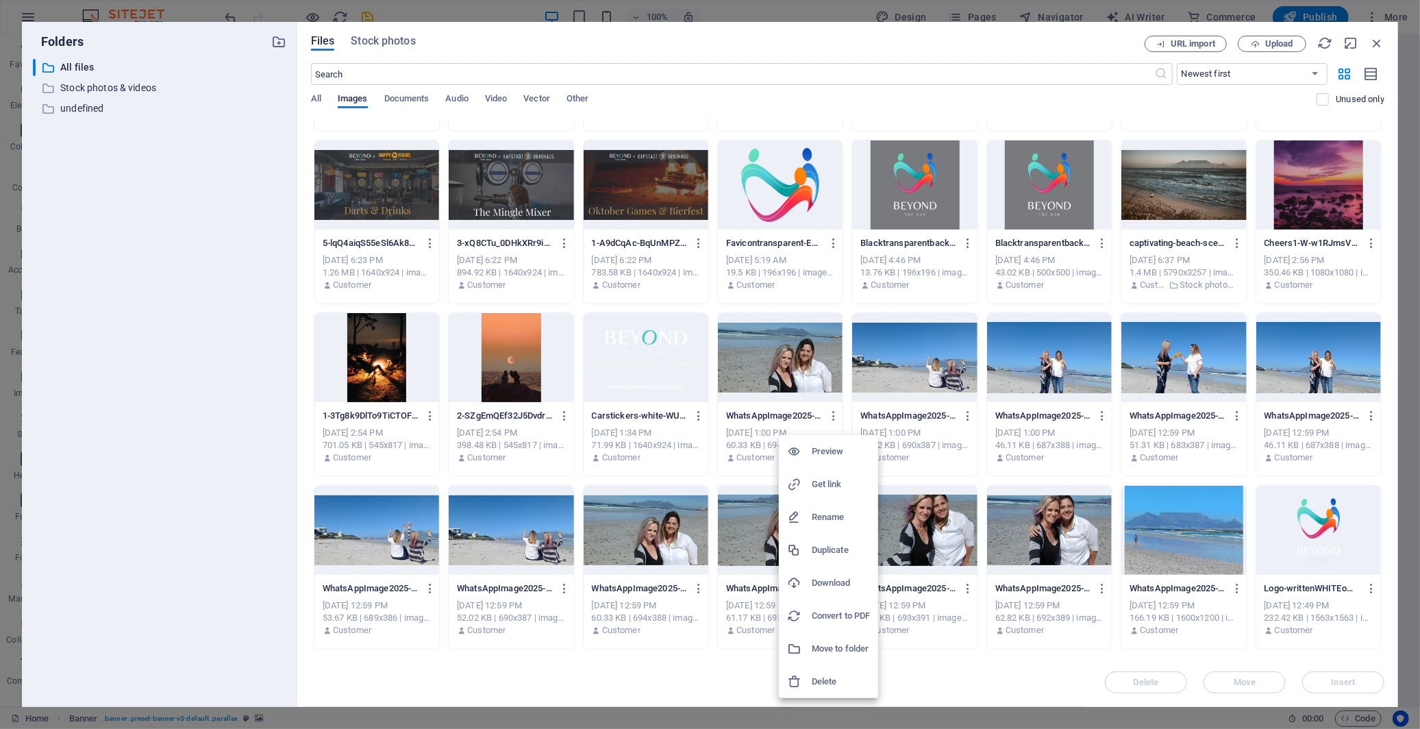
click at [846, 656] on h6 "Delete" at bounding box center [841, 681] width 58 height 16
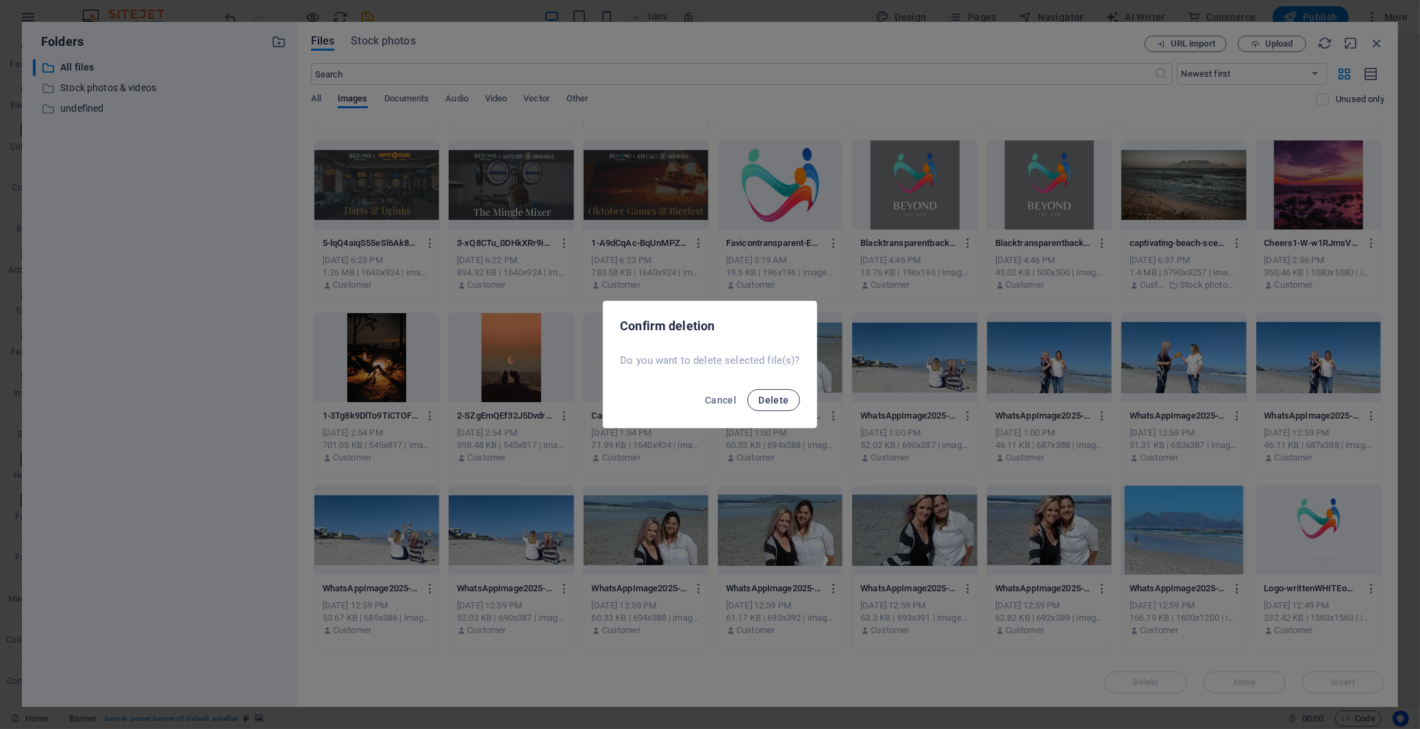
click at [763, 401] on span "Delete" at bounding box center [773, 400] width 30 height 11
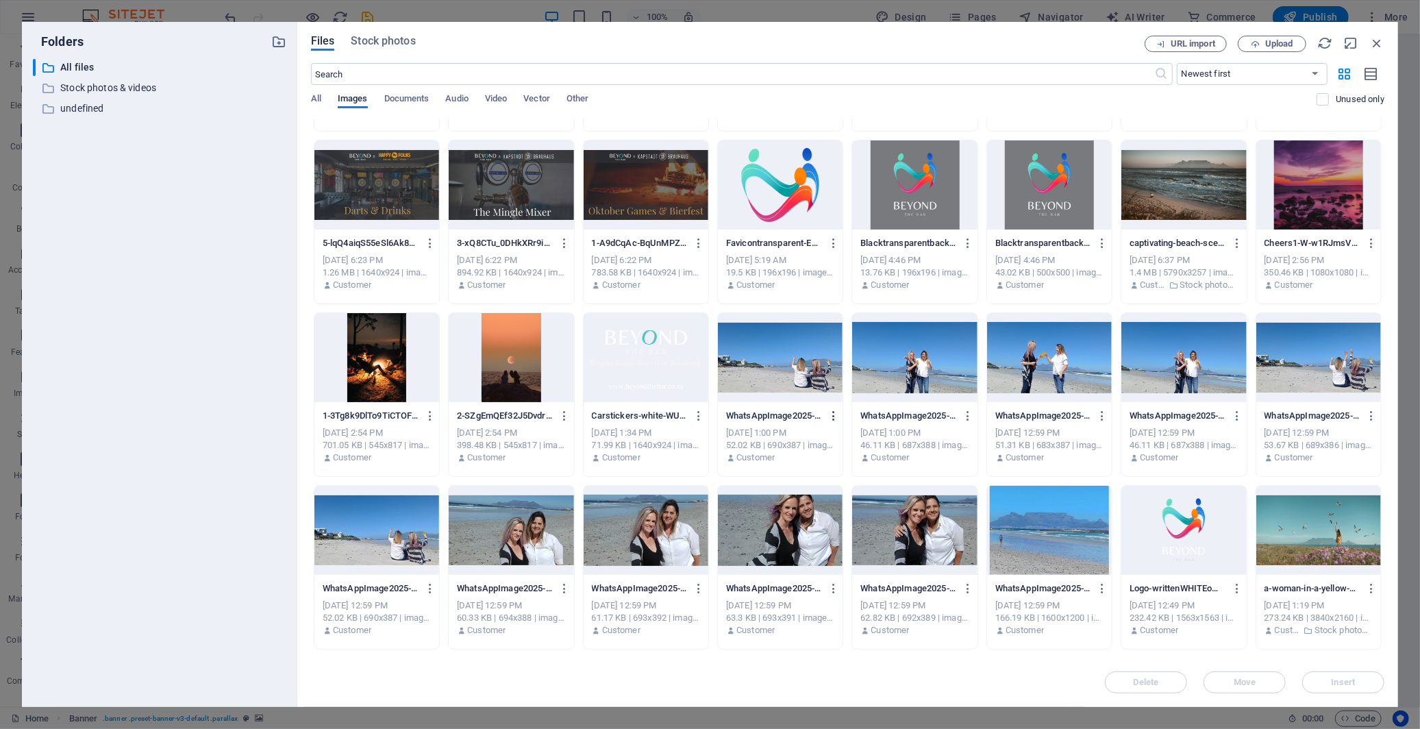
click at [832, 416] on icon "button" at bounding box center [833, 416] width 13 height 12
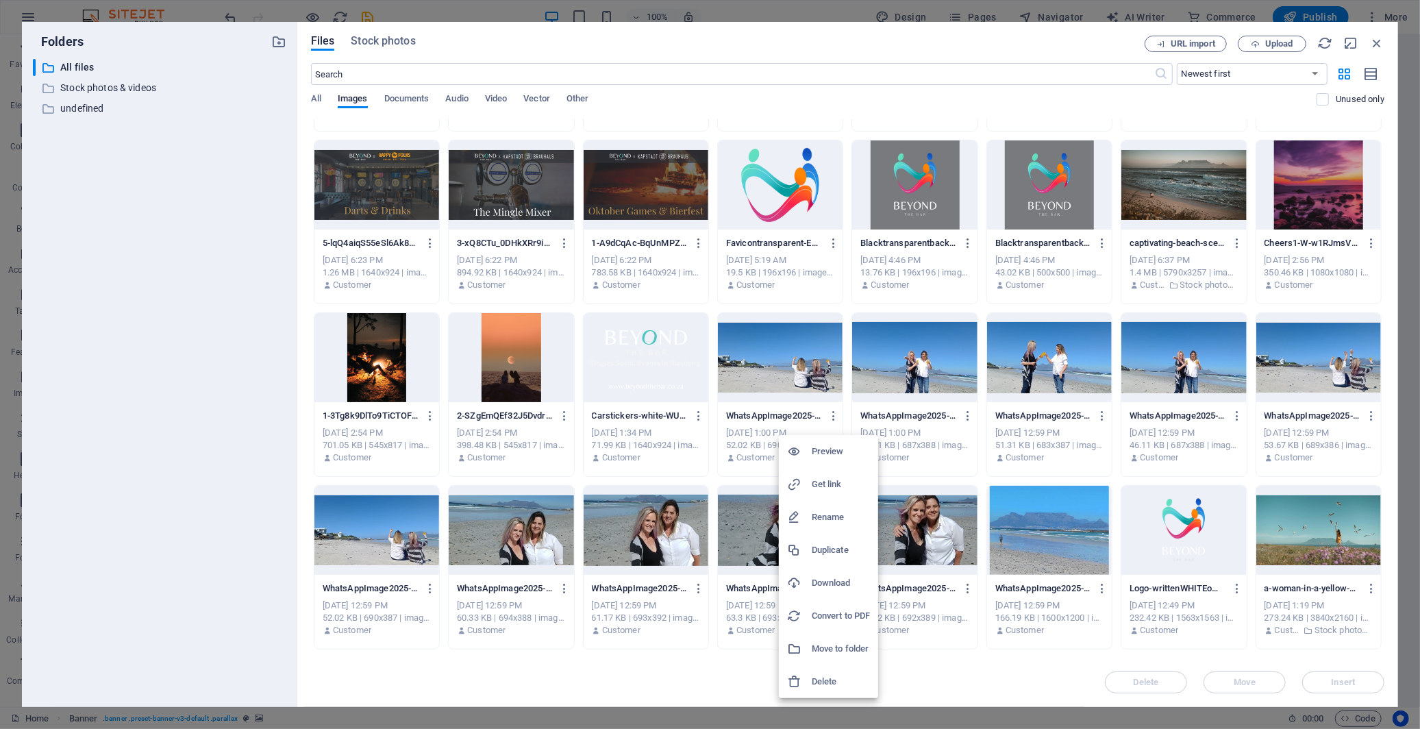
click at [844, 656] on h6 "Delete" at bounding box center [841, 681] width 58 height 16
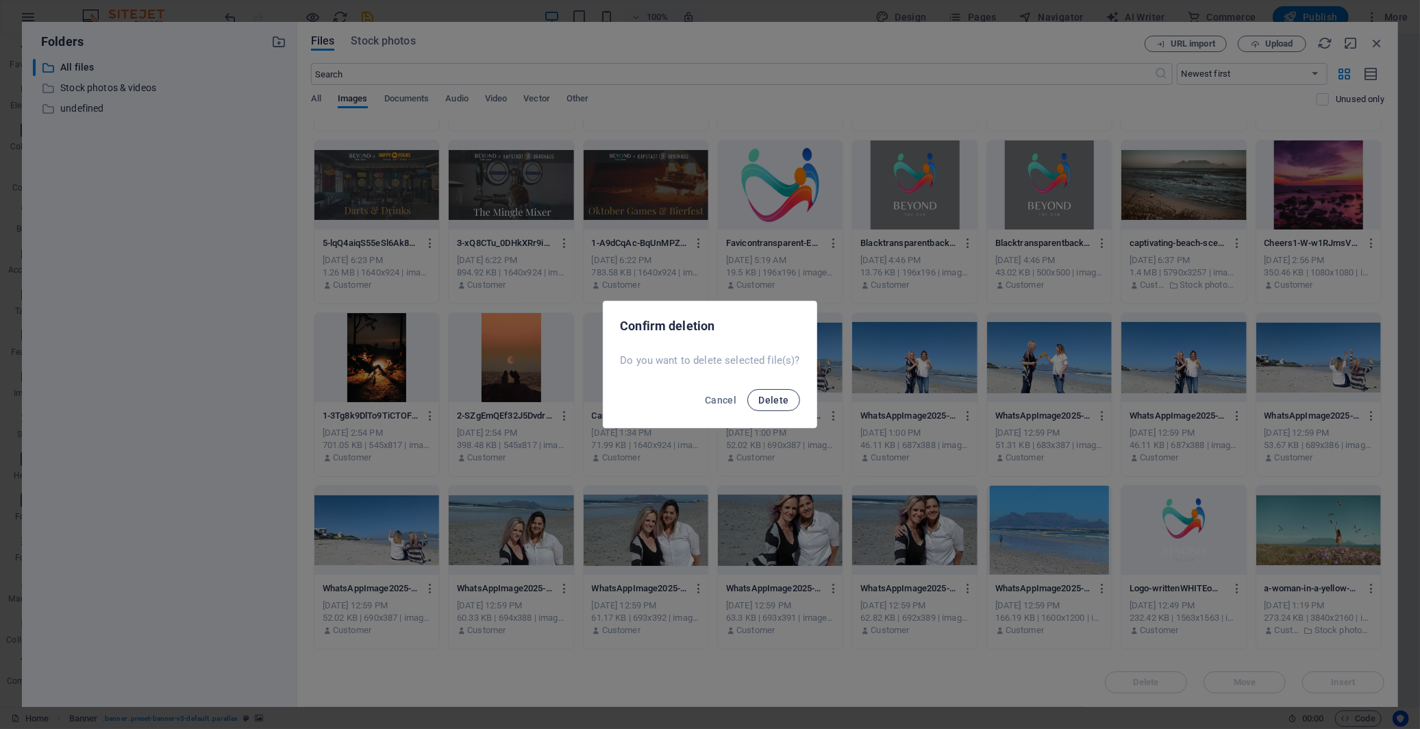
click at [768, 395] on span "Delete" at bounding box center [773, 400] width 30 height 11
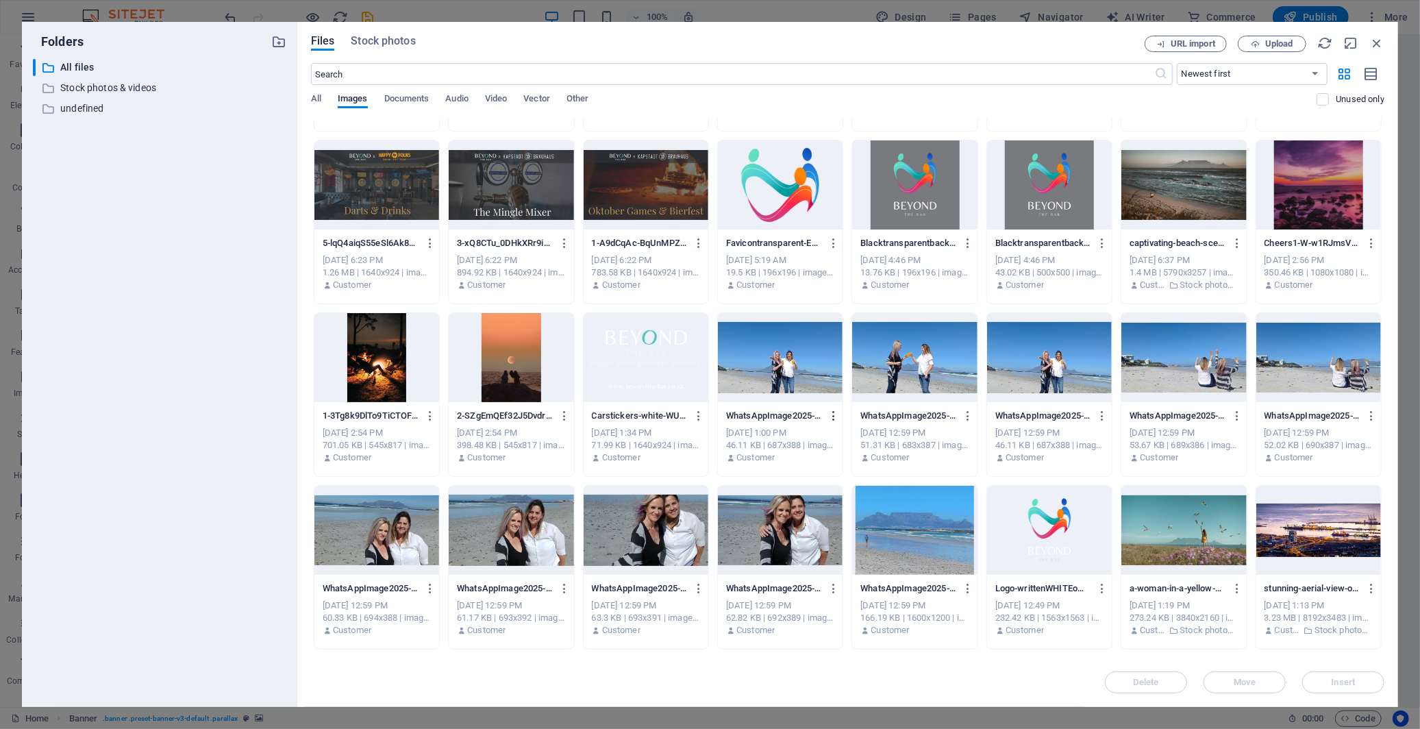
click at [832, 412] on icon "button" at bounding box center [833, 416] width 13 height 12
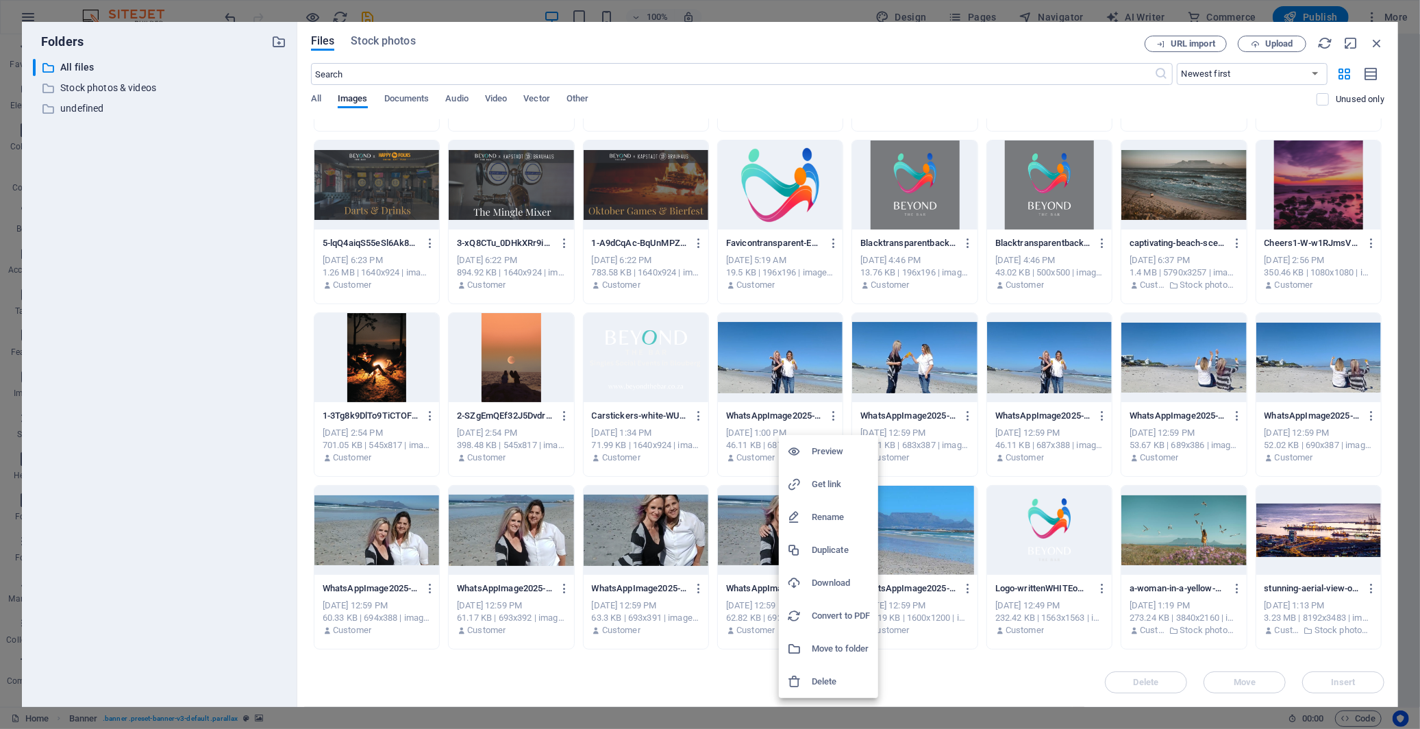
click at [838, 656] on h6 "Delete" at bounding box center [841, 681] width 58 height 16
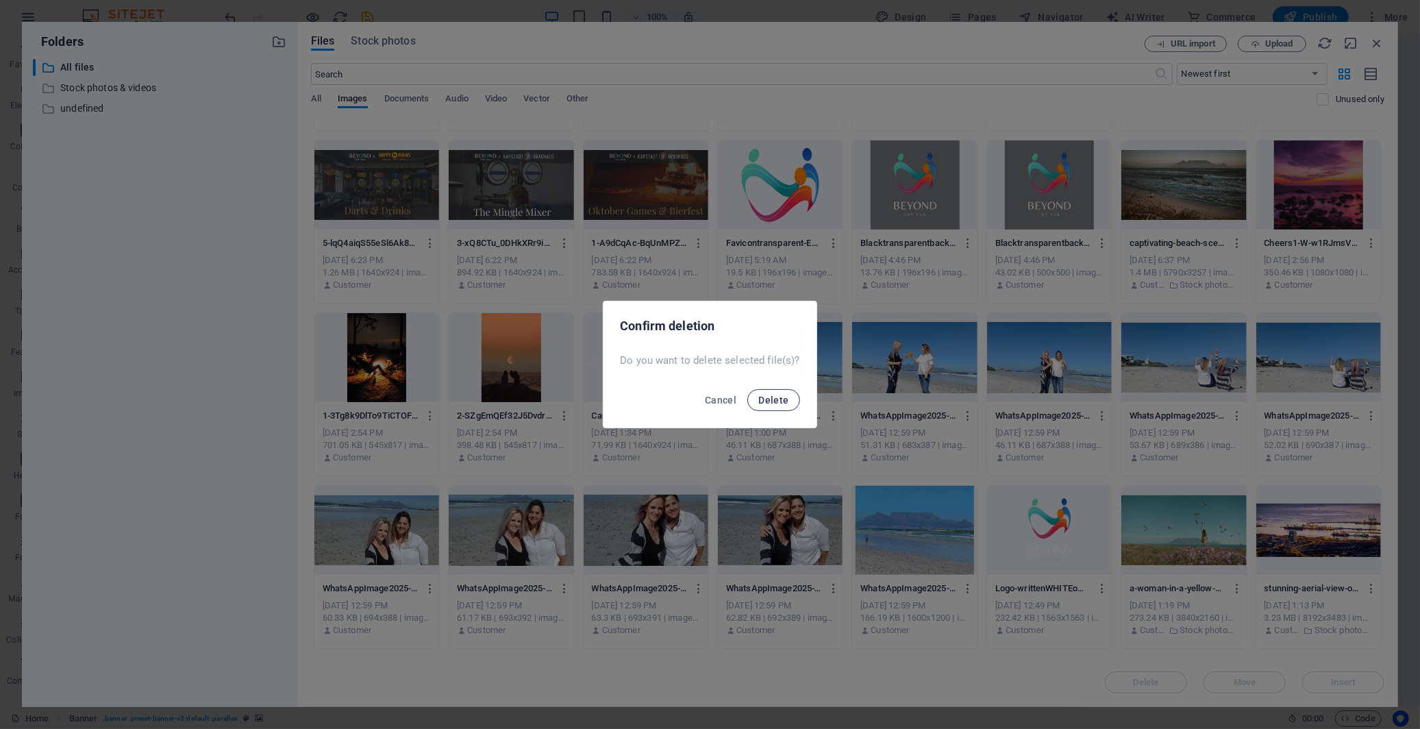
click at [774, 401] on span "Delete" at bounding box center [773, 400] width 30 height 11
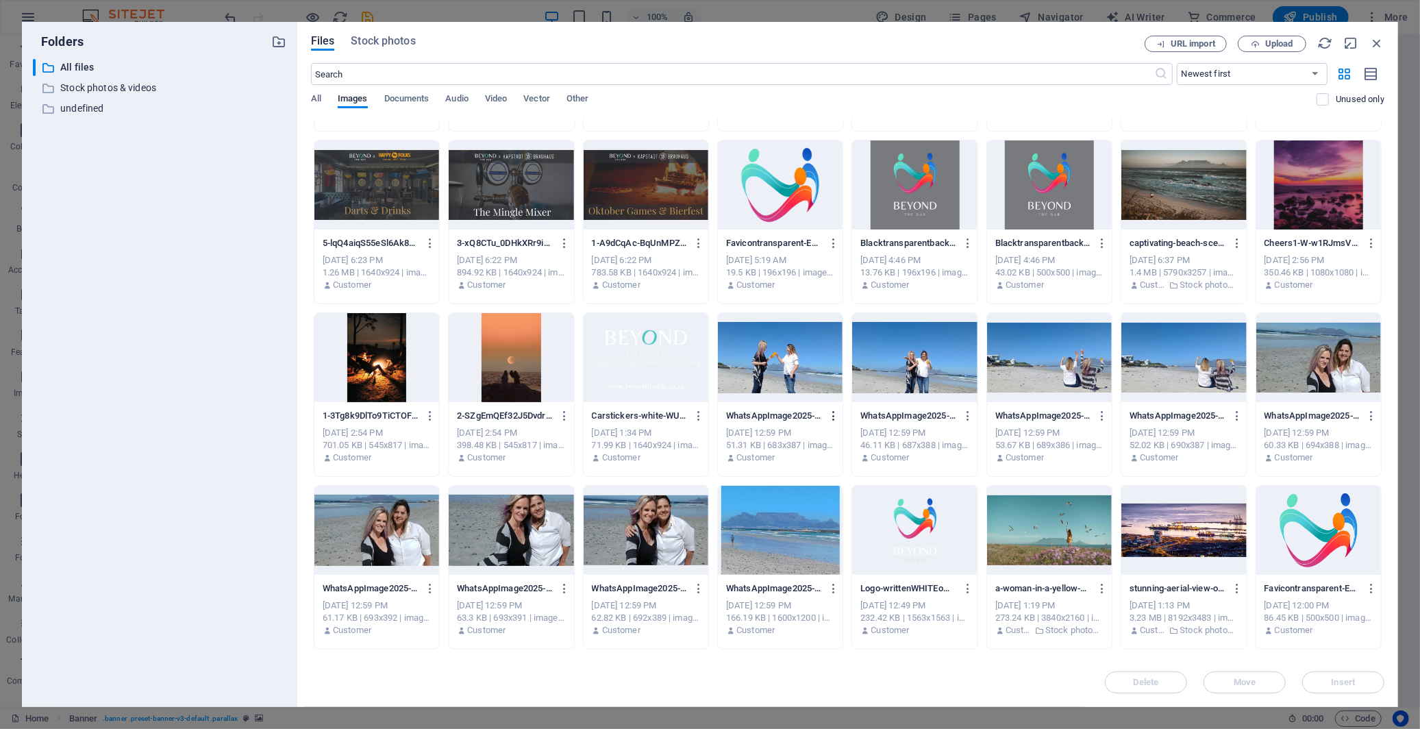
click at [832, 413] on icon "button" at bounding box center [833, 416] width 13 height 12
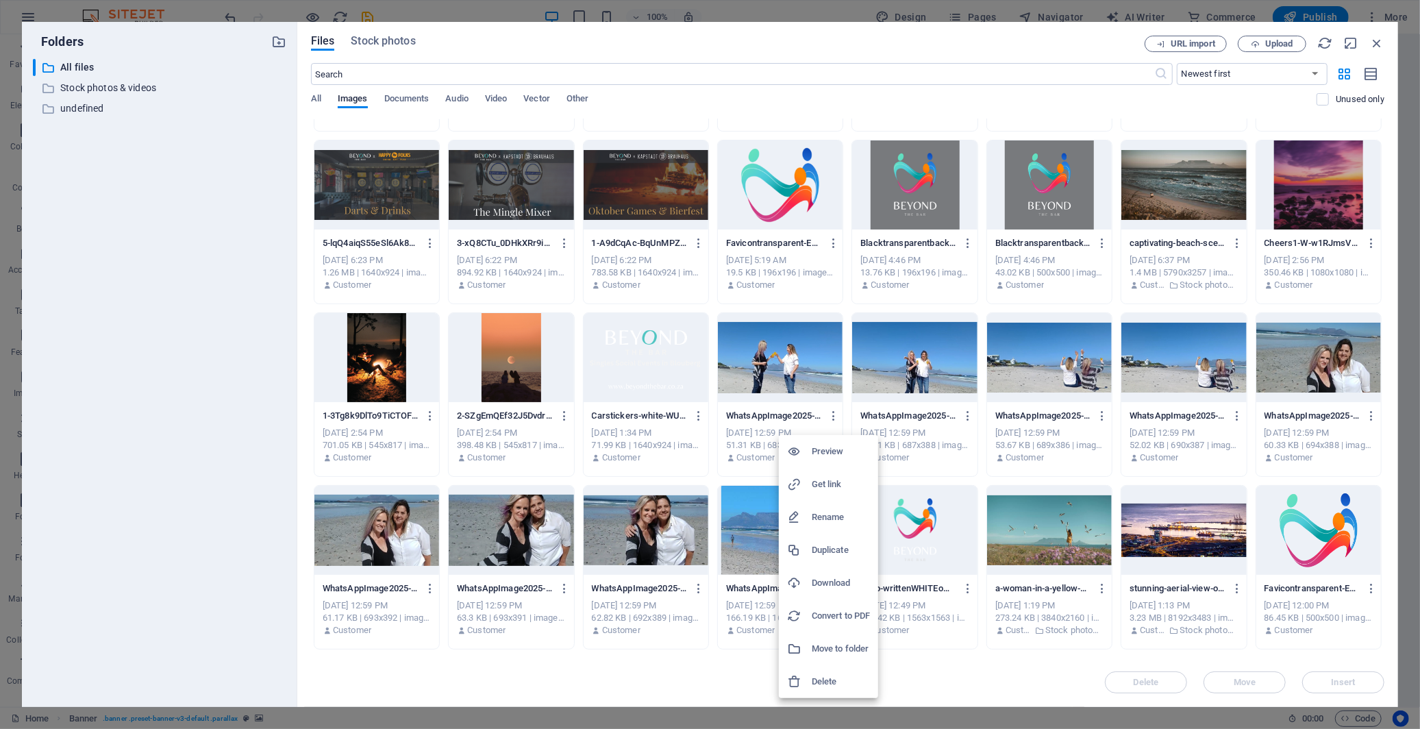
click at [836, 656] on h6 "Delete" at bounding box center [841, 681] width 58 height 16
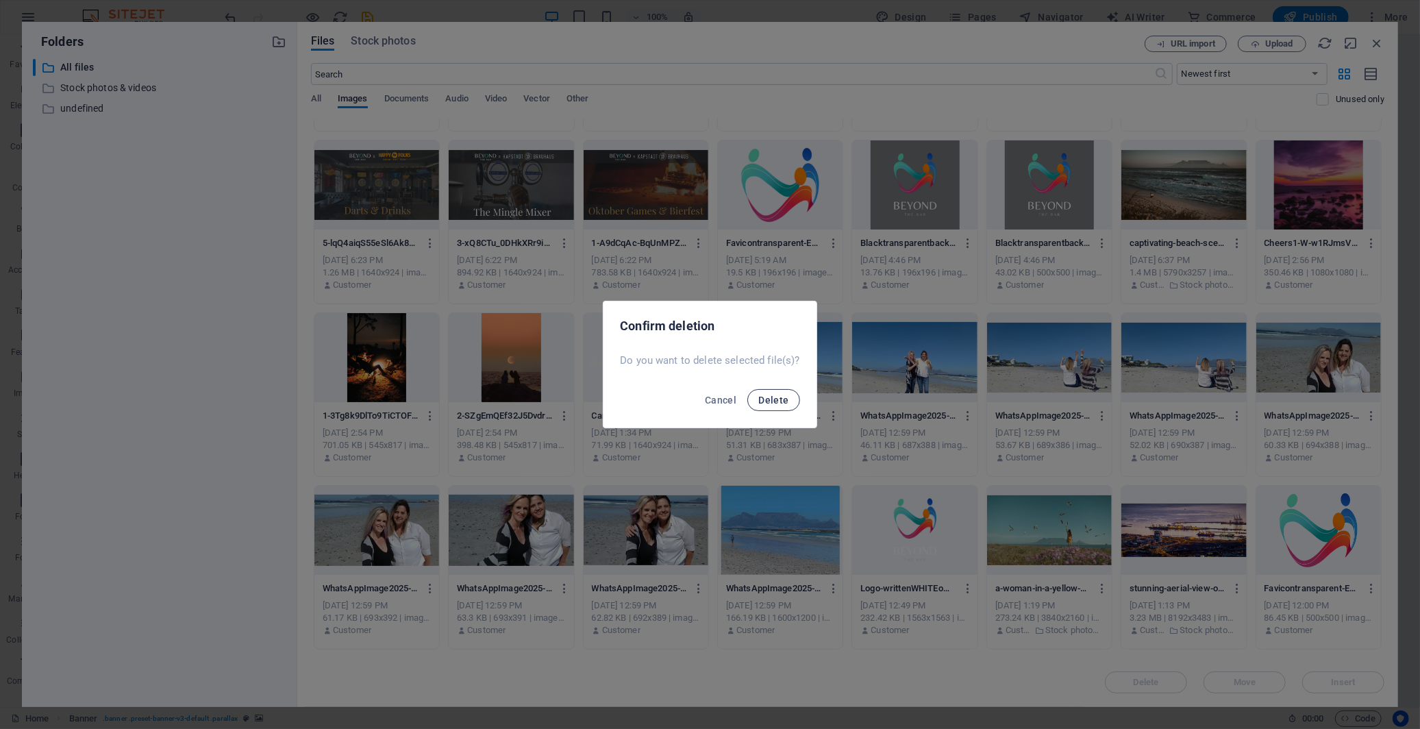
click at [782, 395] on span "Delete" at bounding box center [773, 400] width 30 height 11
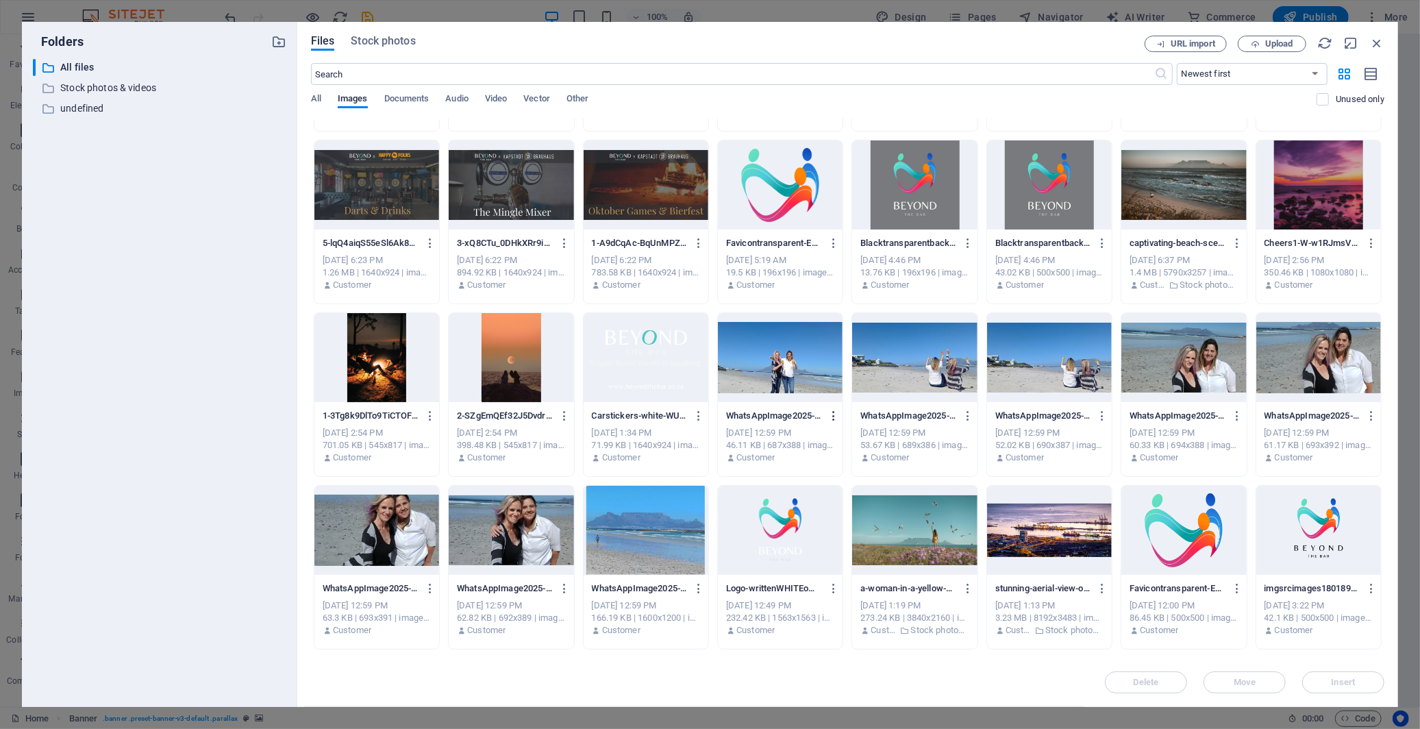
click at [832, 416] on icon "button" at bounding box center [833, 416] width 13 height 12
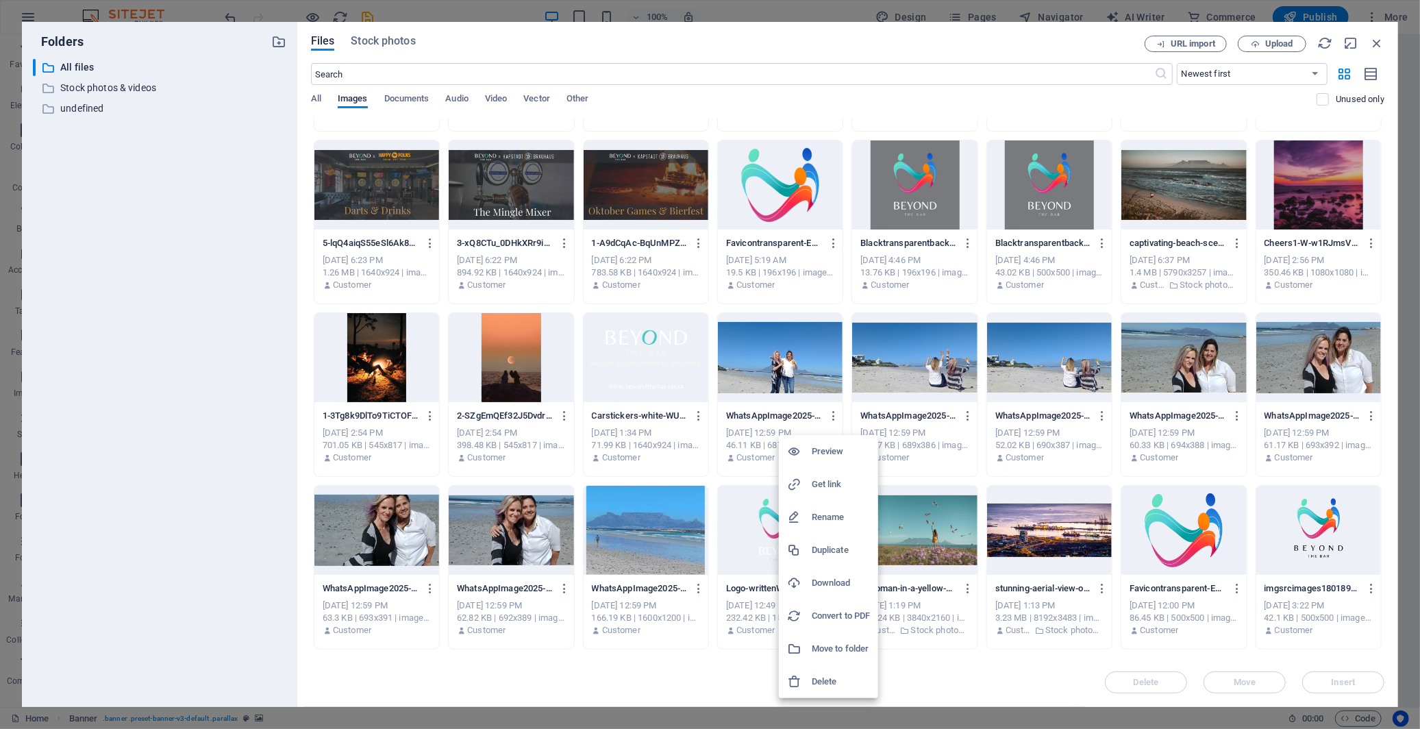
click at [850, 656] on h6 "Delete" at bounding box center [841, 681] width 58 height 16
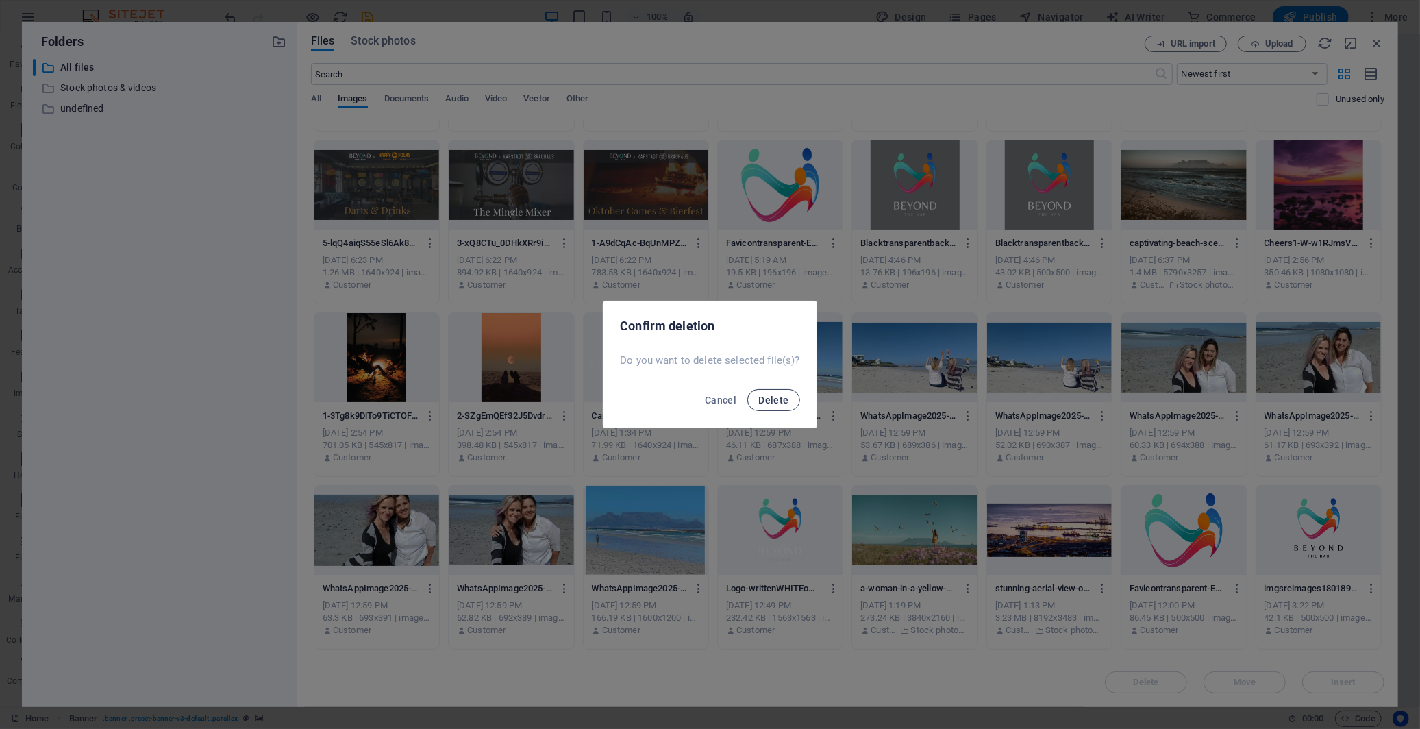
click at [779, 400] on span "Delete" at bounding box center [773, 400] width 30 height 11
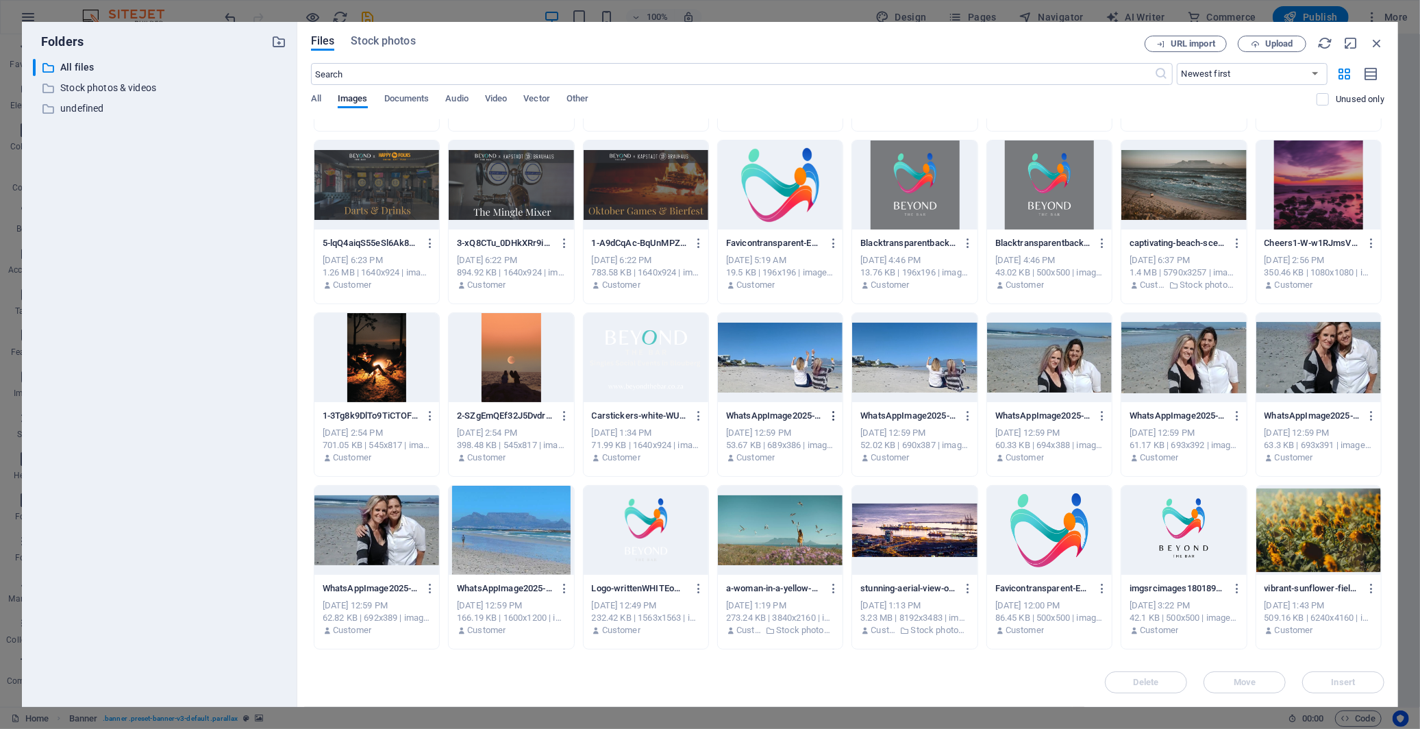
click at [834, 415] on icon "button" at bounding box center [833, 416] width 13 height 12
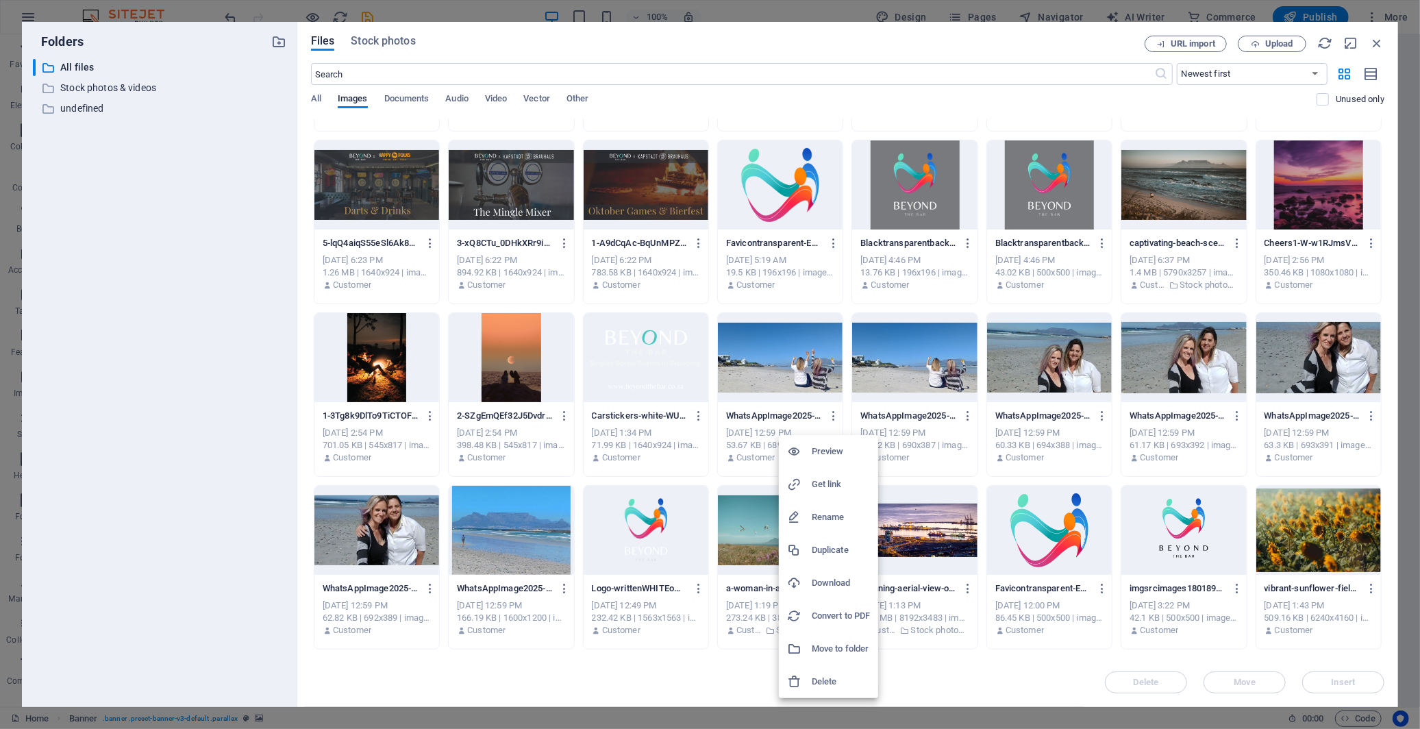
click at [847, 656] on li "Delete" at bounding box center [828, 681] width 99 height 33
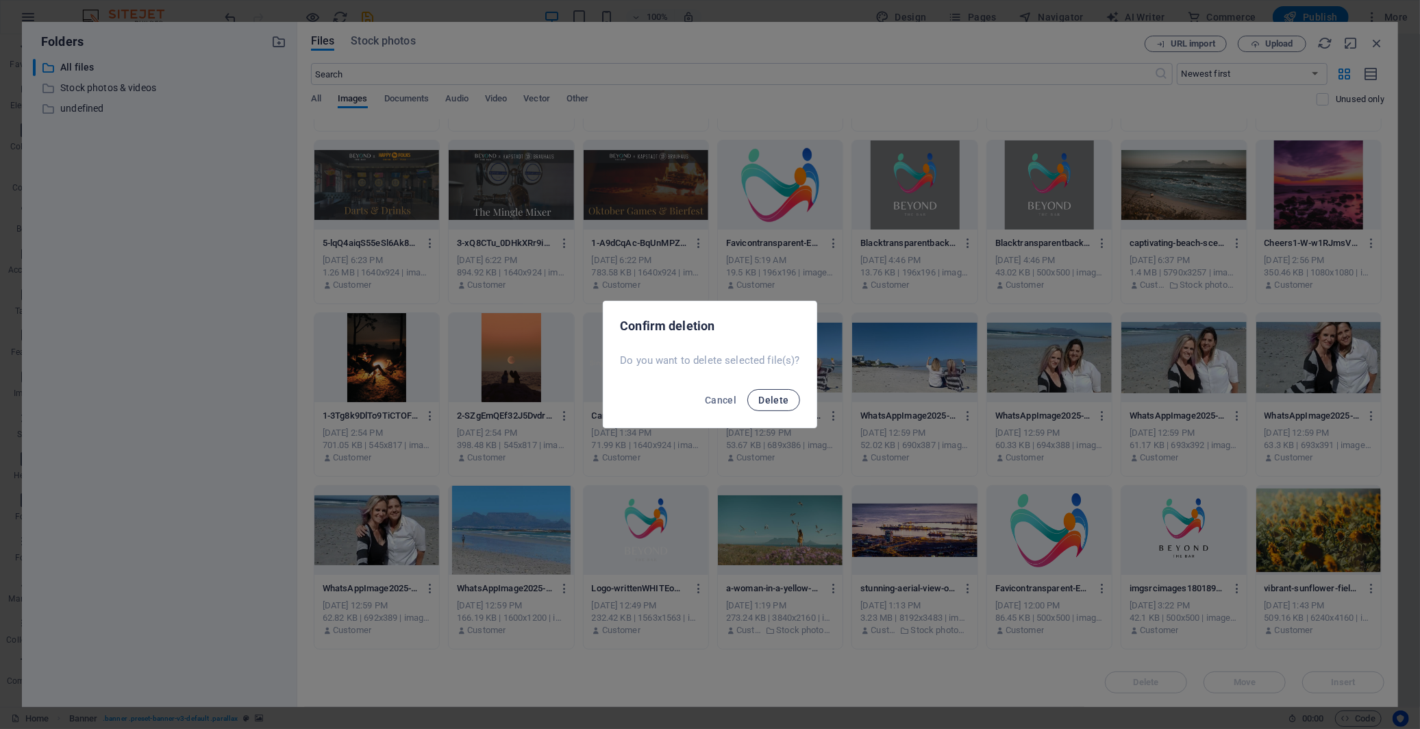
click at [783, 400] on span "Delete" at bounding box center [773, 400] width 30 height 11
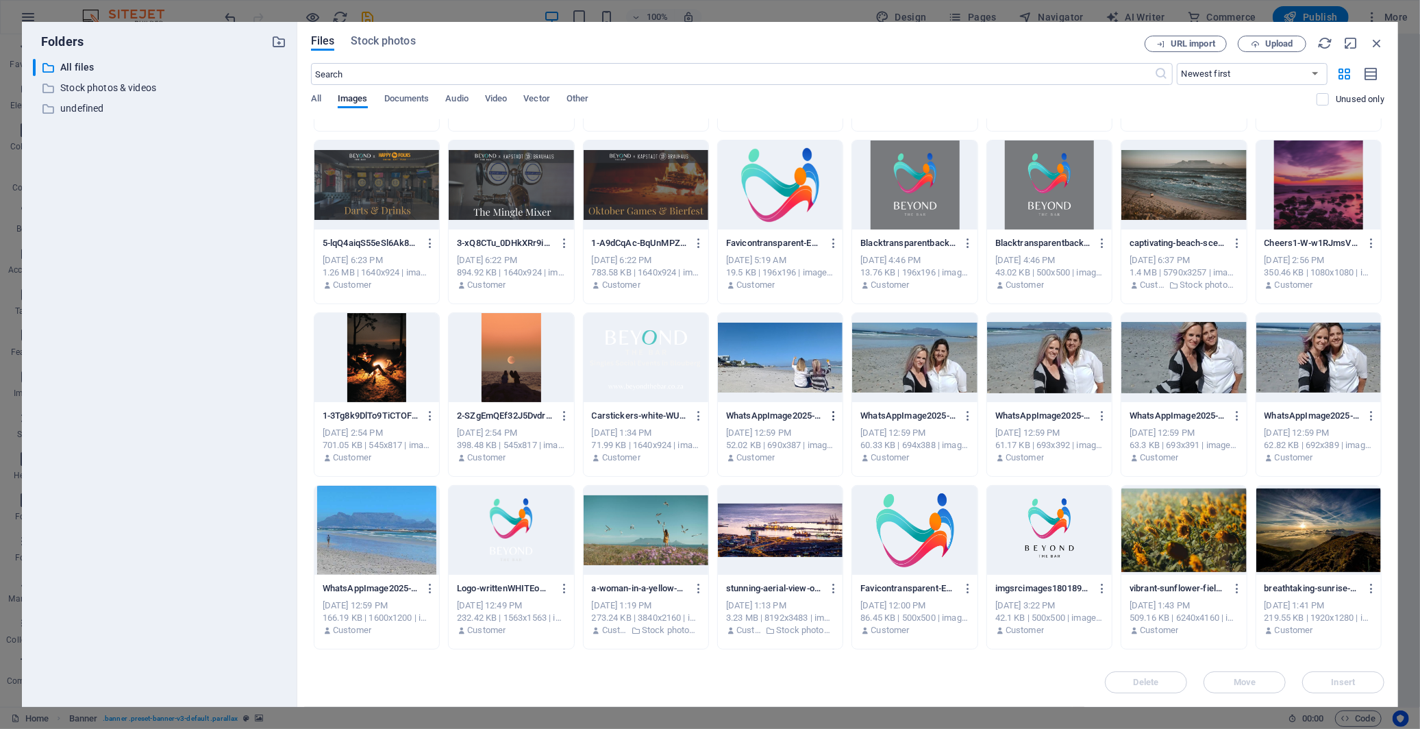
click at [830, 411] on icon "button" at bounding box center [833, 416] width 13 height 12
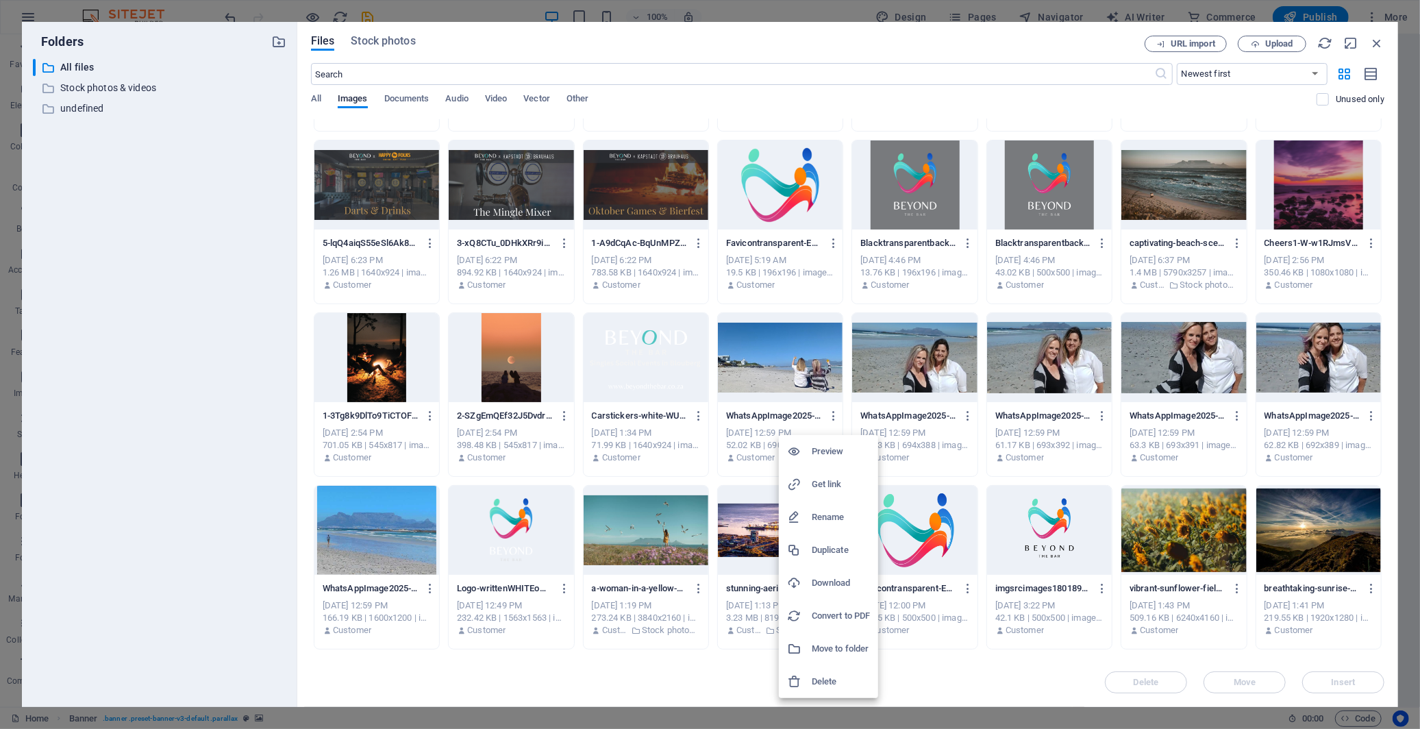
click at [833, 656] on h6 "Delete" at bounding box center [841, 681] width 58 height 16
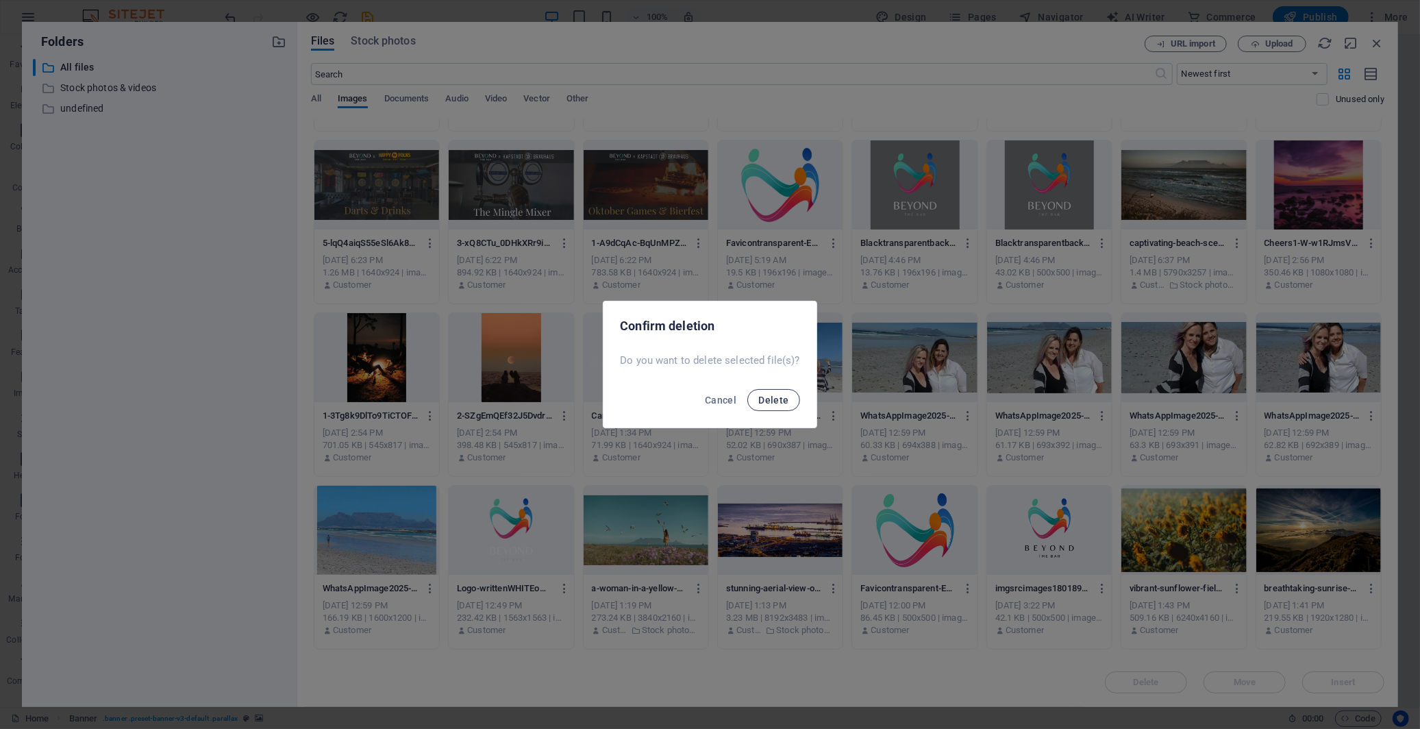
click at [774, 393] on button "Delete" at bounding box center [773, 400] width 52 height 22
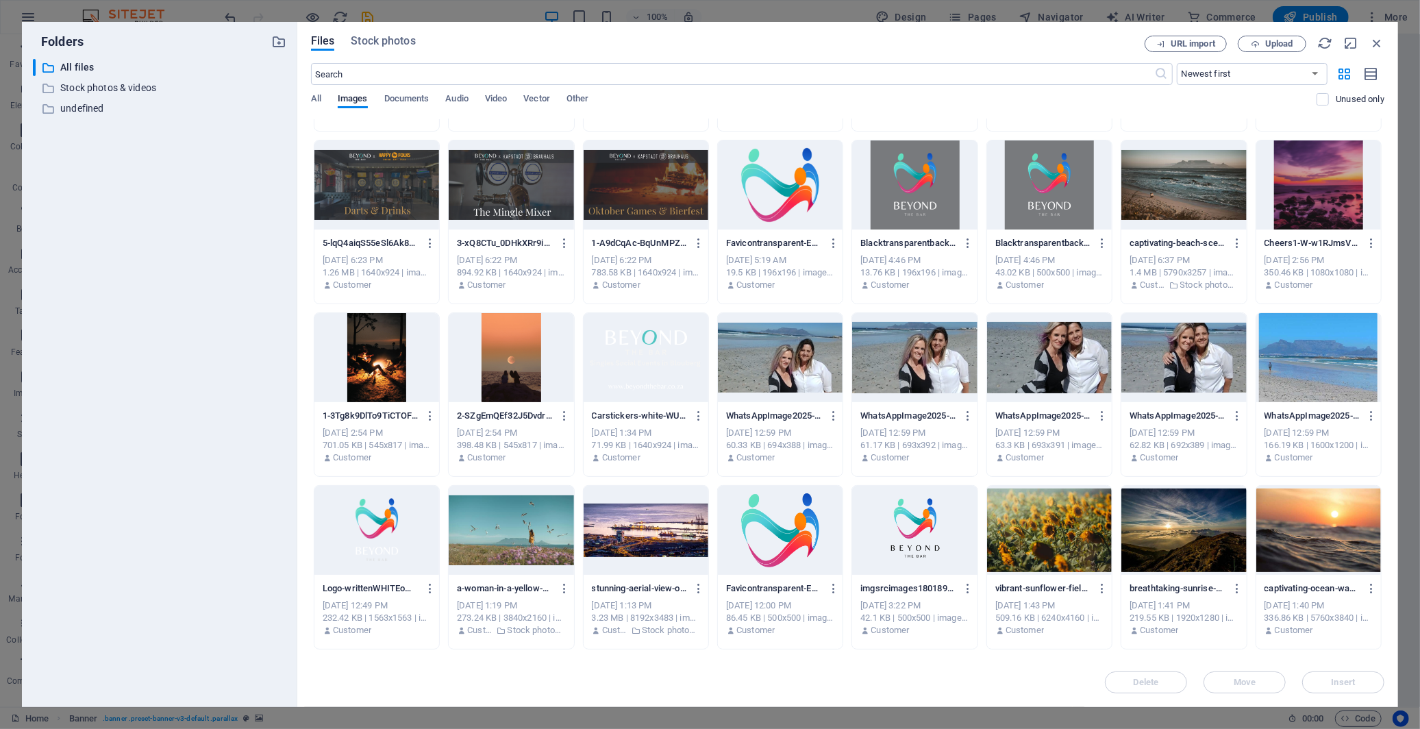
click at [832, 419] on icon "button" at bounding box center [833, 416] width 13 height 12
click at [837, 656] on h6 "Delete" at bounding box center [841, 681] width 58 height 16
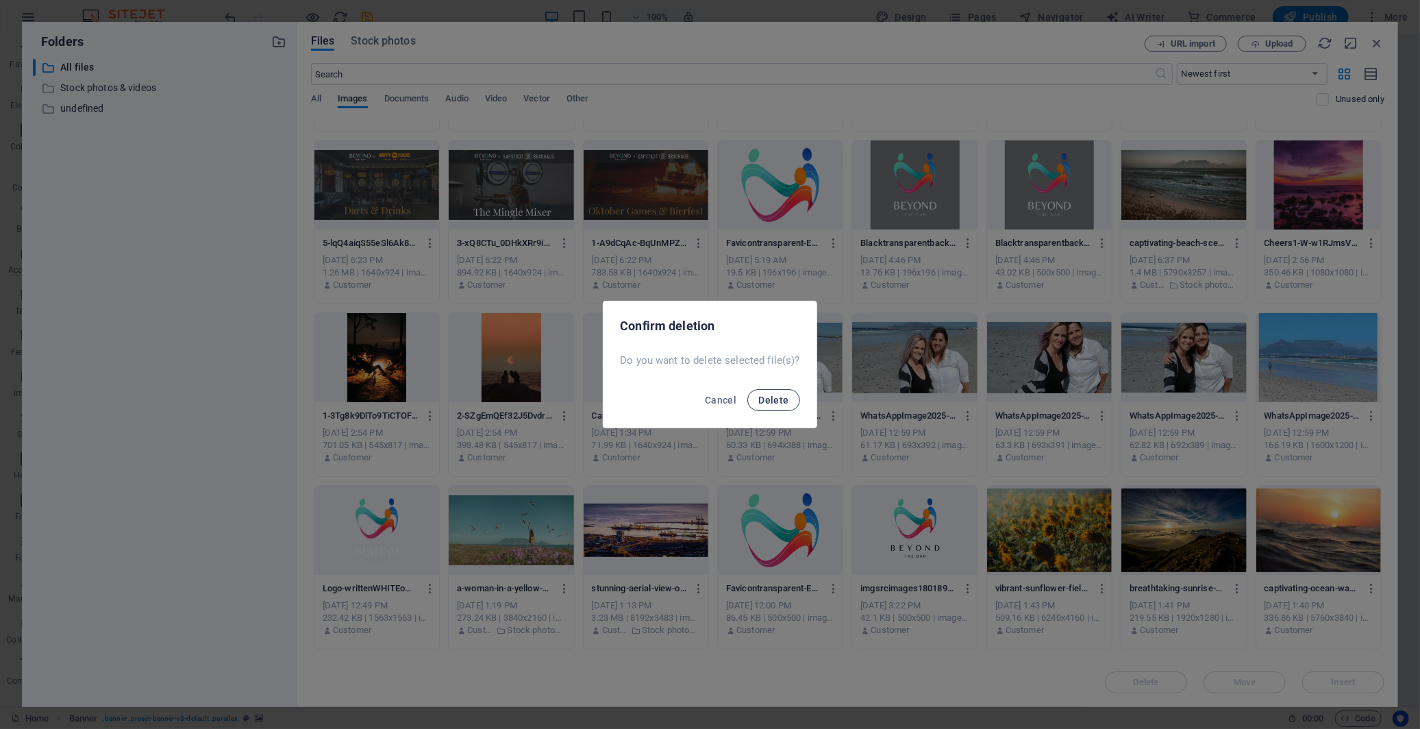
click at [768, 392] on button "Delete" at bounding box center [773, 400] width 52 height 22
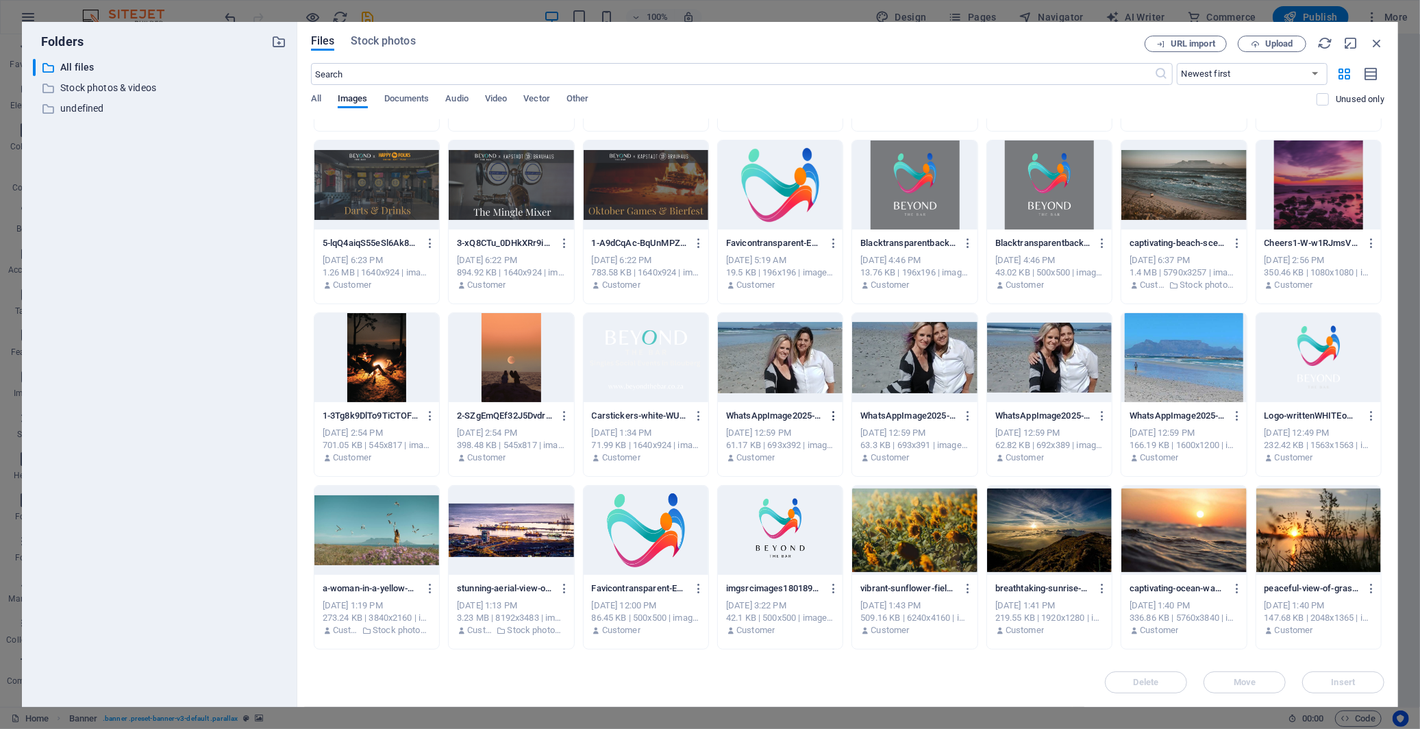
click at [830, 419] on icon "button" at bounding box center [833, 416] width 13 height 12
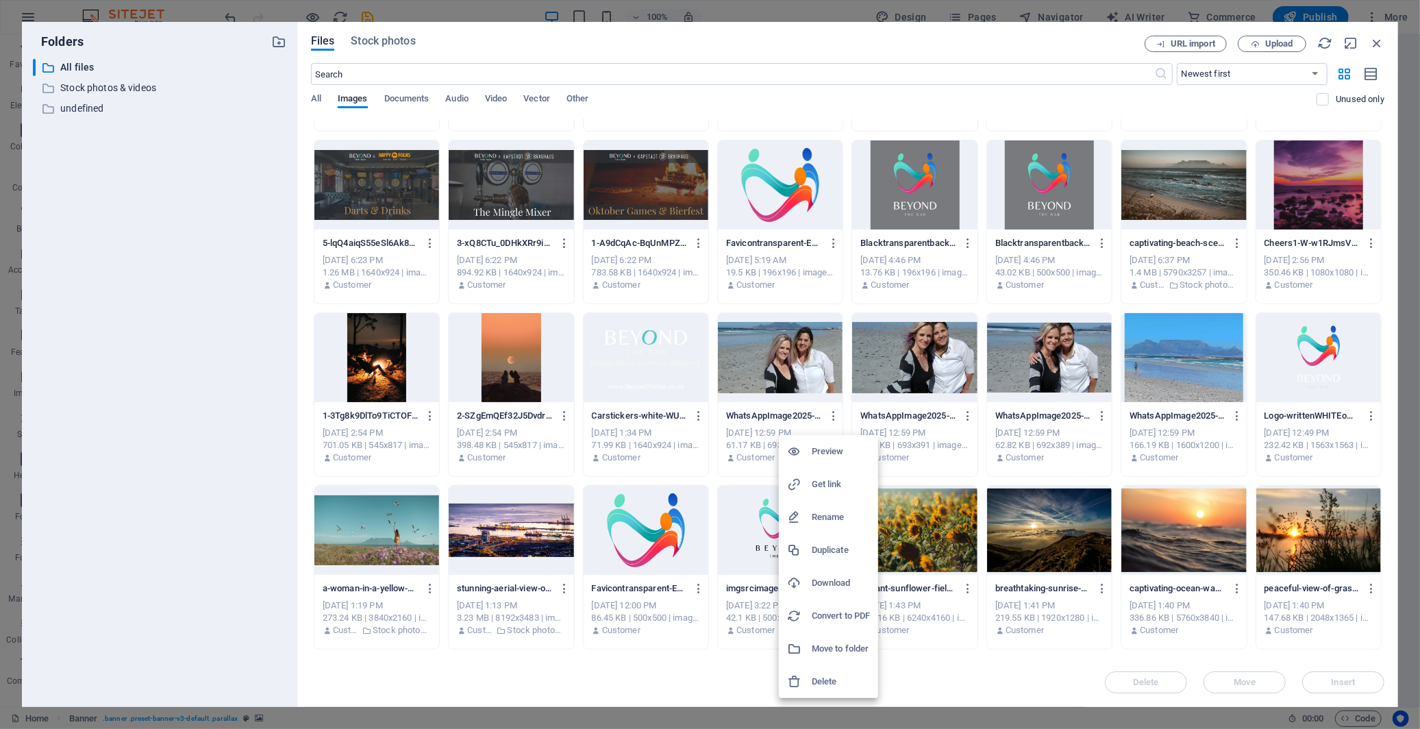
click at [839, 656] on li "Delete" at bounding box center [828, 681] width 99 height 33
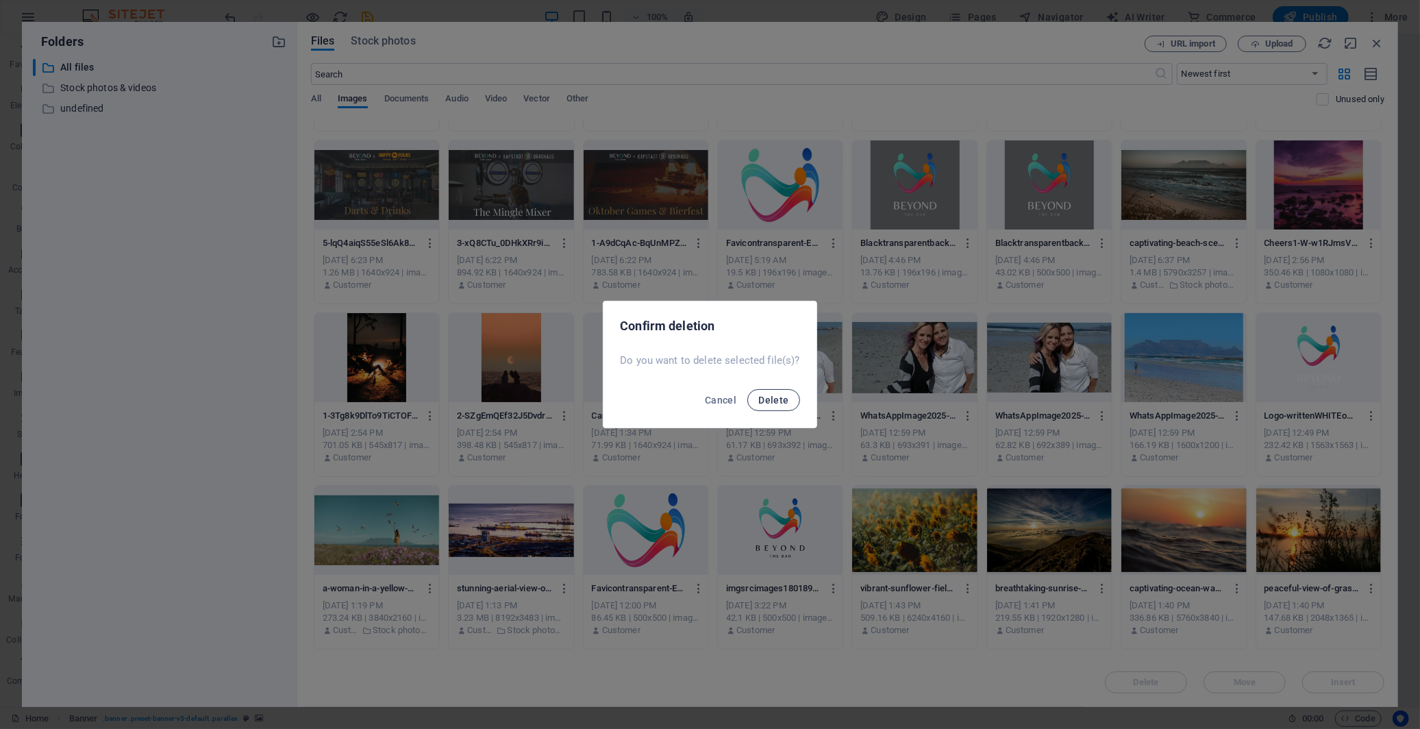
click at [783, 397] on span "Delete" at bounding box center [773, 400] width 30 height 11
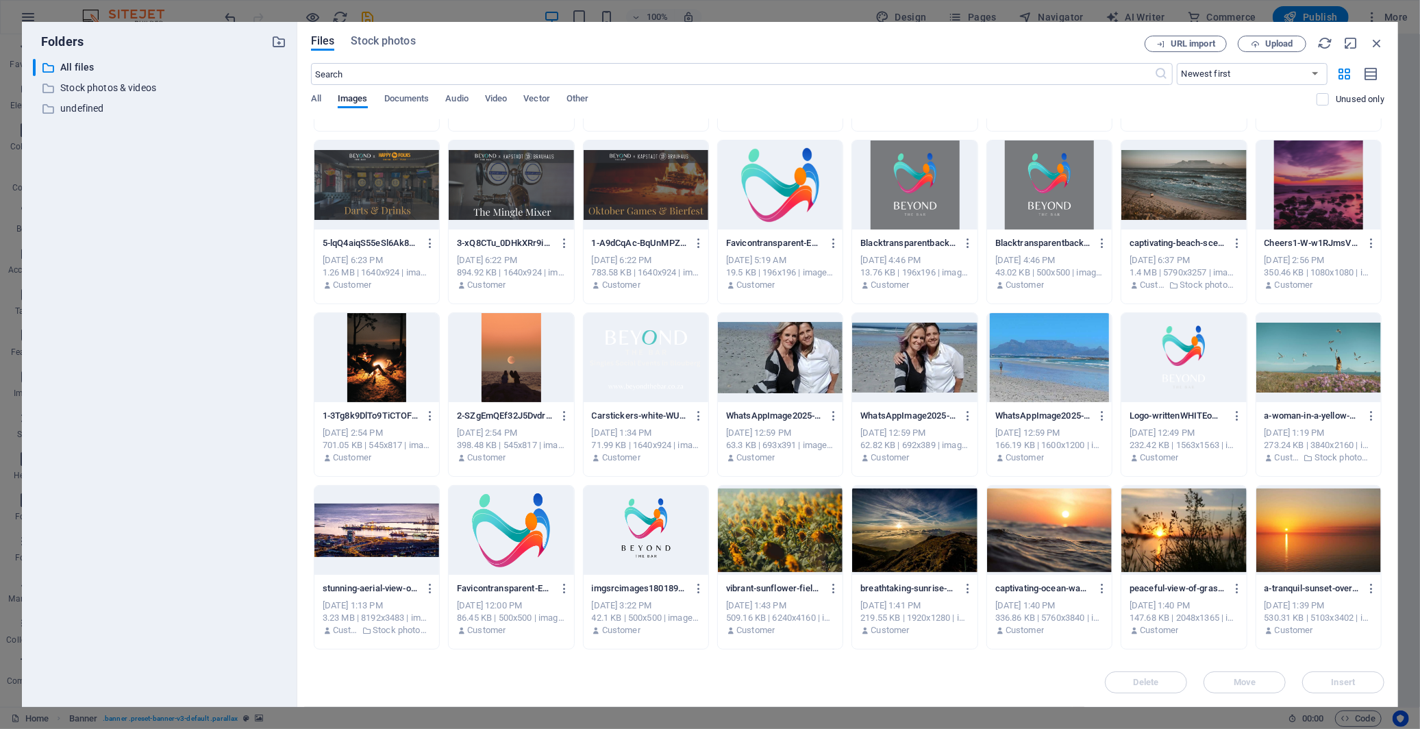
click at [833, 418] on icon "button" at bounding box center [833, 416] width 13 height 12
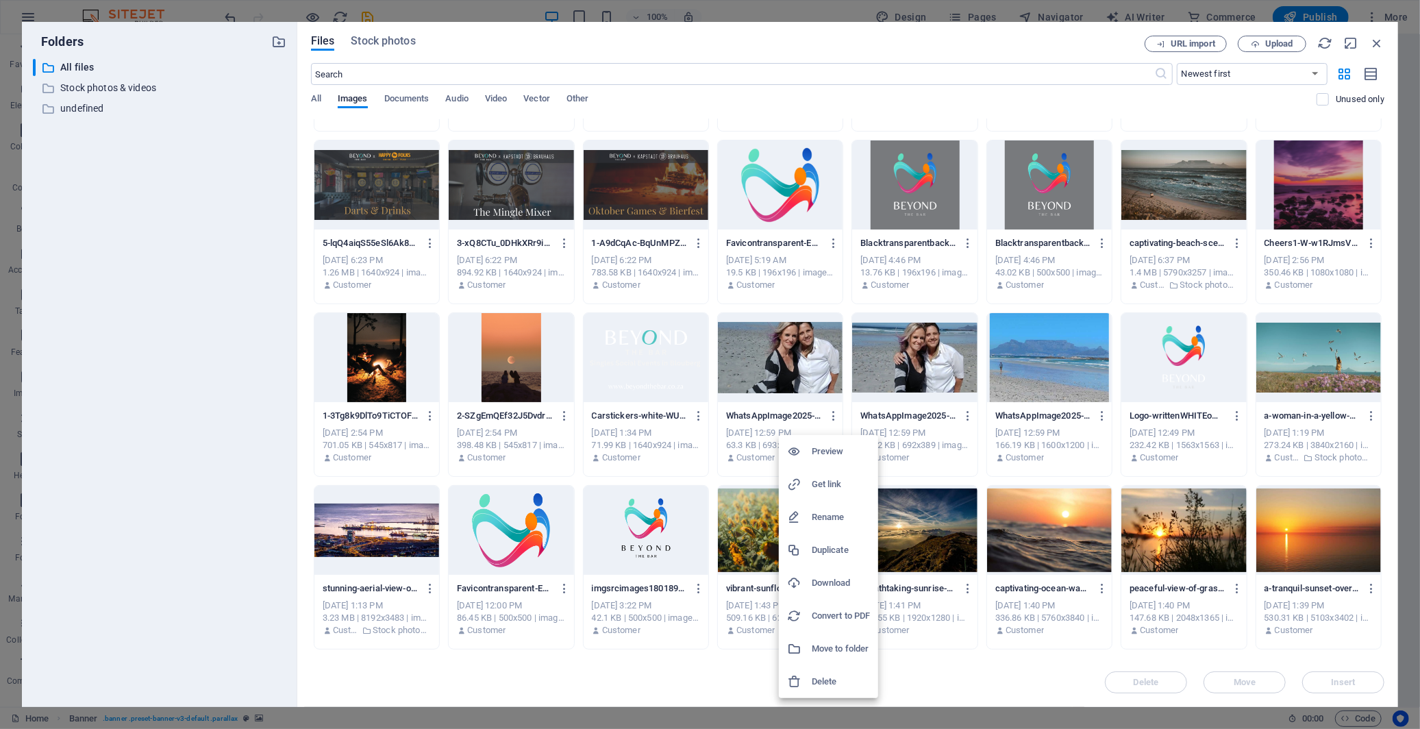
click at [846, 656] on h6 "Delete" at bounding box center [841, 681] width 58 height 16
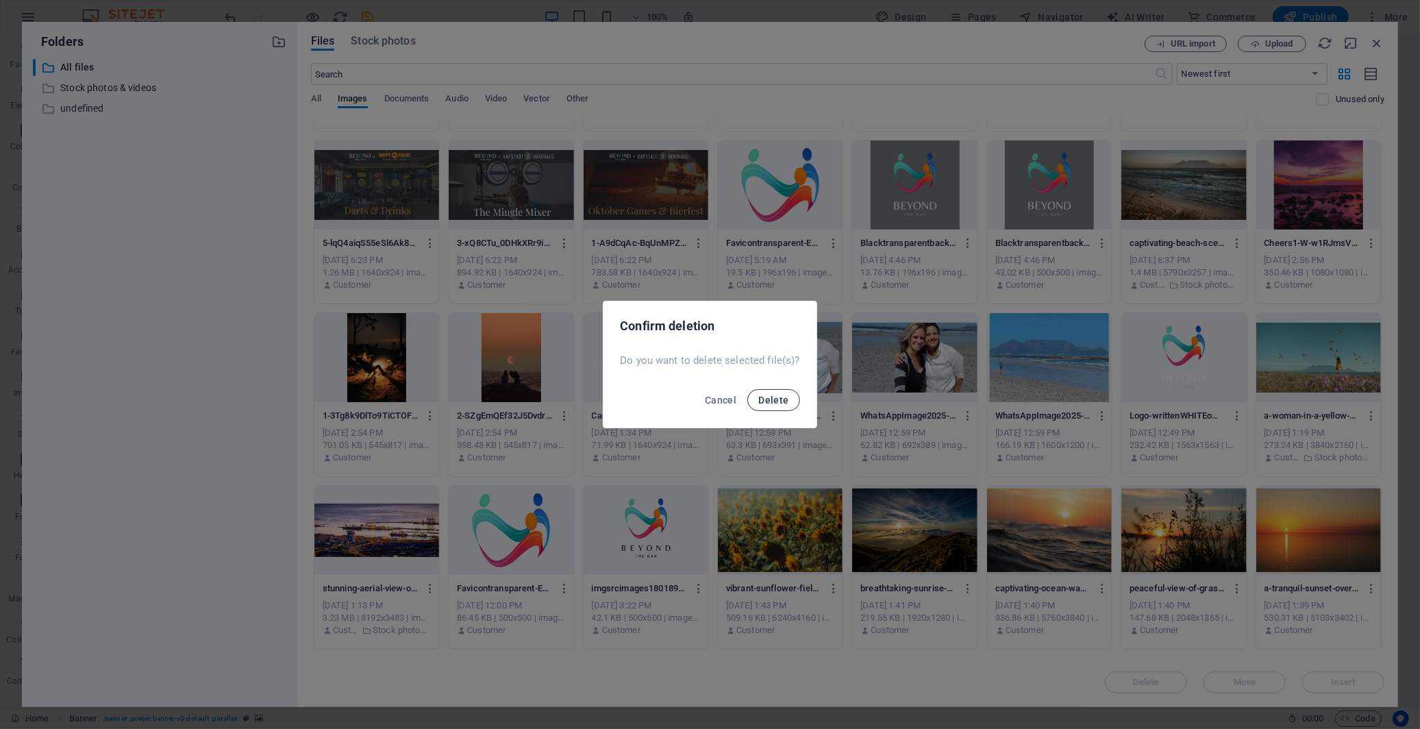
click at [758, 401] on span "Delete" at bounding box center [773, 400] width 30 height 11
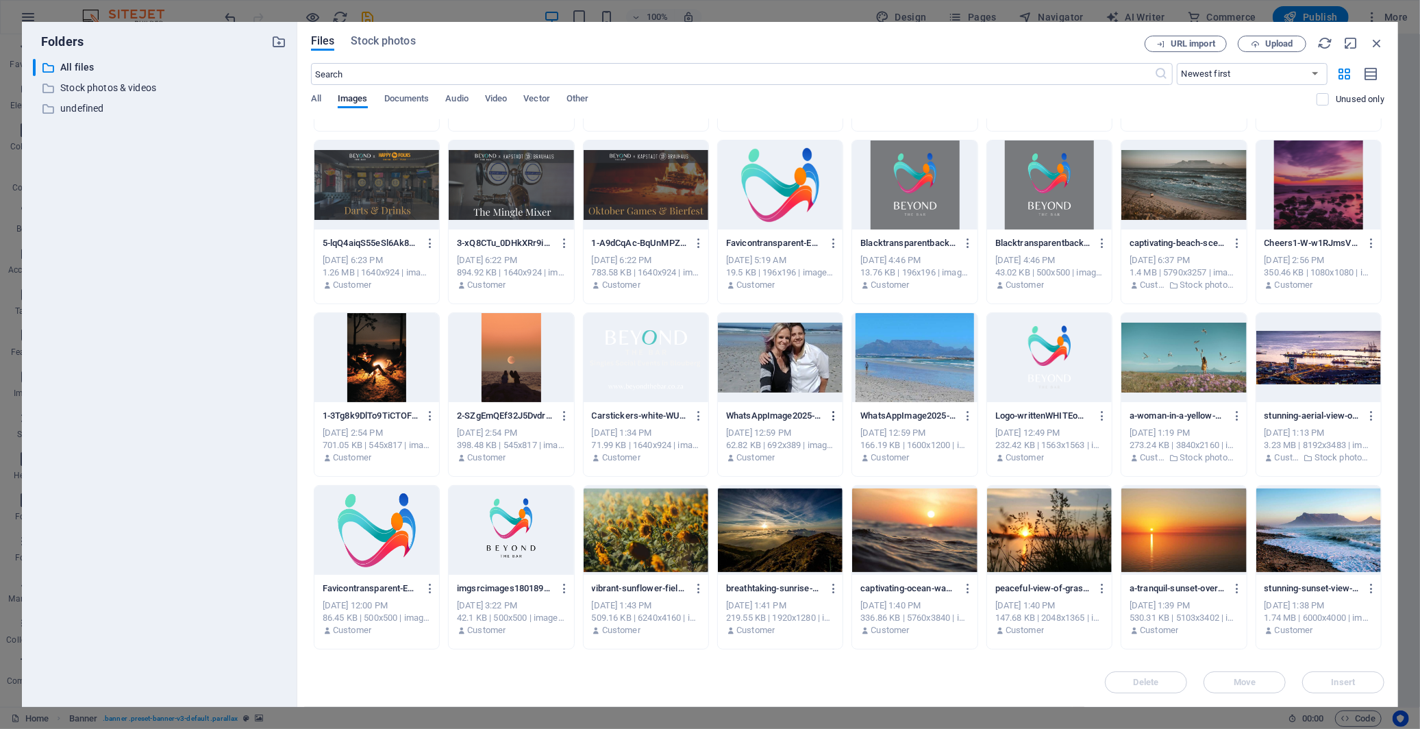
click at [830, 412] on icon "button" at bounding box center [833, 416] width 13 height 12
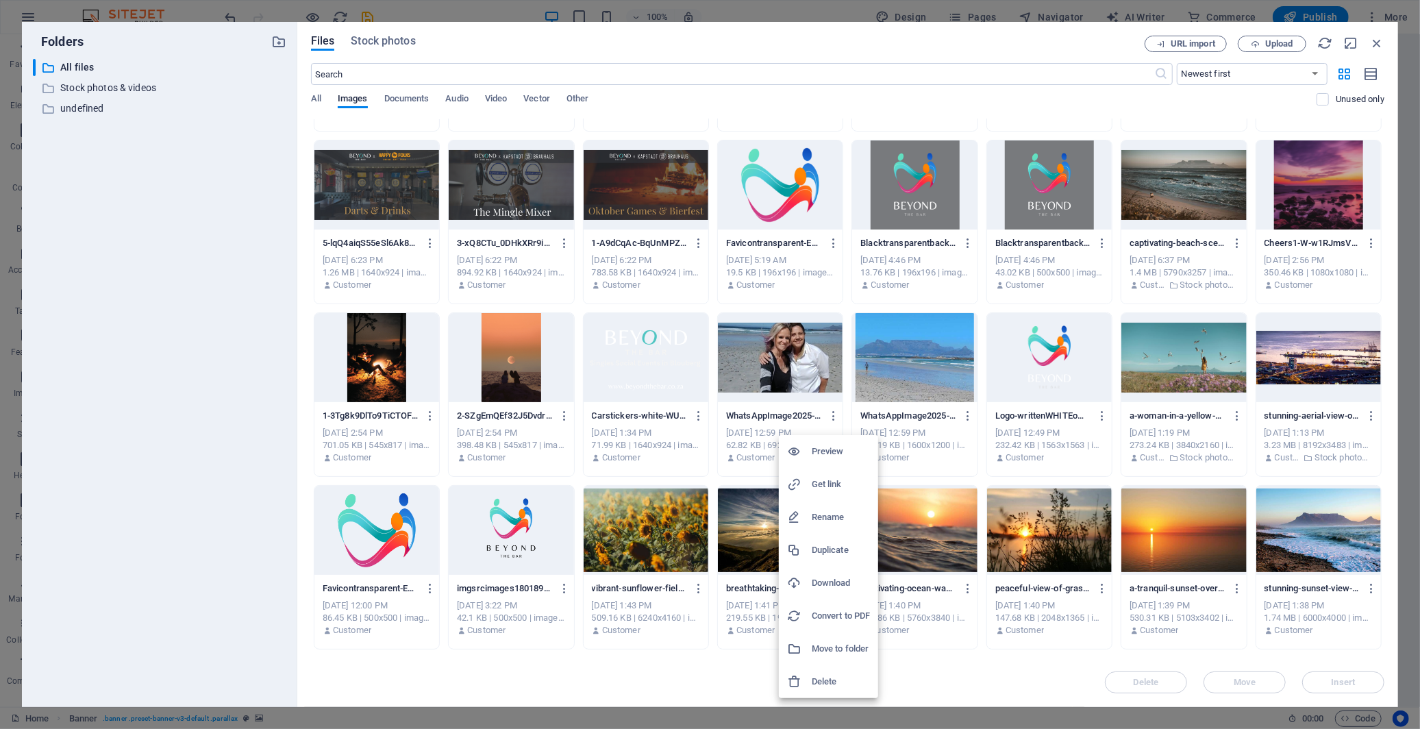
click at [846, 656] on h6 "Delete" at bounding box center [841, 681] width 58 height 16
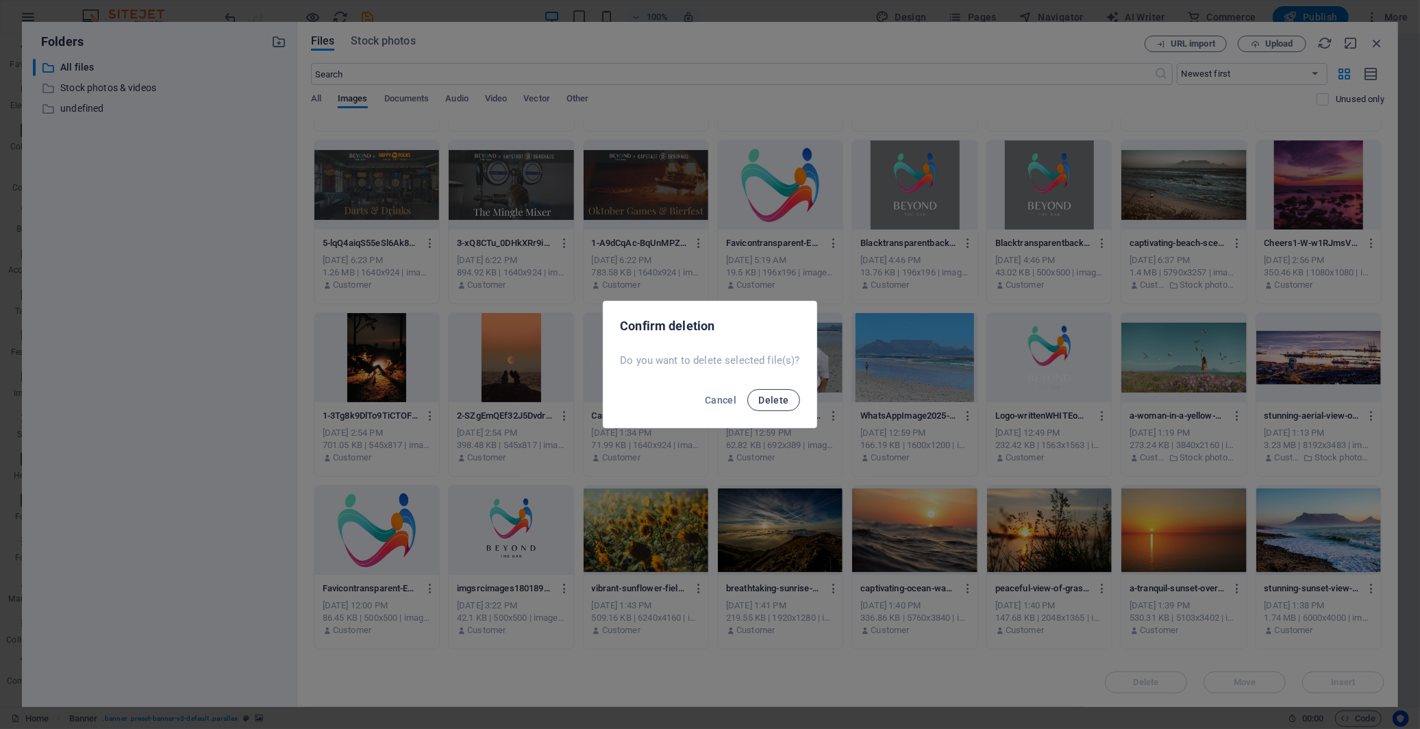
click at [765, 396] on span "Delete" at bounding box center [773, 400] width 30 height 11
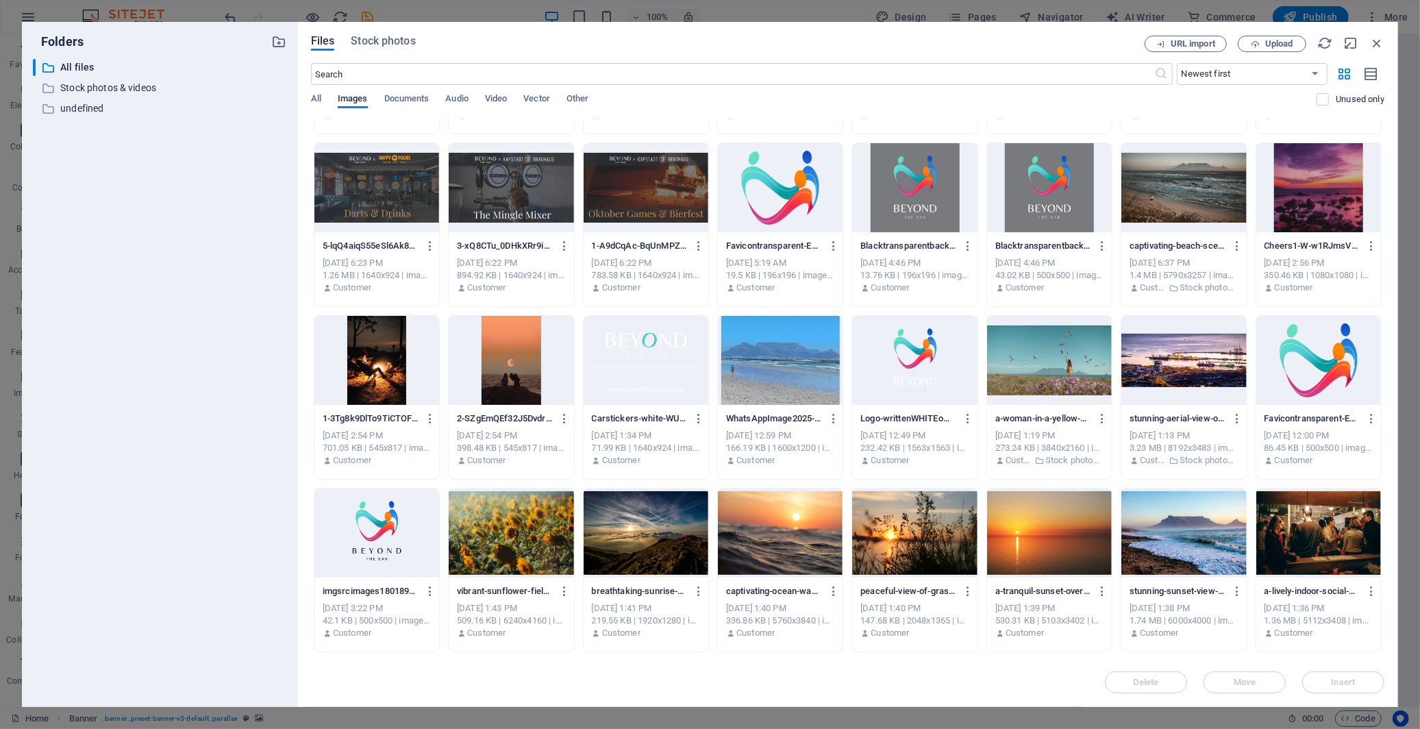
scroll to position [0, 0]
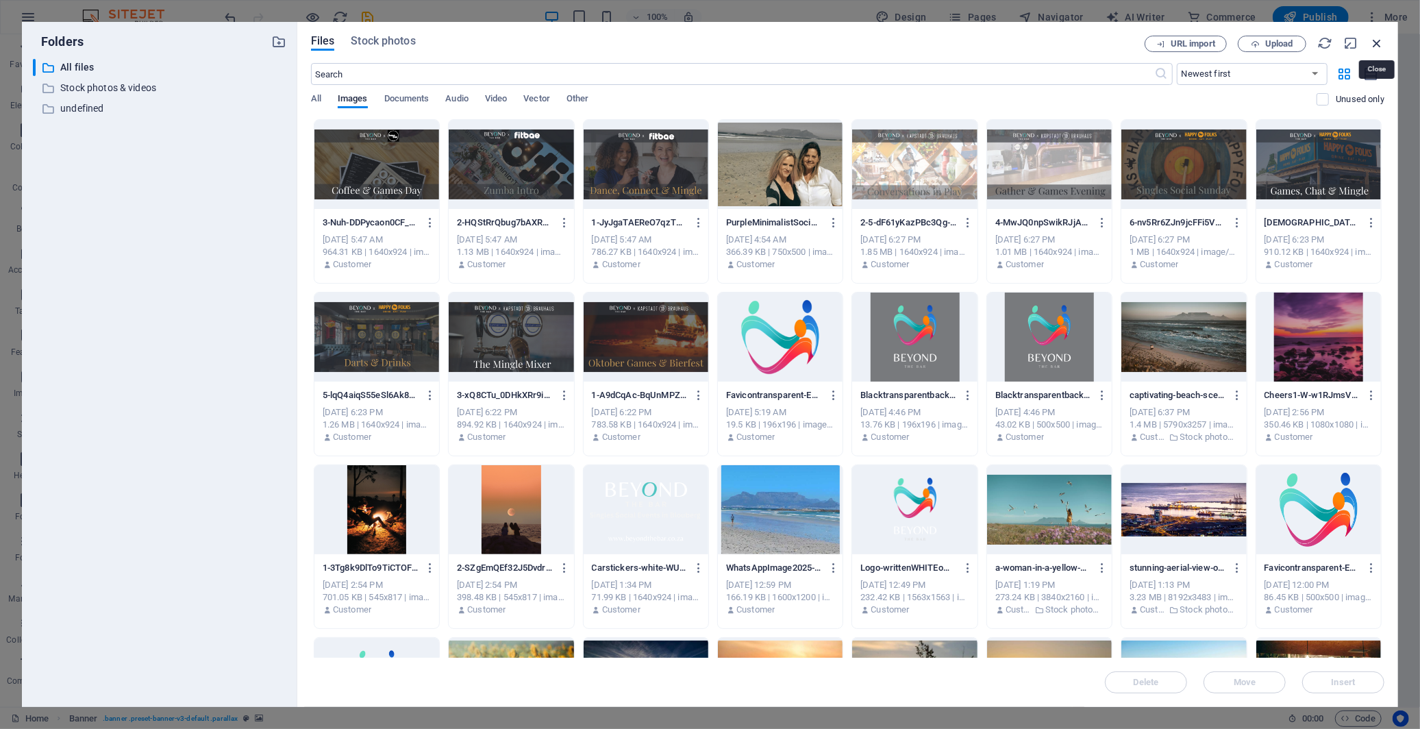
drag, startPoint x: 1374, startPoint y: 41, endPoint x: 1049, endPoint y: 23, distance: 325.9
click at [1278, 41] on icon "button" at bounding box center [1376, 43] width 15 height 15
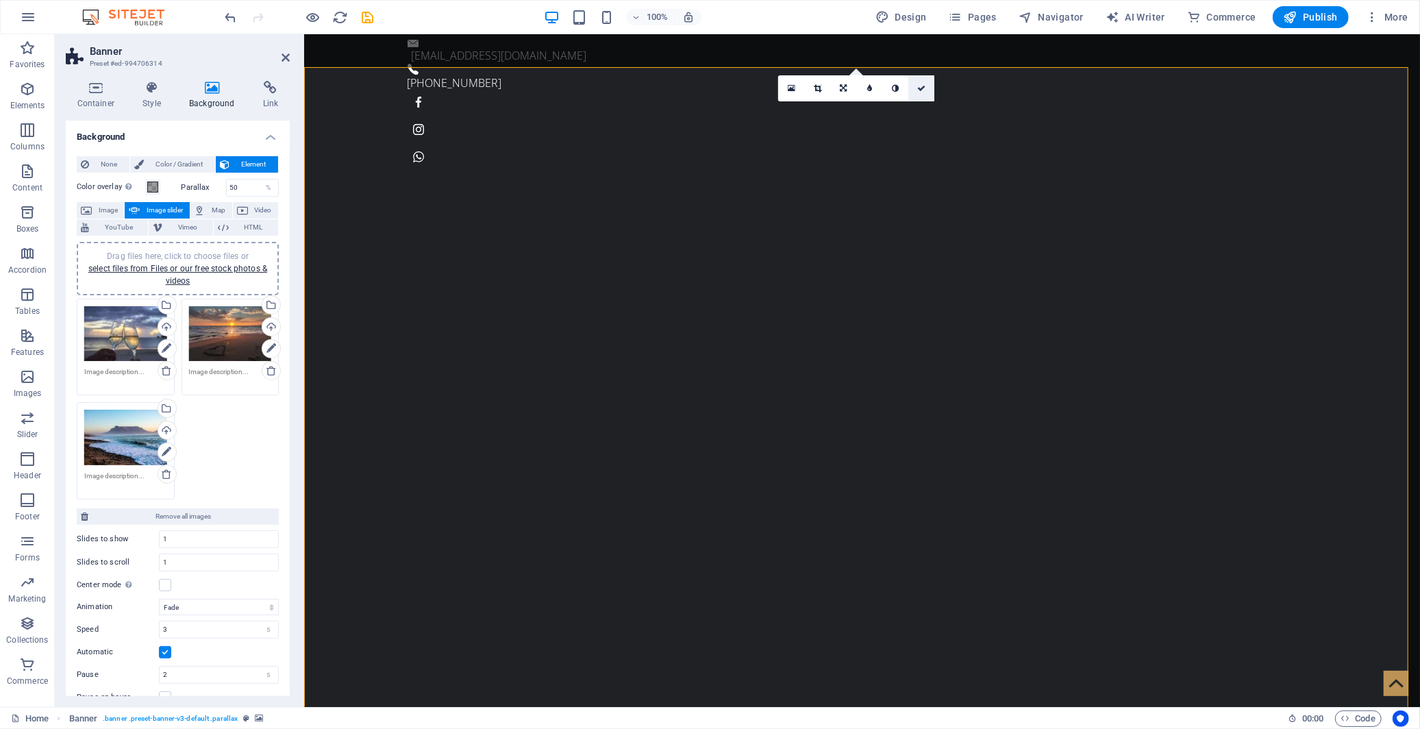
click at [920, 86] on icon at bounding box center [921, 88] width 8 height 8
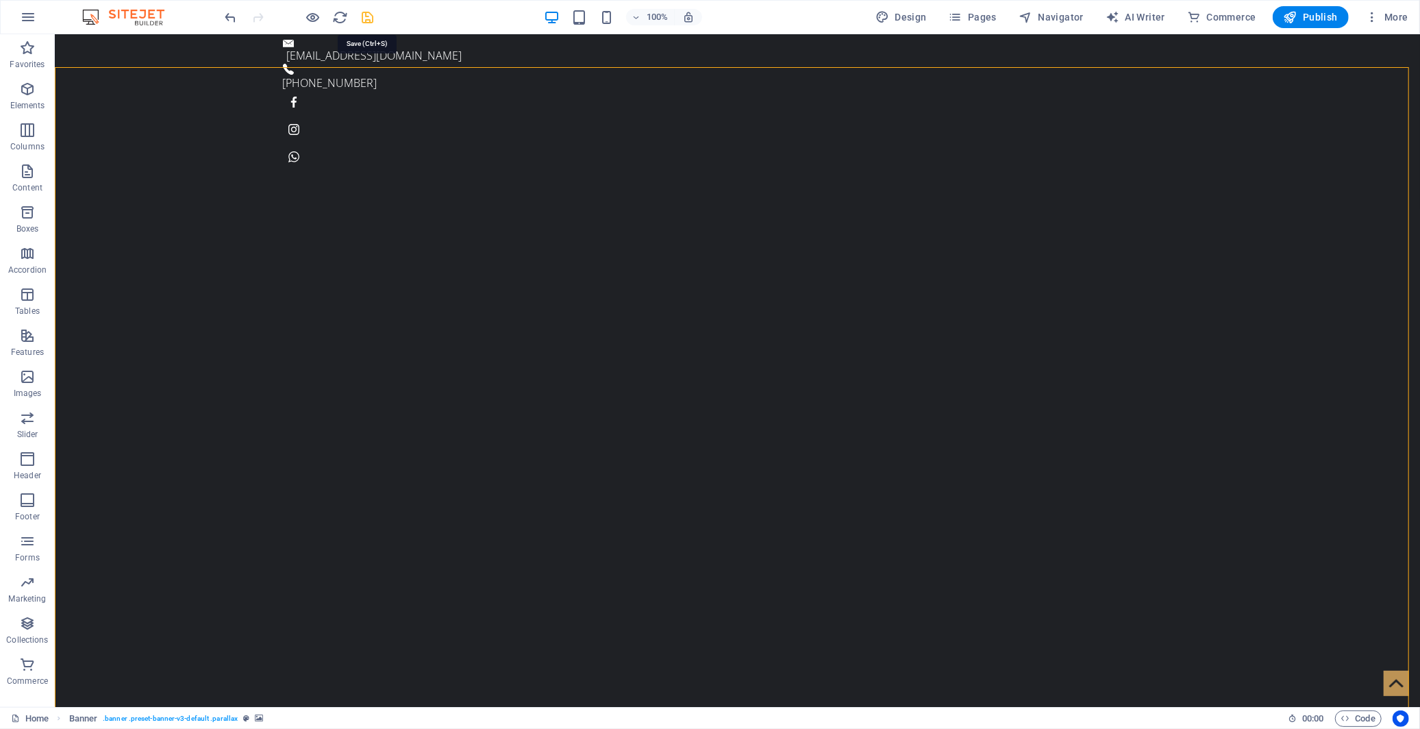
click at [371, 18] on icon "save" at bounding box center [368, 18] width 16 height 16
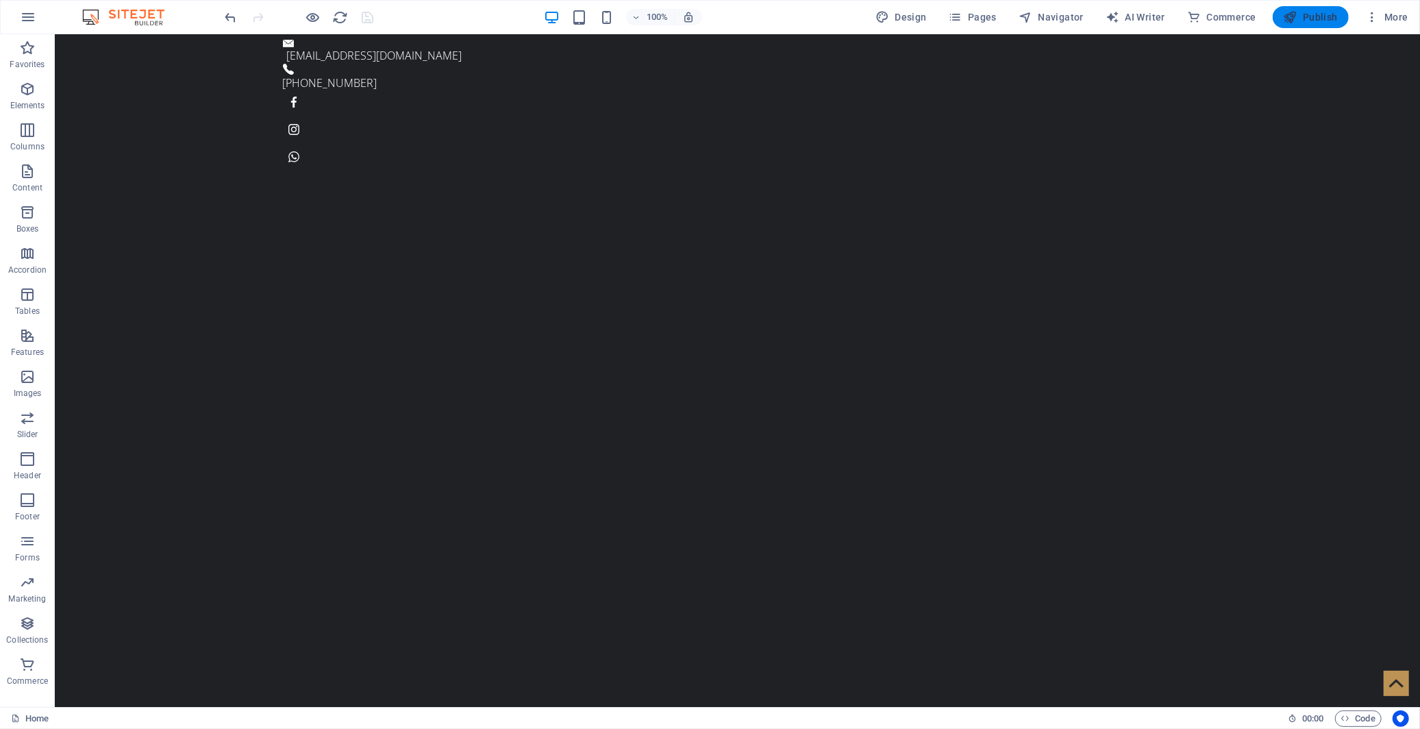
click at [1278, 16] on span "Publish" at bounding box center [1311, 17] width 54 height 14
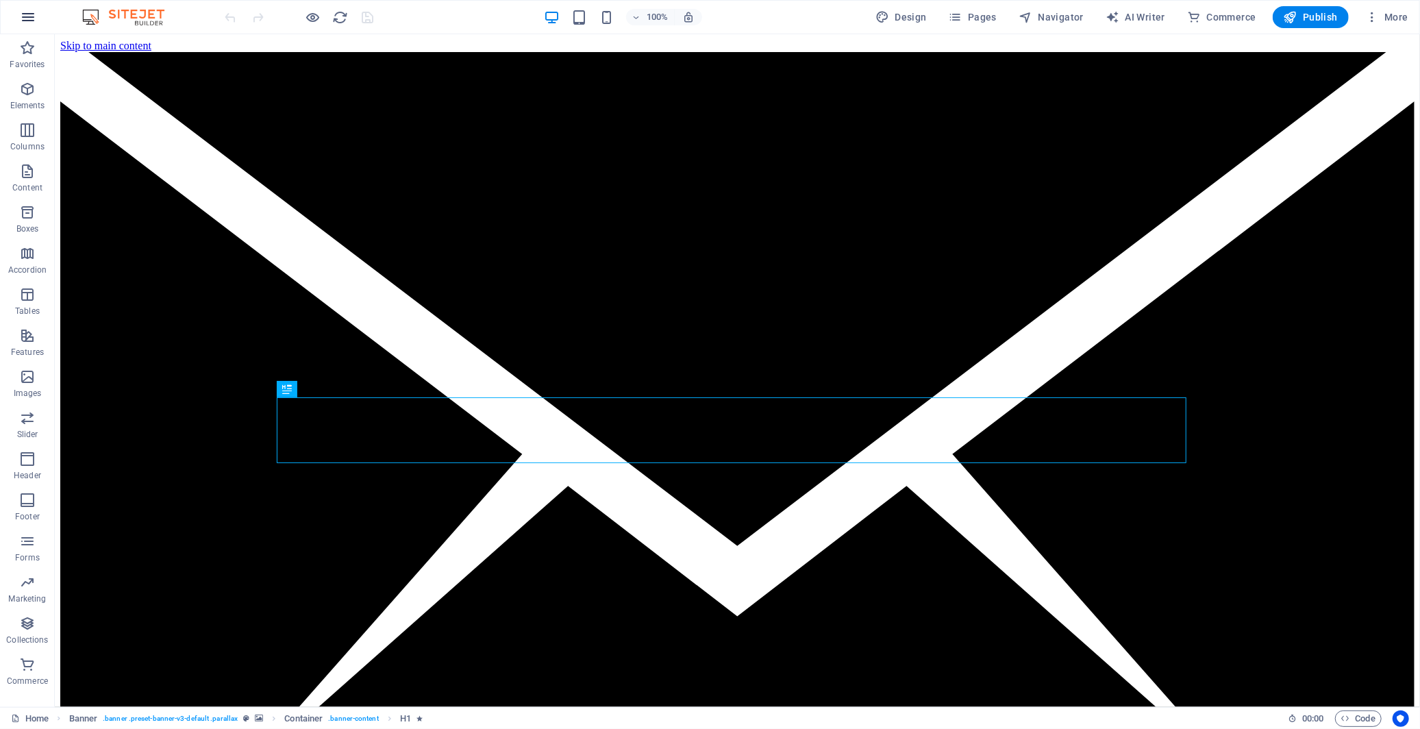
click at [29, 14] on icon "button" at bounding box center [28, 17] width 16 height 16
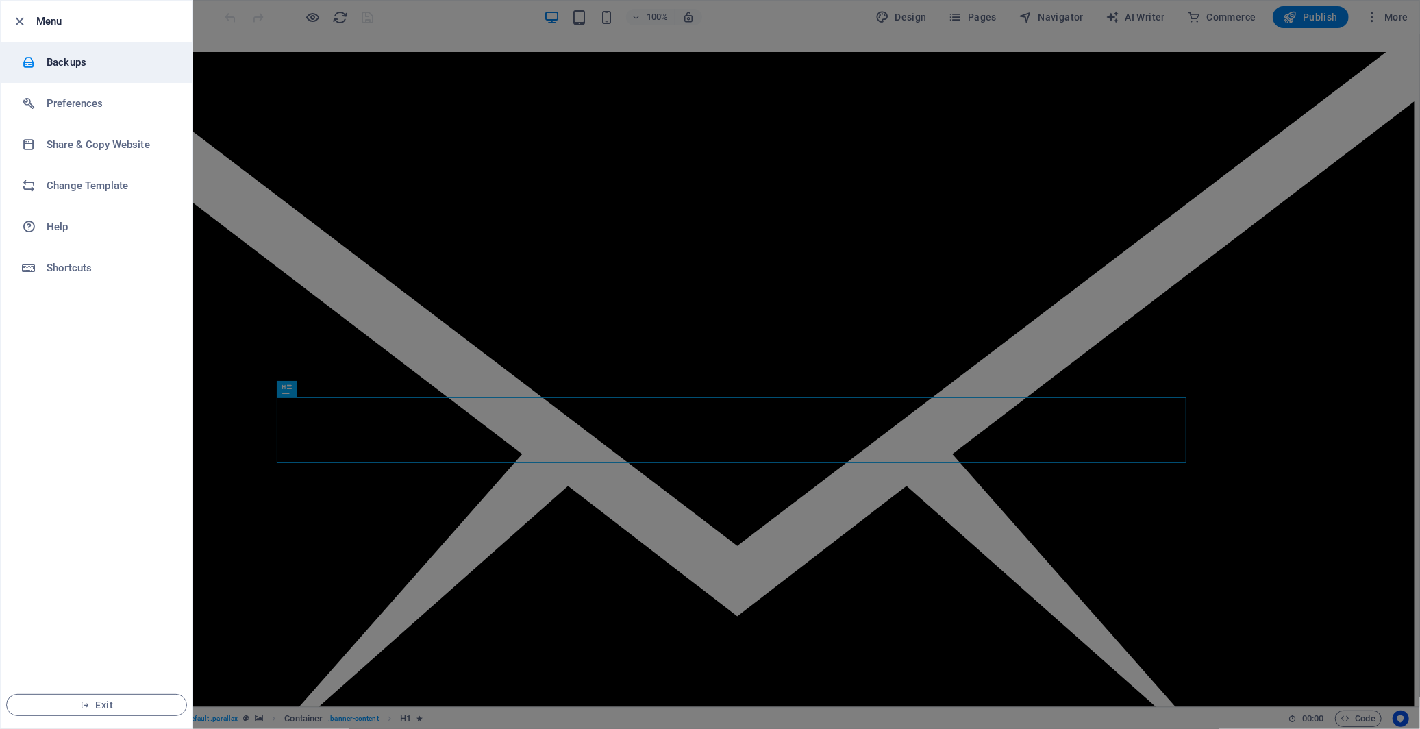
click at [79, 58] on h6 "Backups" at bounding box center [110, 62] width 127 height 16
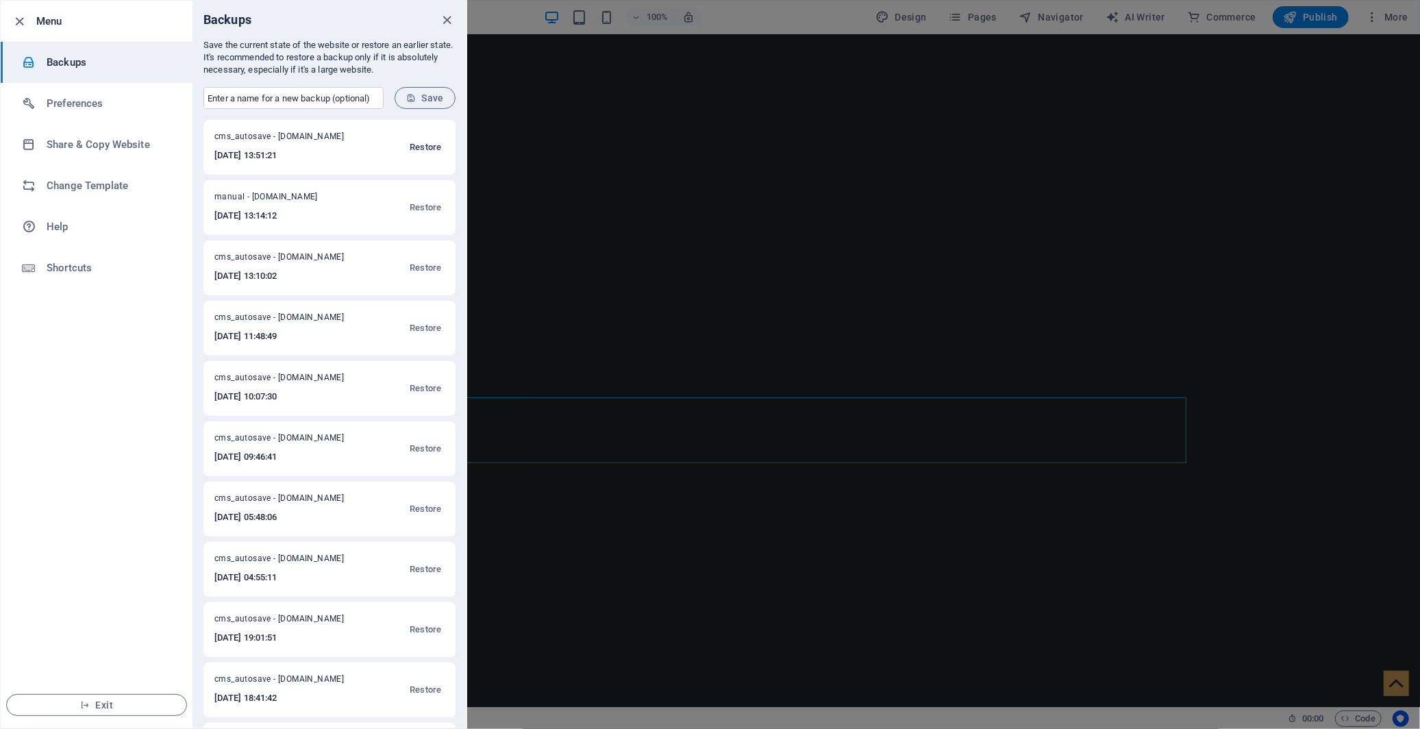
click at [421, 145] on span "Restore" at bounding box center [426, 147] width 32 height 16
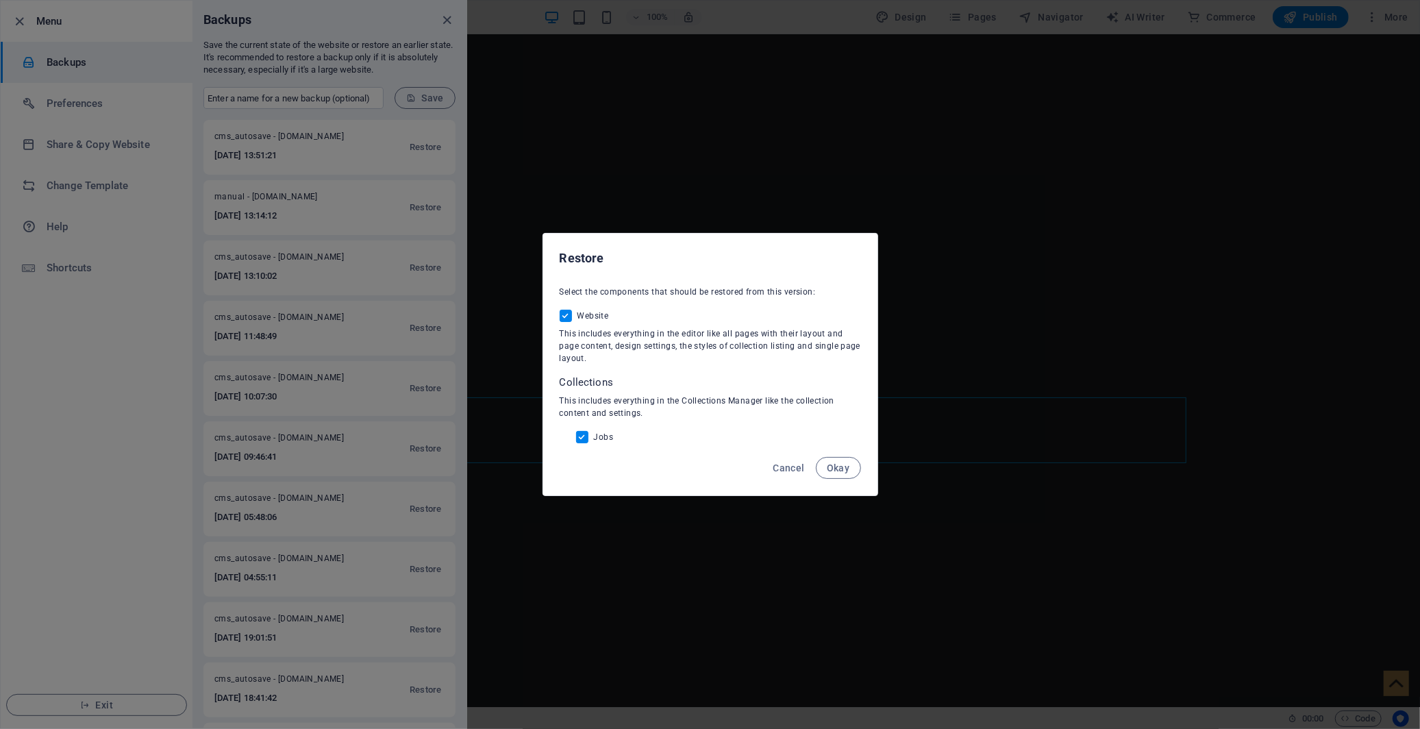
drag, startPoint x: 796, startPoint y: 464, endPoint x: 717, endPoint y: 442, distance: 82.0
click at [796, 464] on span "Cancel" at bounding box center [789, 467] width 32 height 11
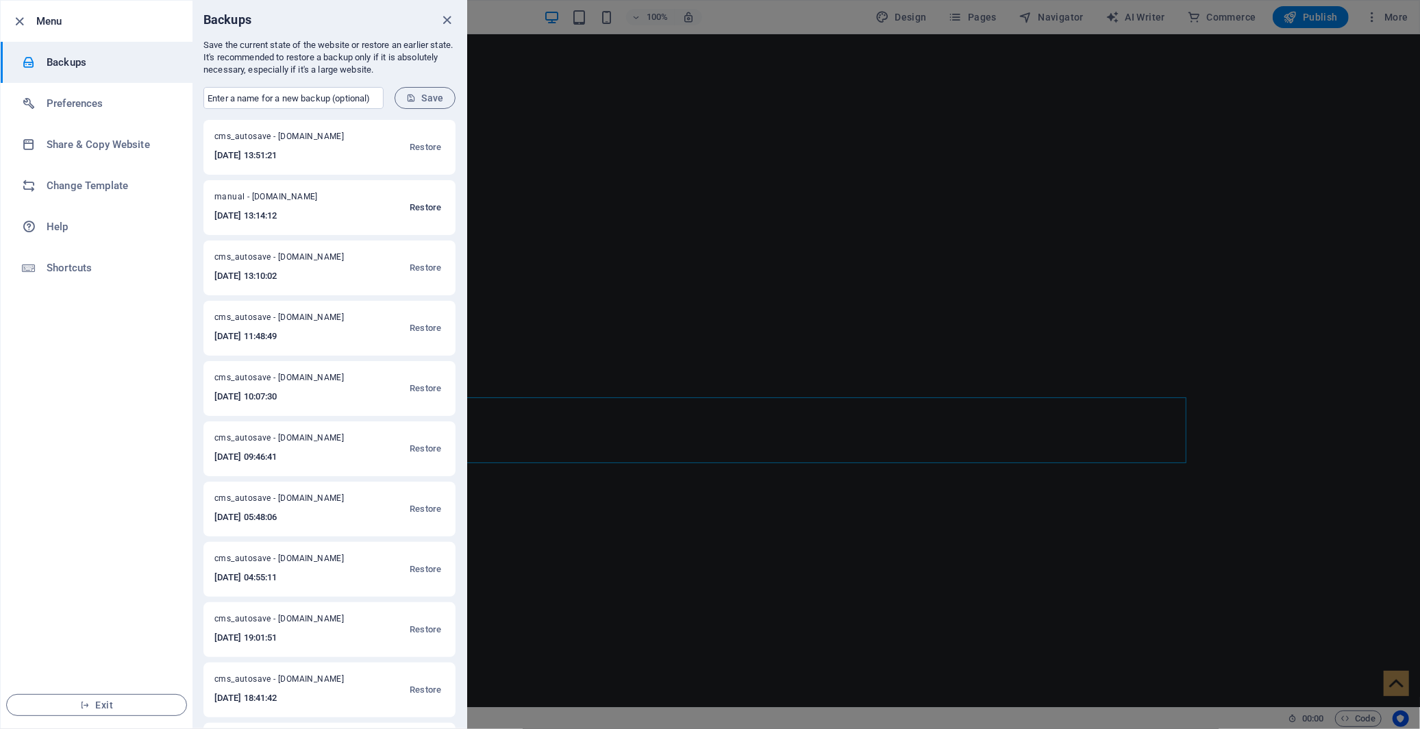
click at [418, 204] on span "Restore" at bounding box center [426, 207] width 32 height 16
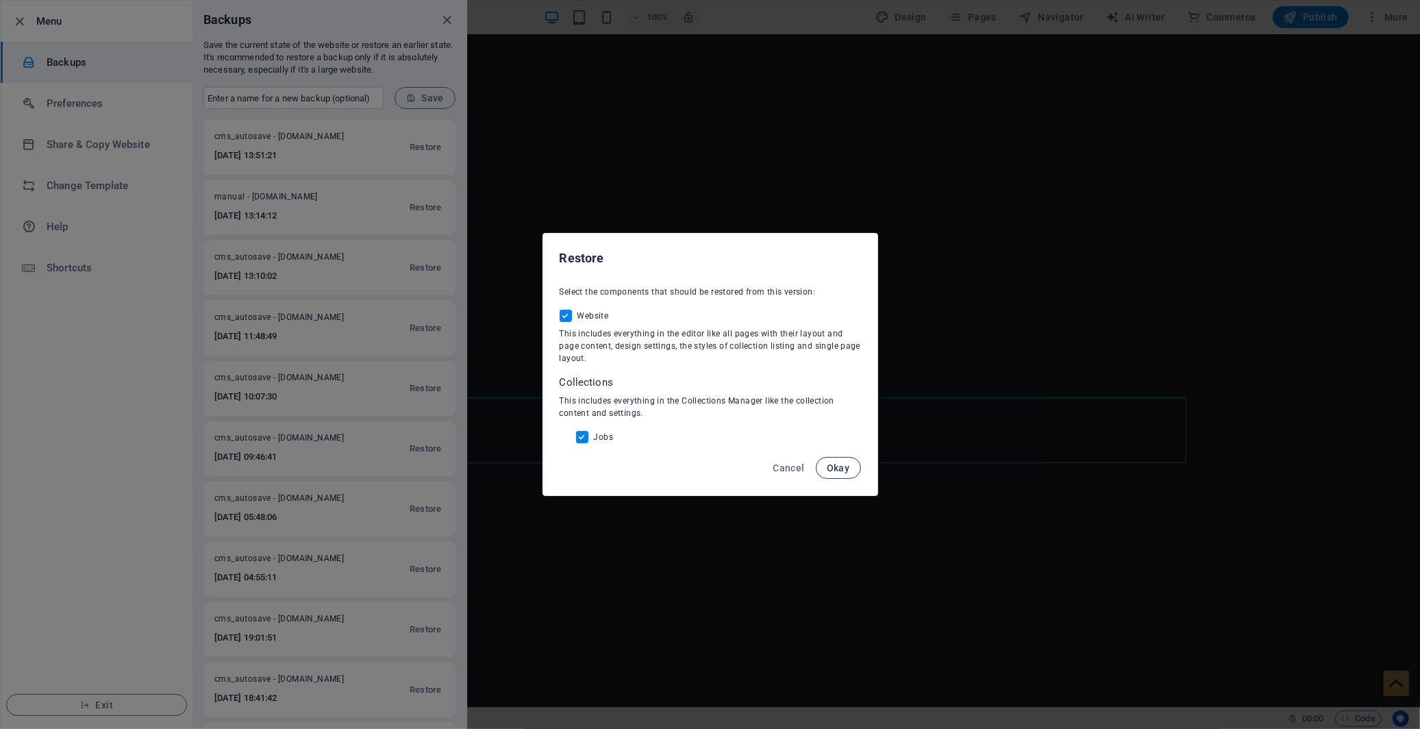
click at [841, 470] on span "Okay" at bounding box center [838, 467] width 23 height 11
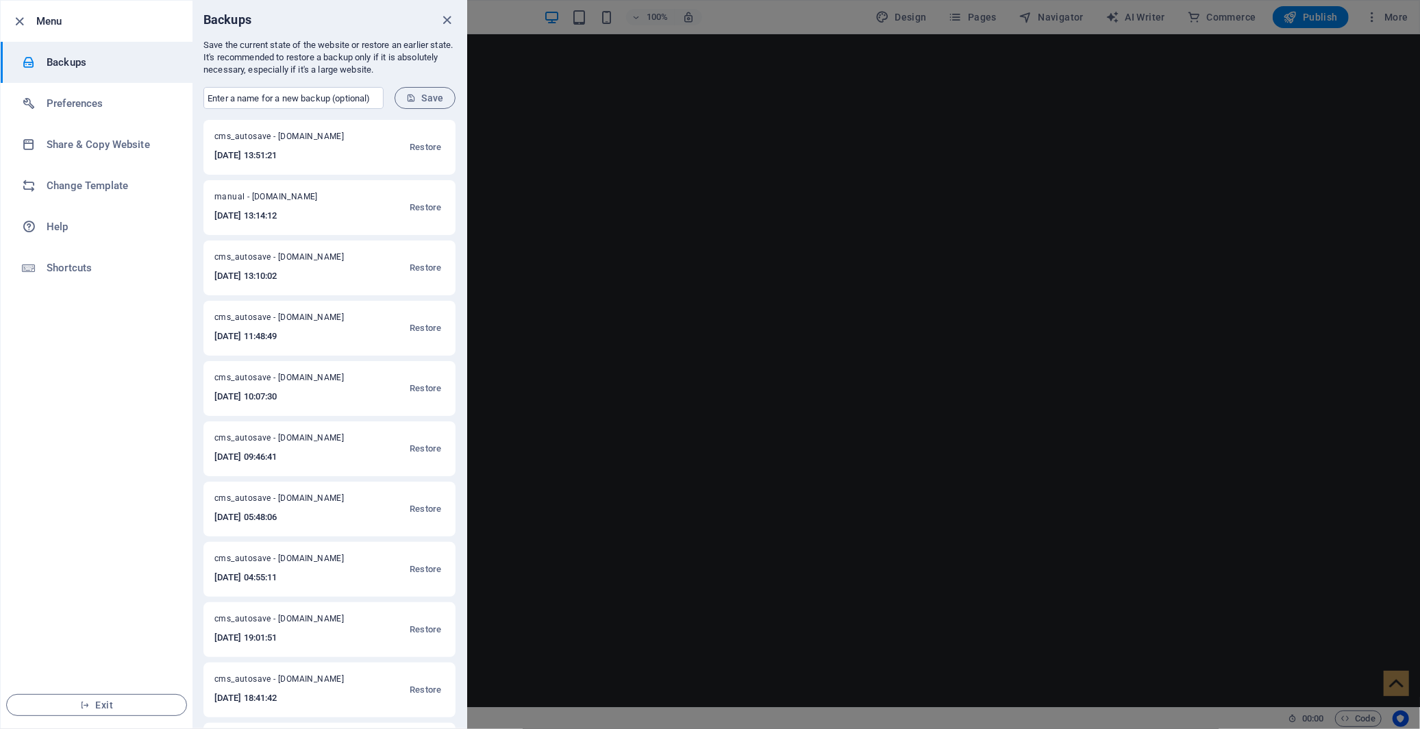
click at [651, 118] on div at bounding box center [710, 364] width 1420 height 729
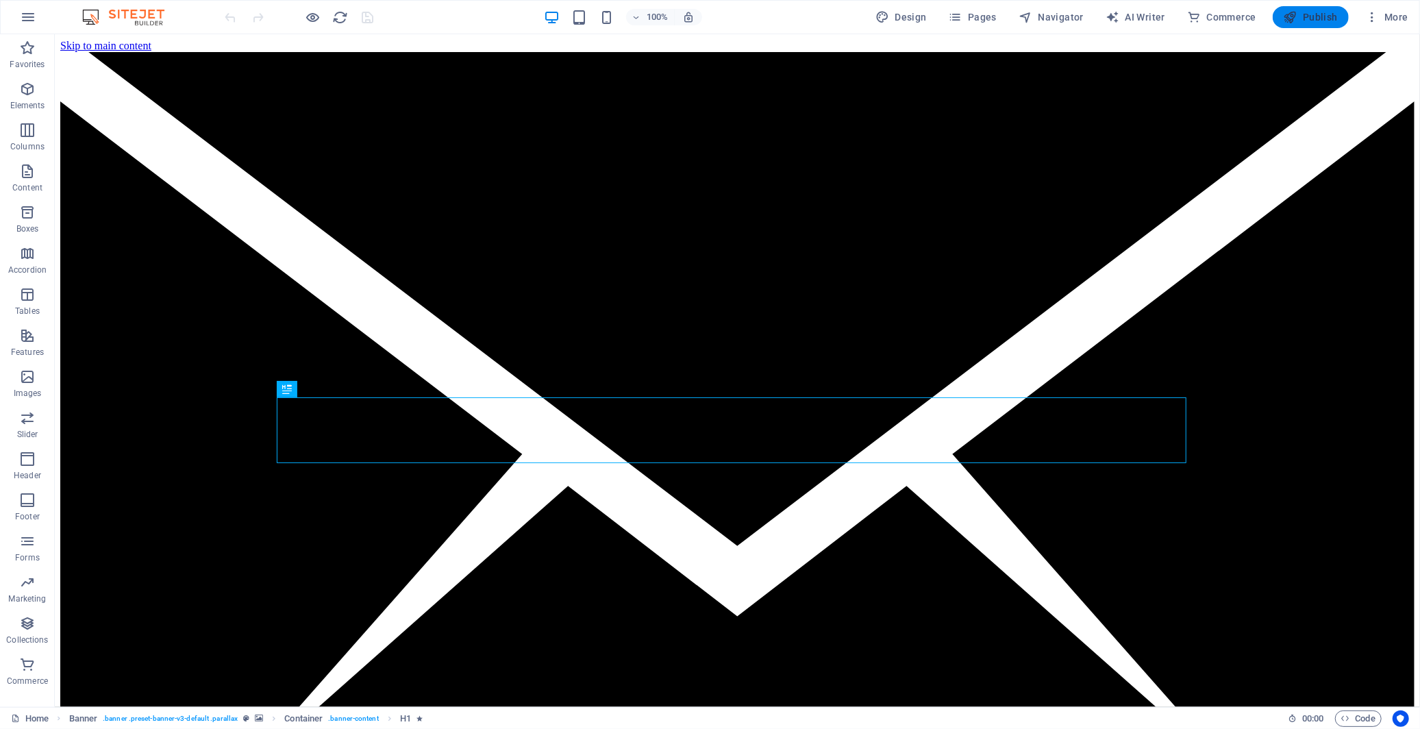
click at [1322, 16] on span "Publish" at bounding box center [1311, 17] width 54 height 14
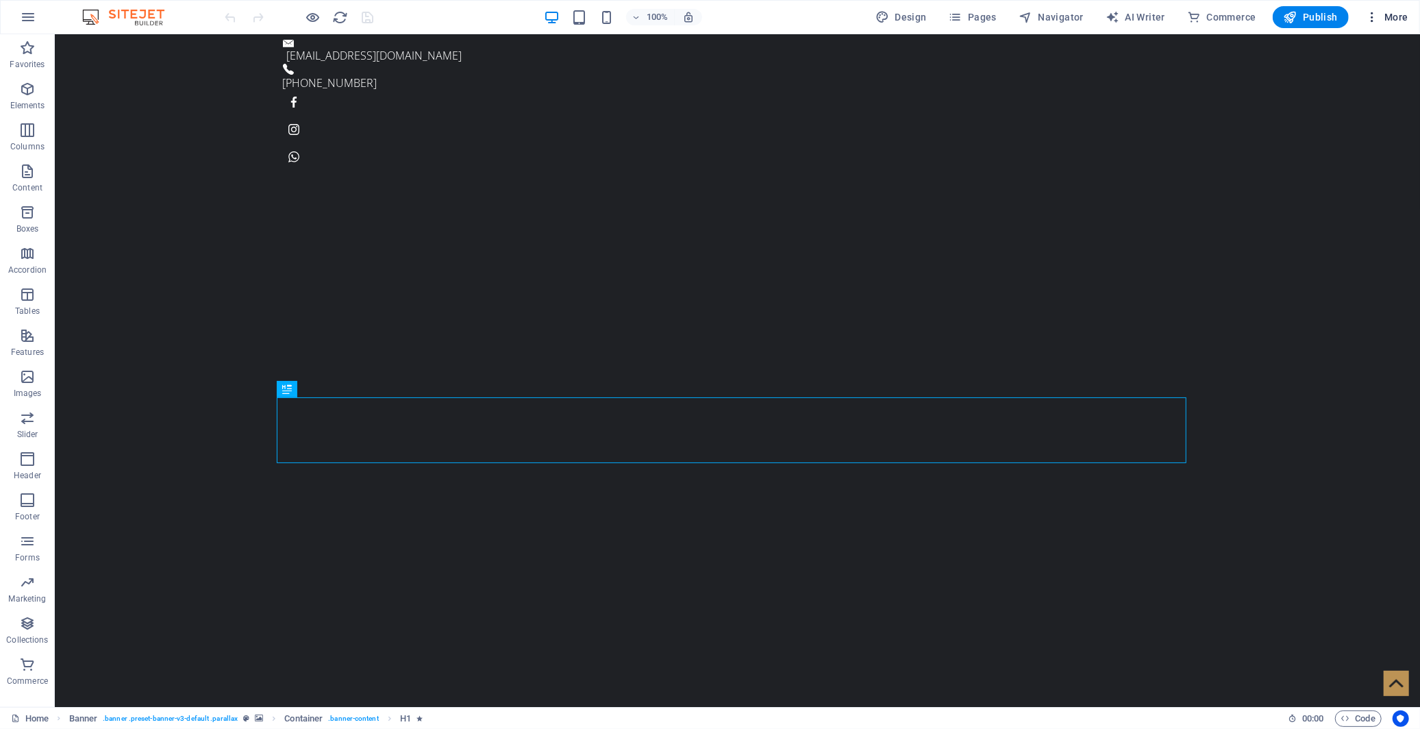
click at [1379, 14] on icon "button" at bounding box center [1372, 17] width 14 height 14
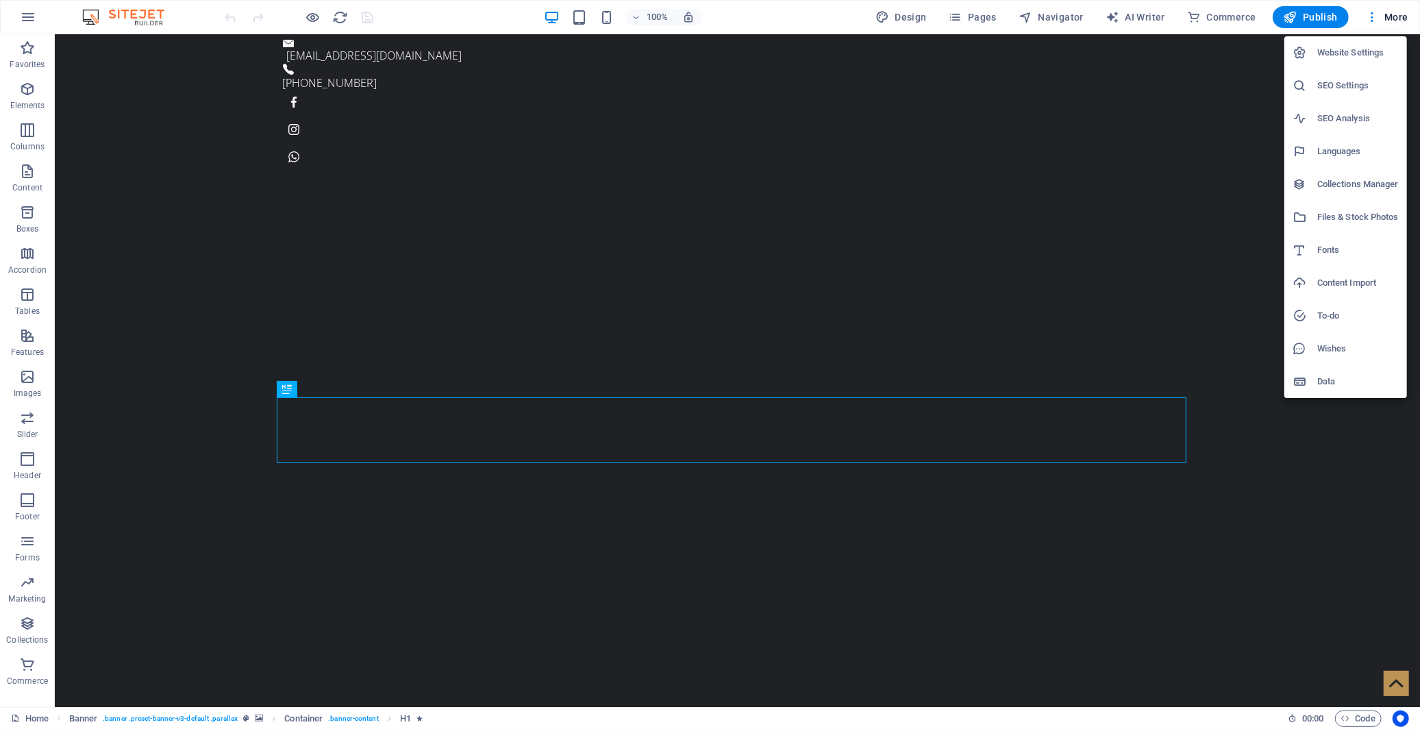
click at [1341, 86] on h6 "SEO Settings" at bounding box center [1358, 85] width 82 height 16
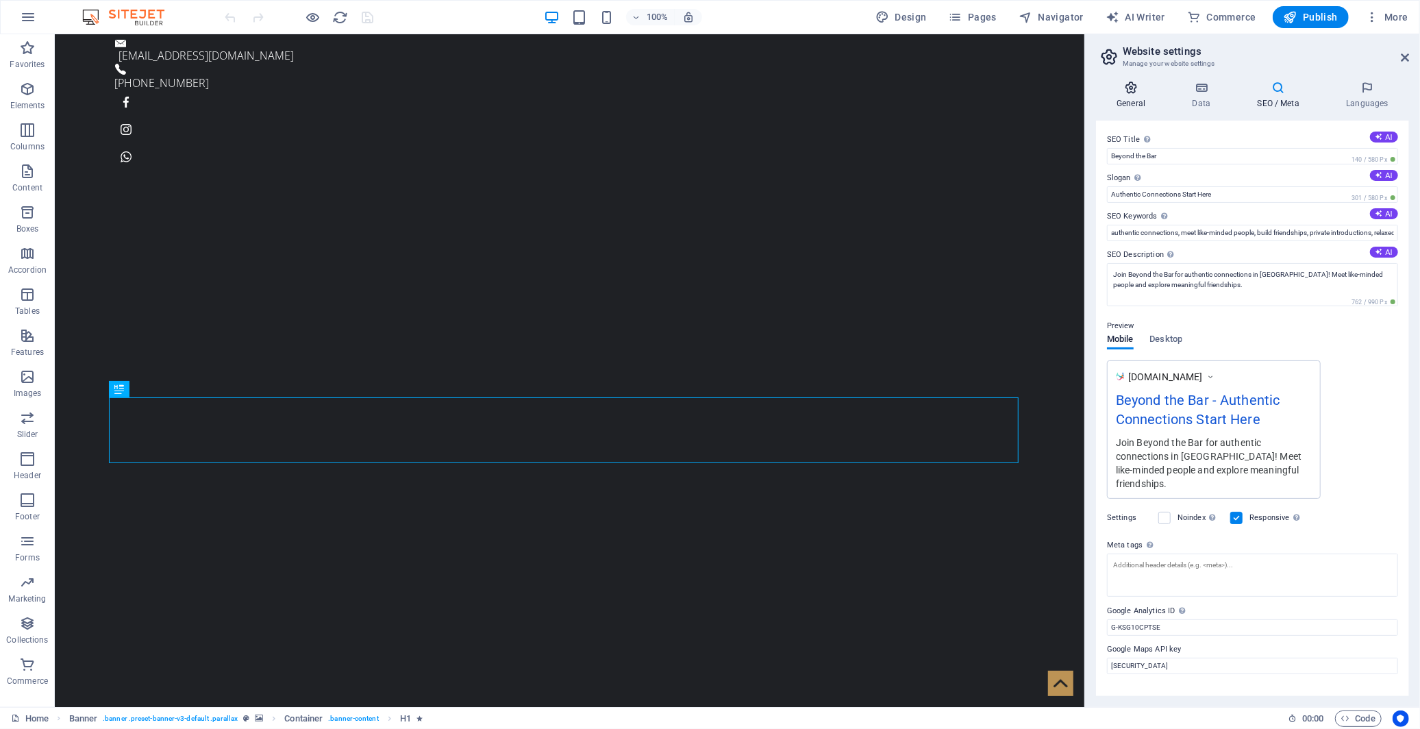
click at [1135, 90] on icon at bounding box center [1131, 88] width 70 height 14
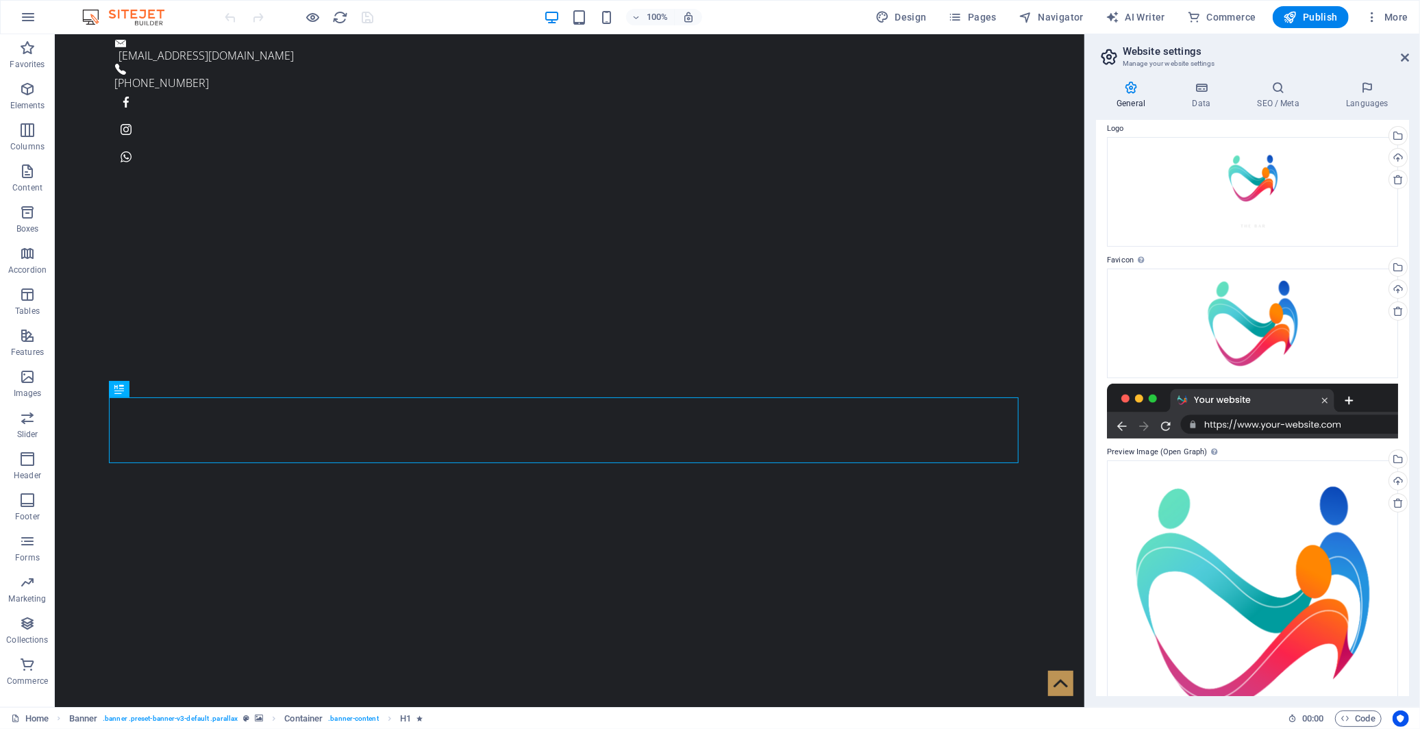
scroll to position [97, 0]
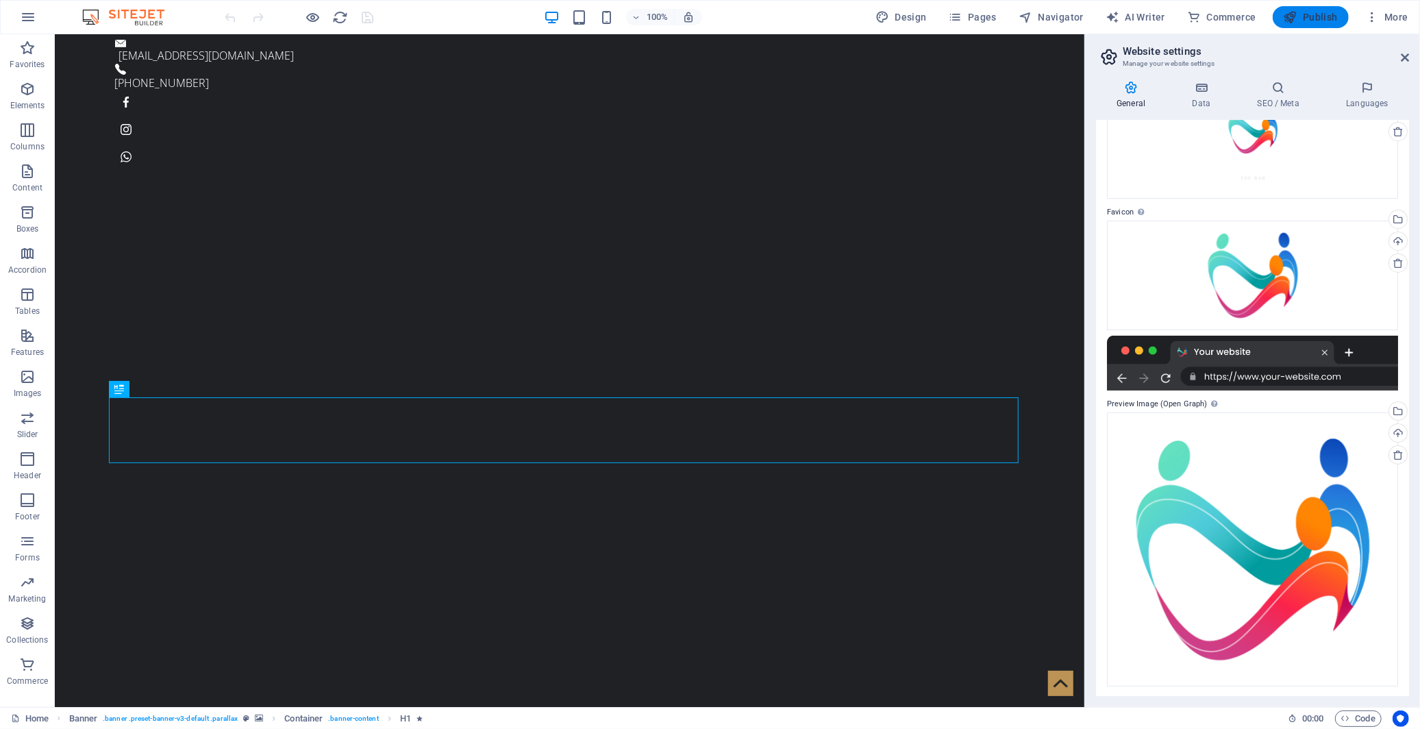
click at [1302, 18] on span "Publish" at bounding box center [1311, 17] width 54 height 14
